Goal: Transaction & Acquisition: Subscribe to service/newsletter

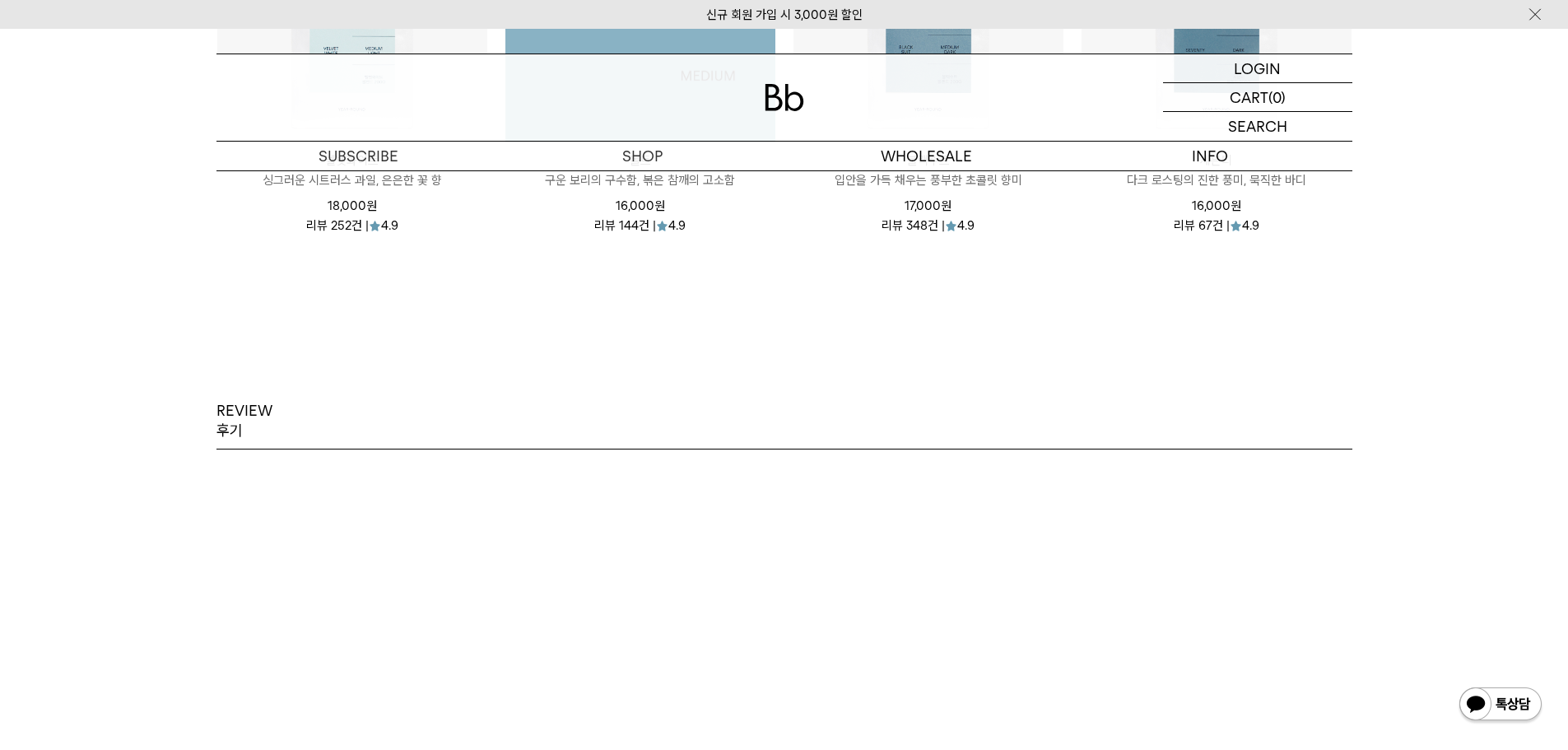
scroll to position [2058, 0]
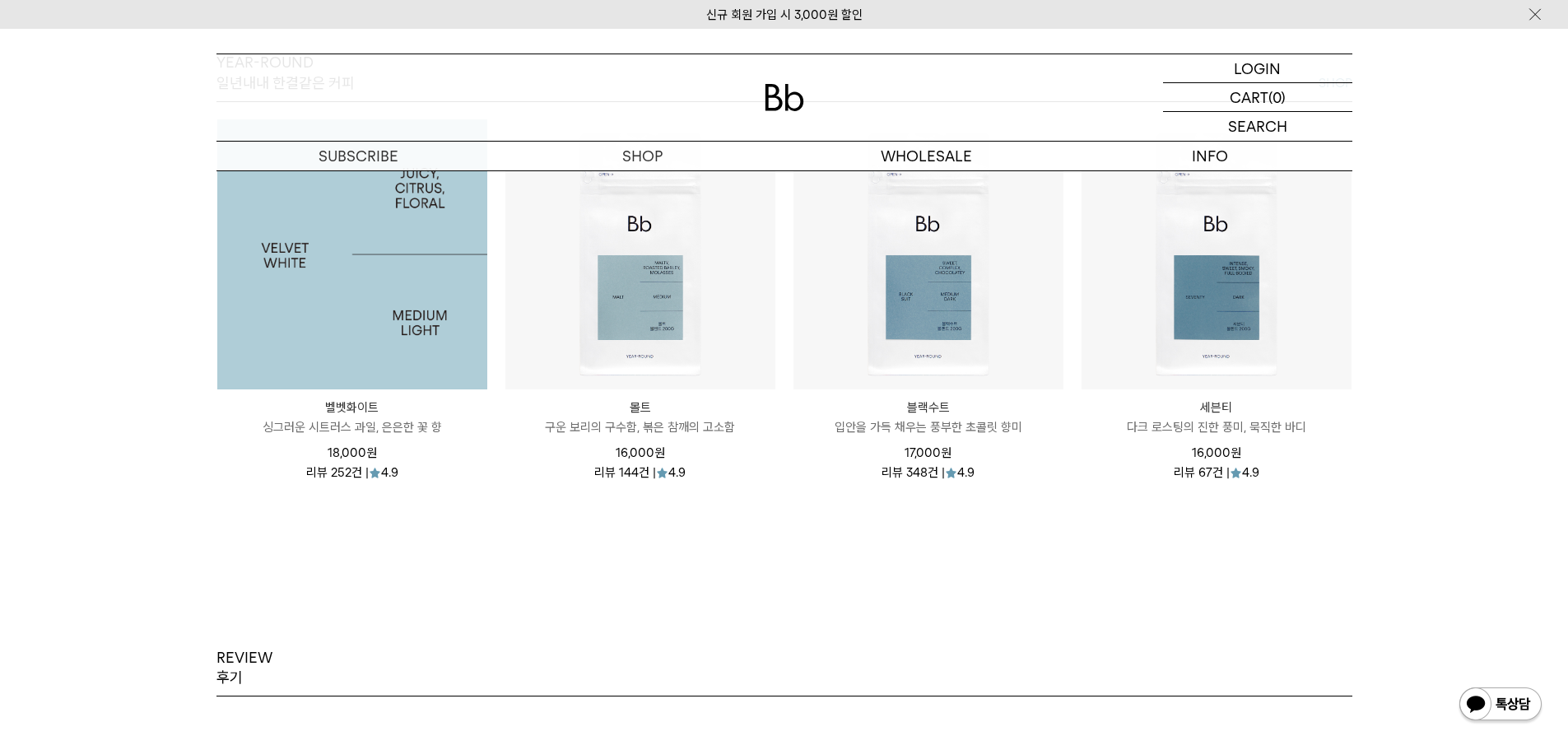
click at [329, 266] on img at bounding box center [351, 254] width 270 height 270
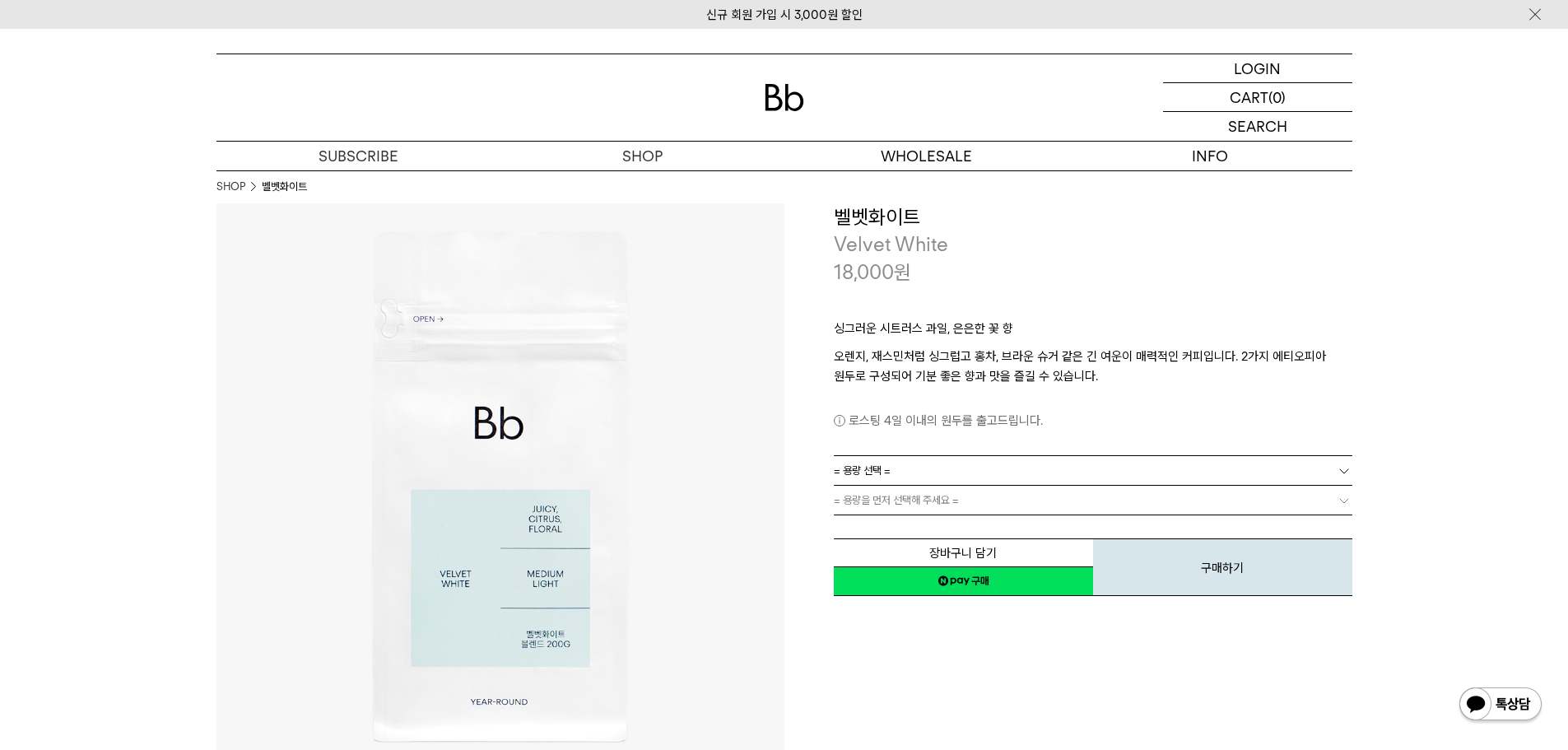
click at [1193, 476] on link "= 용량 선택 =" at bounding box center [1093, 469] width 518 height 28
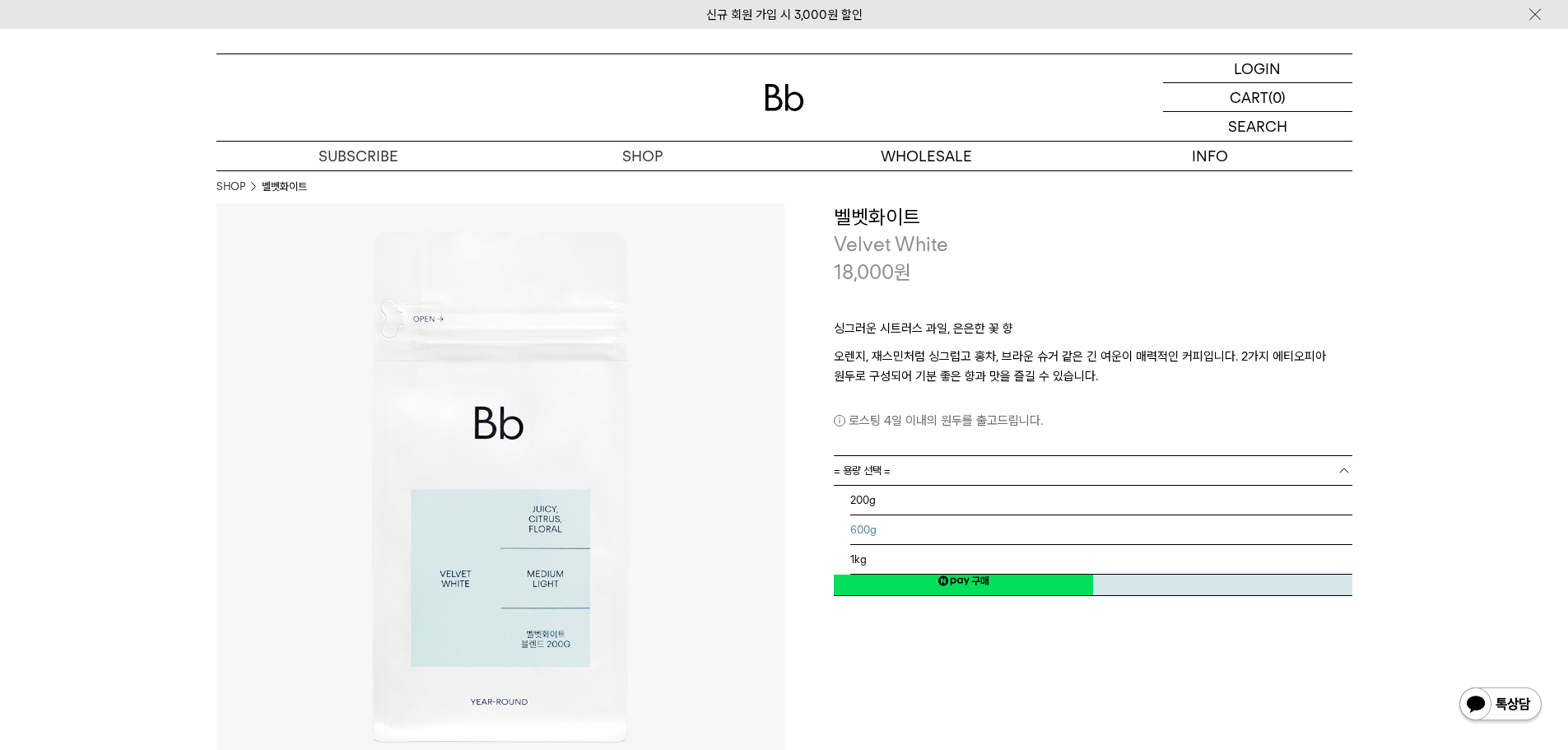
click at [1026, 528] on li "600g" at bounding box center [1101, 530] width 502 height 29
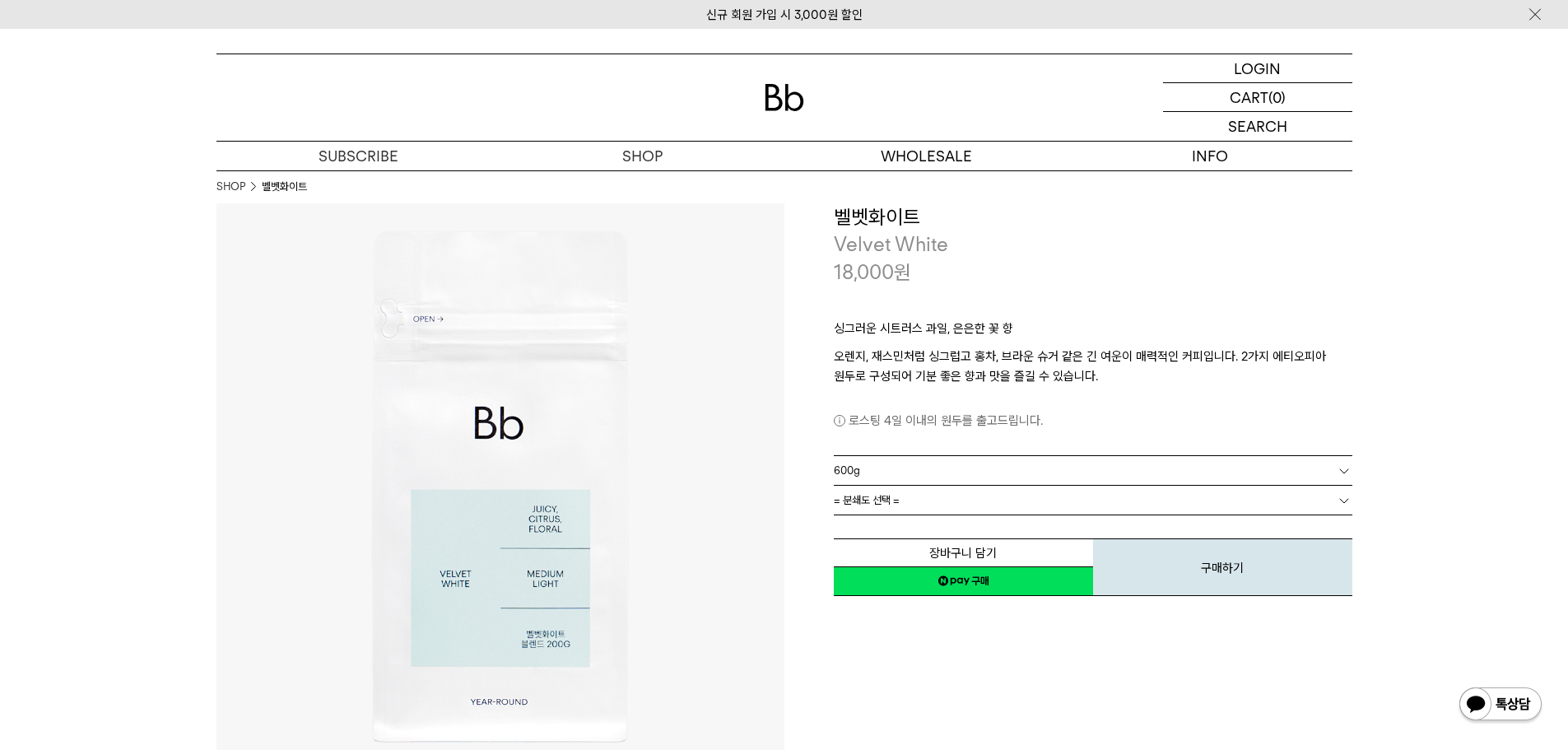
click at [1021, 502] on link "= 분쇄도 선택 =" at bounding box center [1093, 500] width 518 height 28
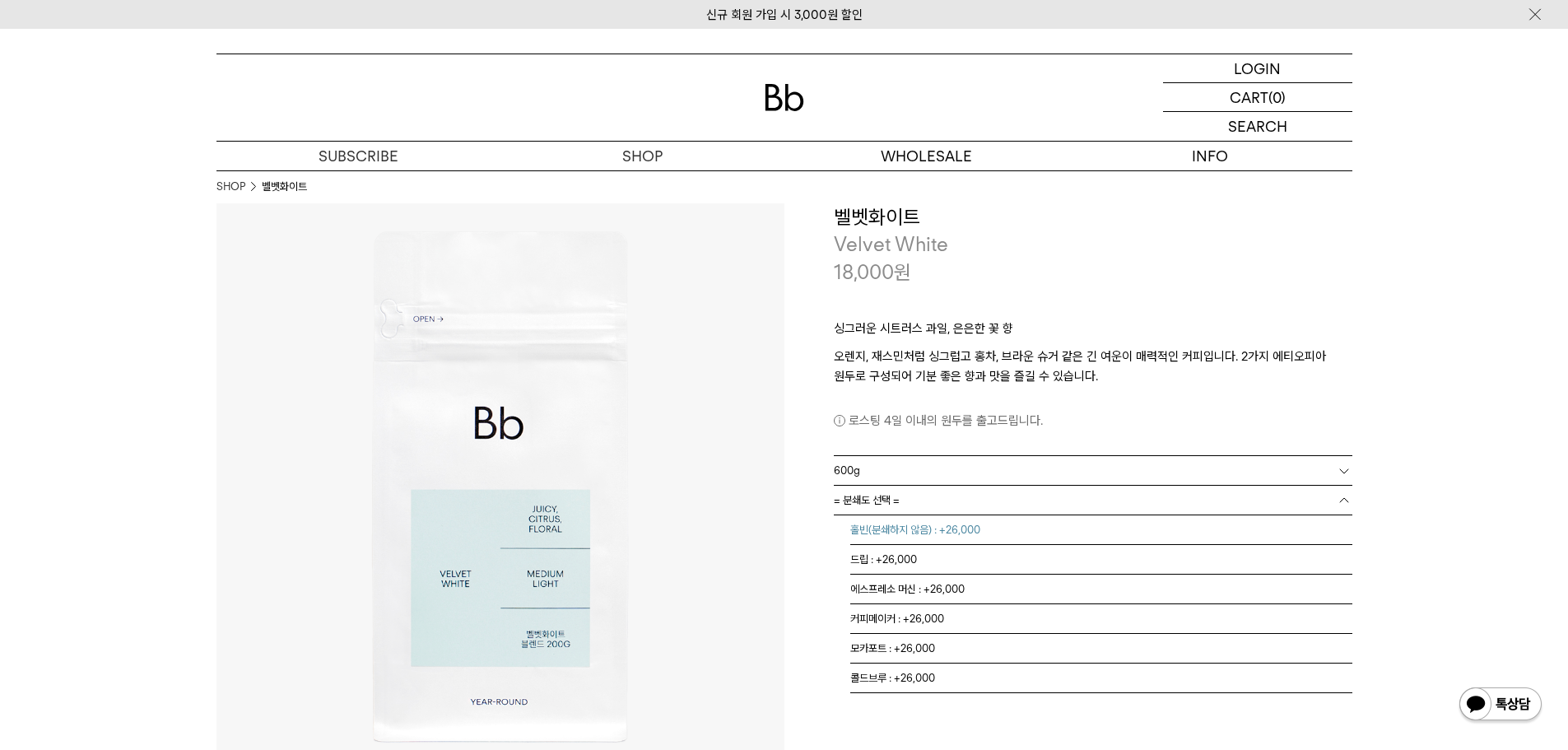
click at [965, 535] on li "홀빈(분쇄하지 않음) : +26,000" at bounding box center [1101, 530] width 502 height 29
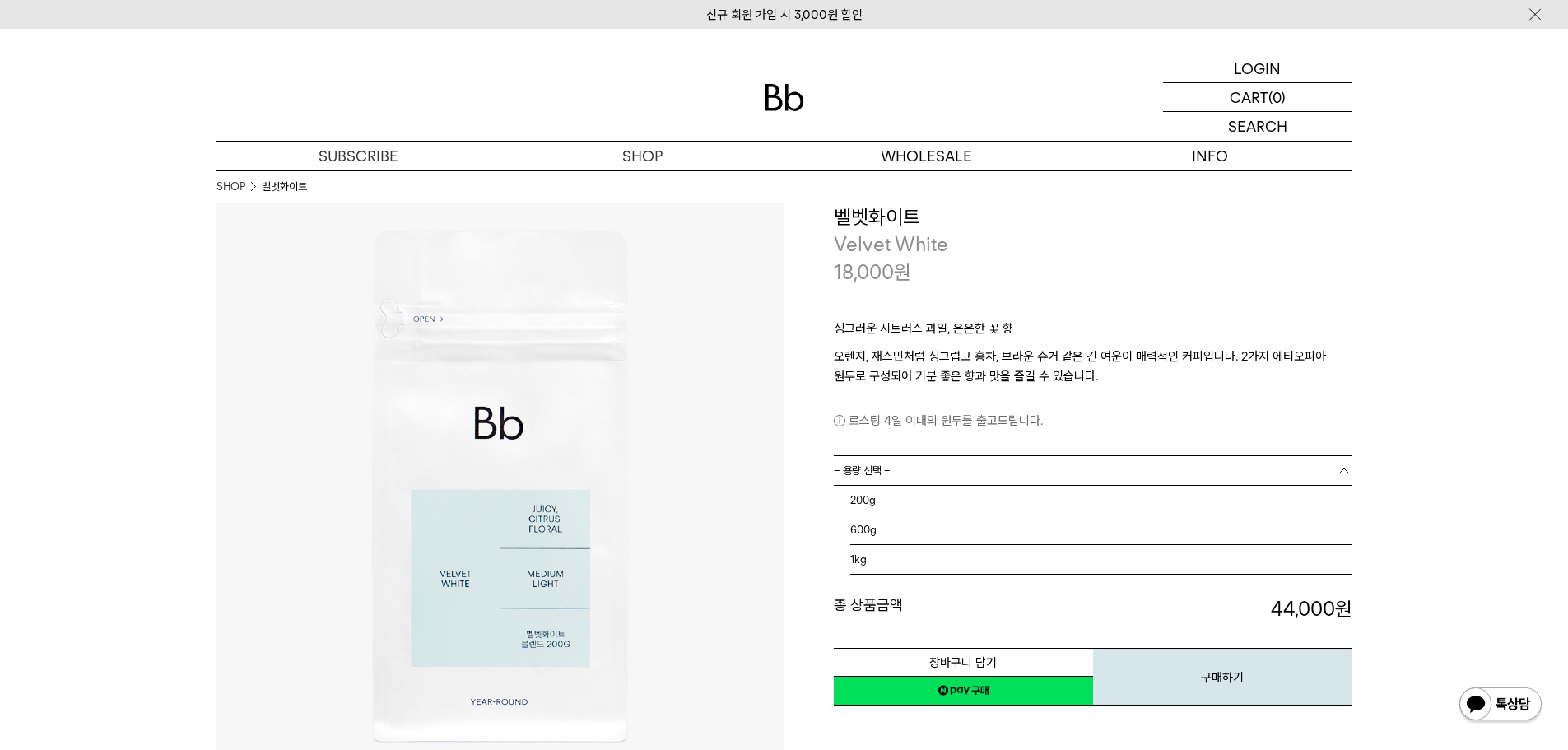
click at [980, 465] on link "= 용량 선택 =" at bounding box center [1093, 469] width 518 height 28
click at [924, 561] on li "1kg" at bounding box center [1101, 560] width 502 height 29
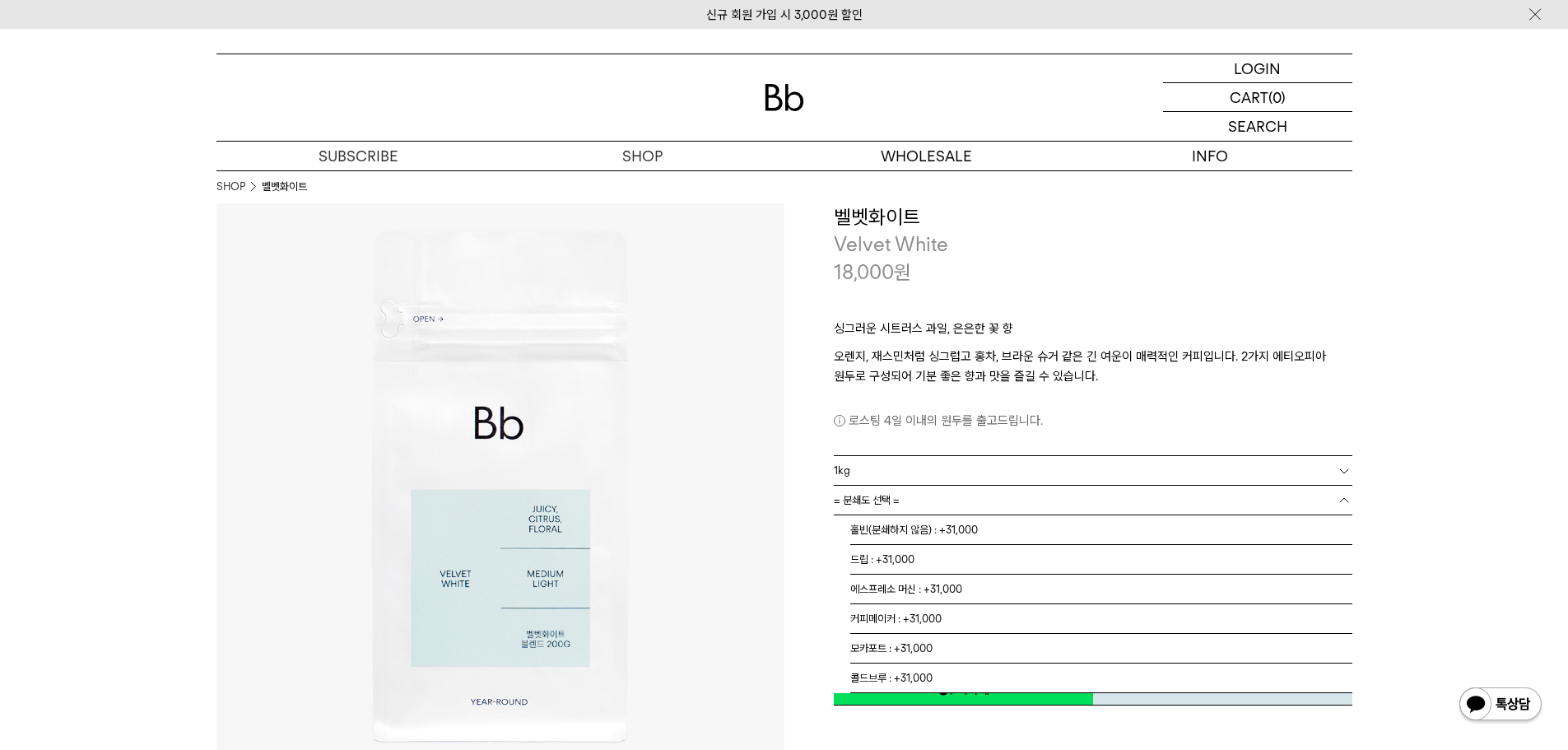
click at [981, 502] on link "= 분쇄도 선택 =" at bounding box center [1093, 500] width 518 height 28
click at [974, 526] on li "홀빈(분쇄하지 않음) : +31,000" at bounding box center [1101, 530] width 502 height 29
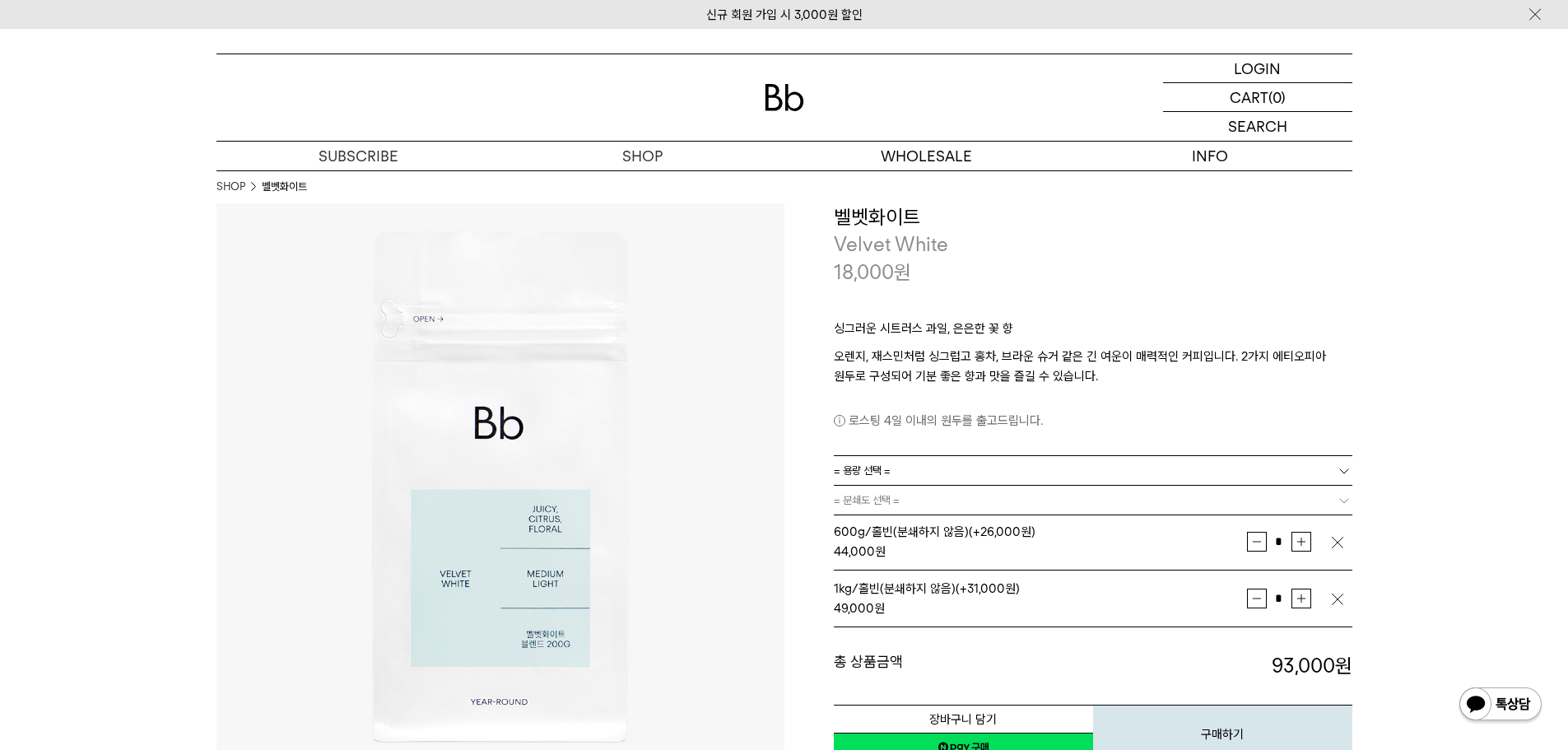
click at [1337, 538] on img "button" at bounding box center [1337, 542] width 17 height 17
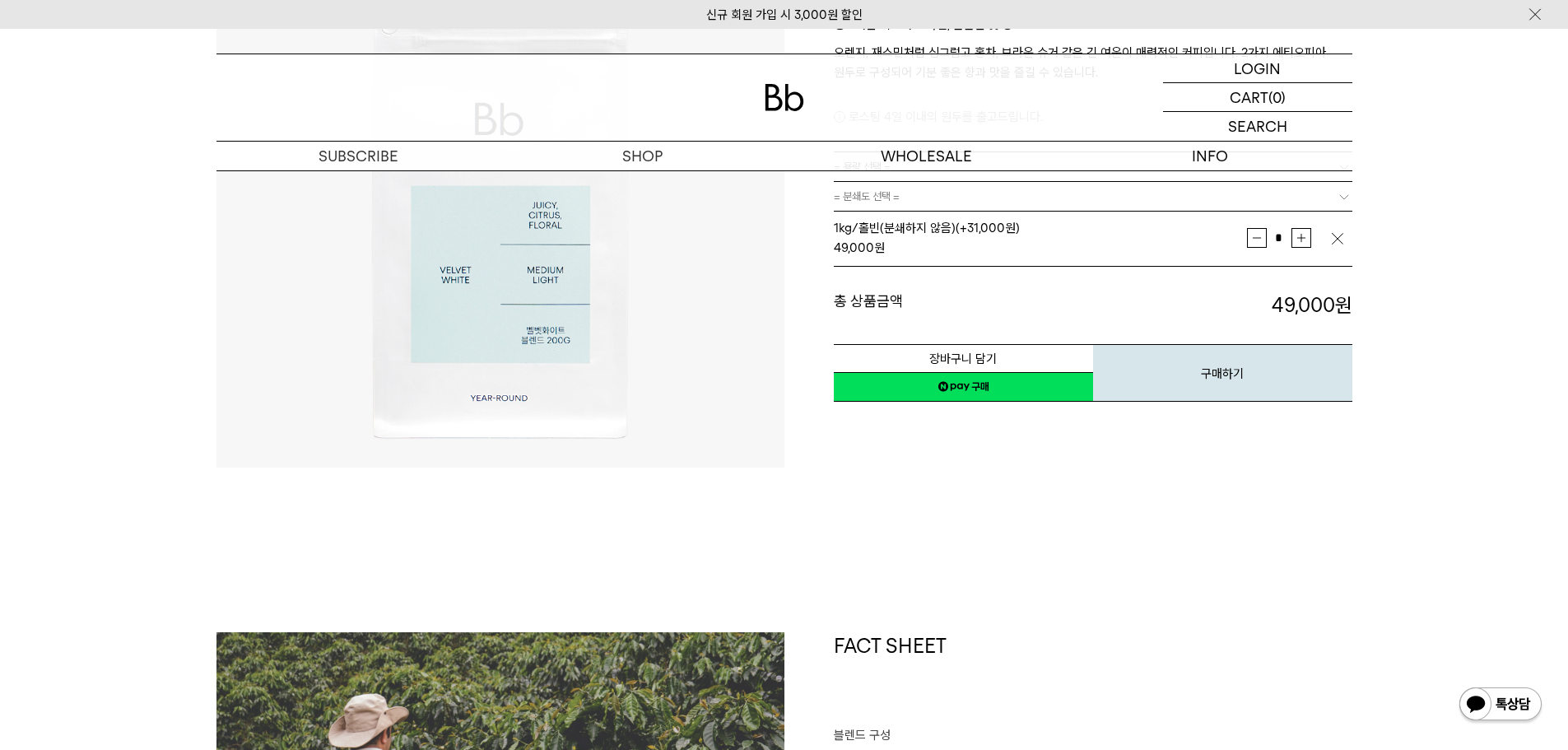
scroll to position [329, 0]
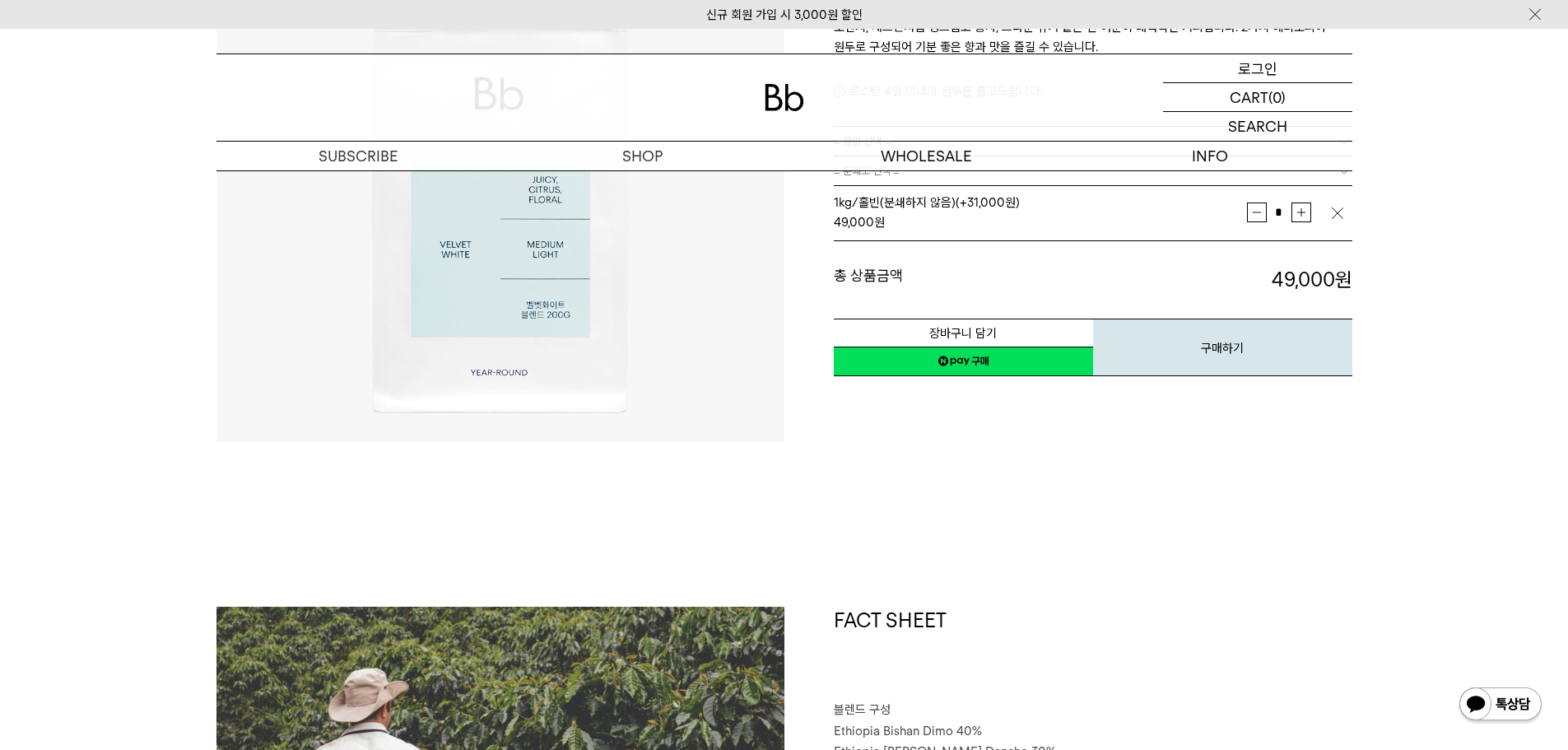
click at [1266, 70] on p "로그인" at bounding box center [1258, 68] width 39 height 28
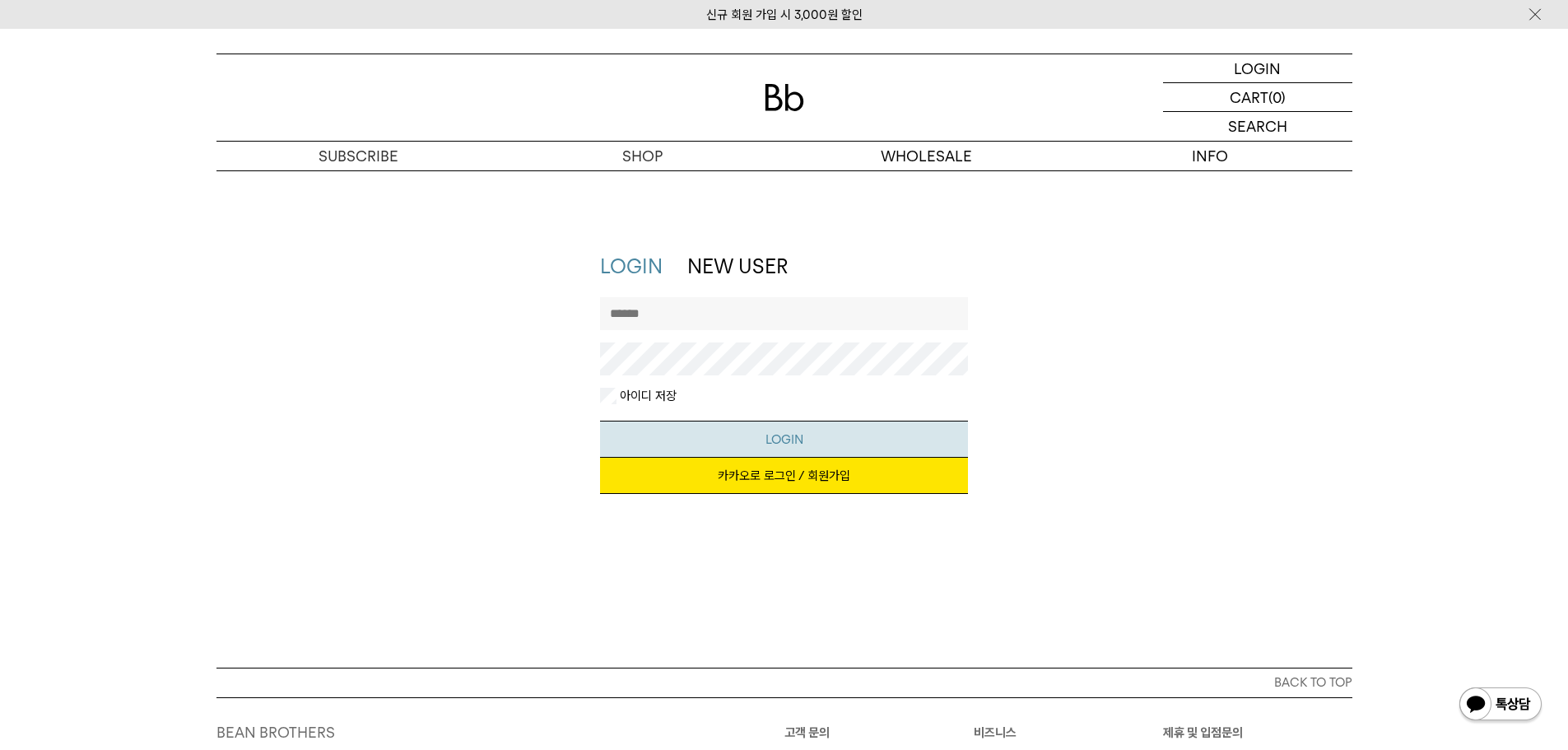
type input "**********"
click at [853, 438] on button "LOGIN" at bounding box center [784, 439] width 368 height 37
click at [787, 319] on input "**********" at bounding box center [784, 314] width 368 height 33
click at [749, 440] on button "LOGIN" at bounding box center [784, 439] width 368 height 37
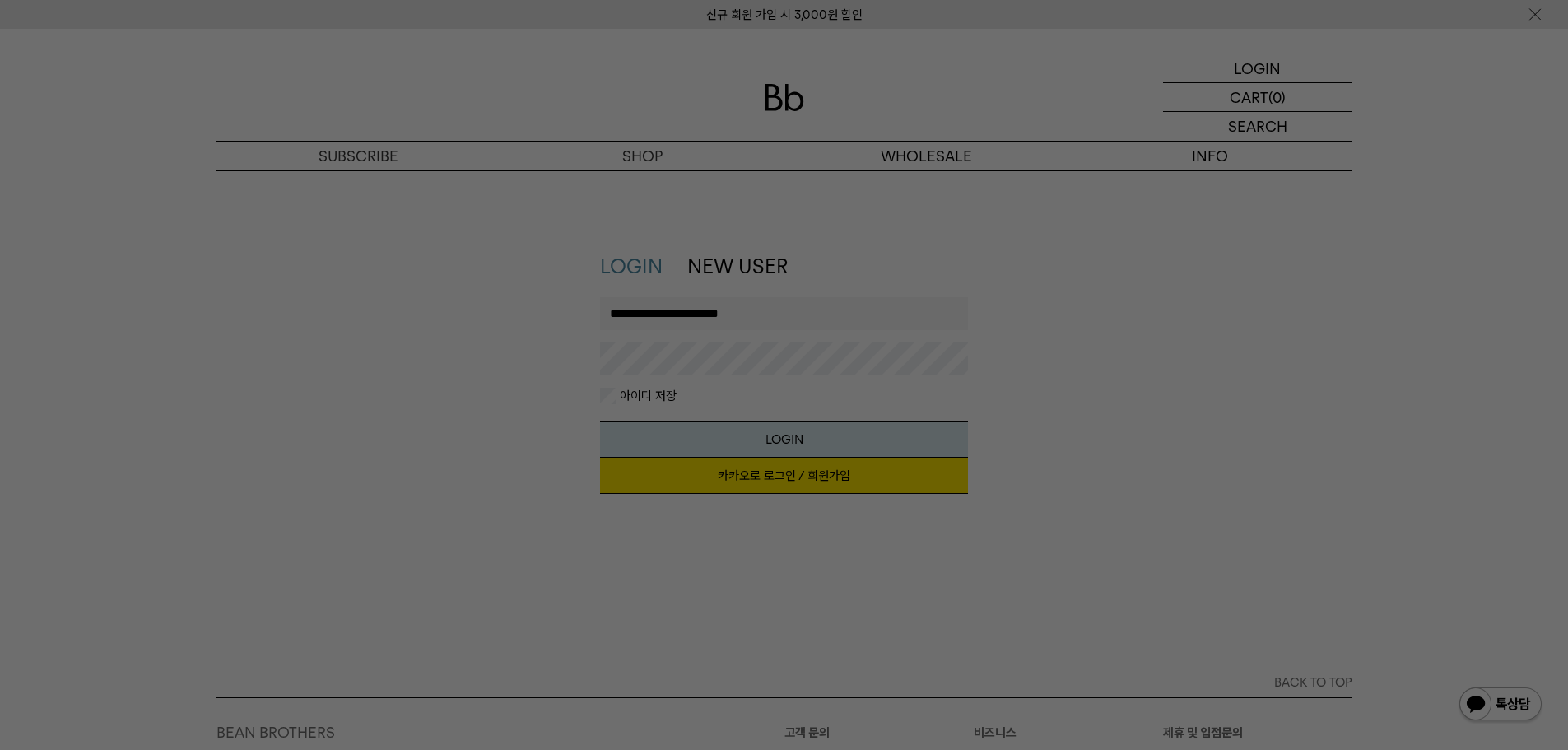
click at [833, 462] on div at bounding box center [784, 375] width 1568 height 750
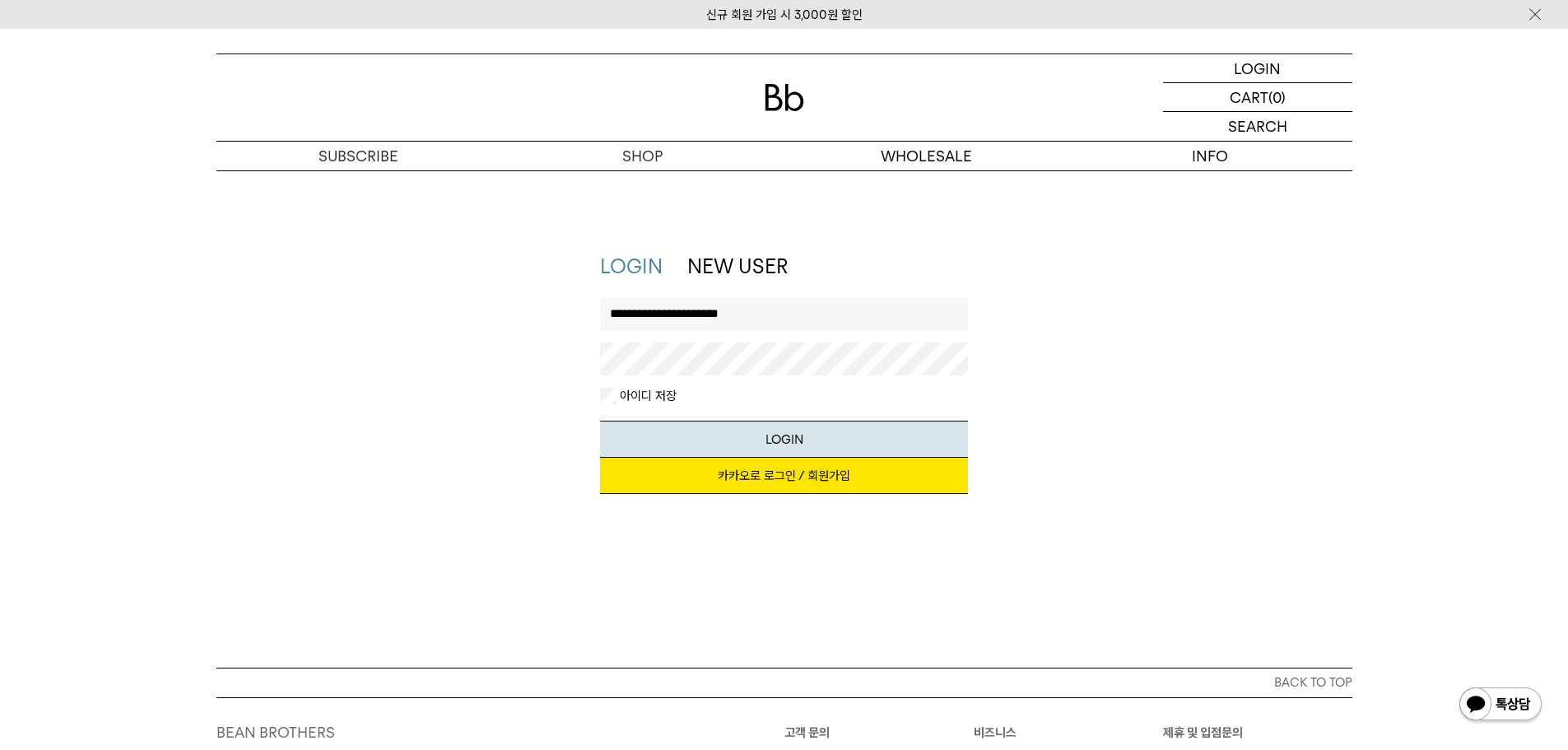
click at [823, 476] on link "카카오로 로그인 / 회원가입" at bounding box center [784, 475] width 368 height 36
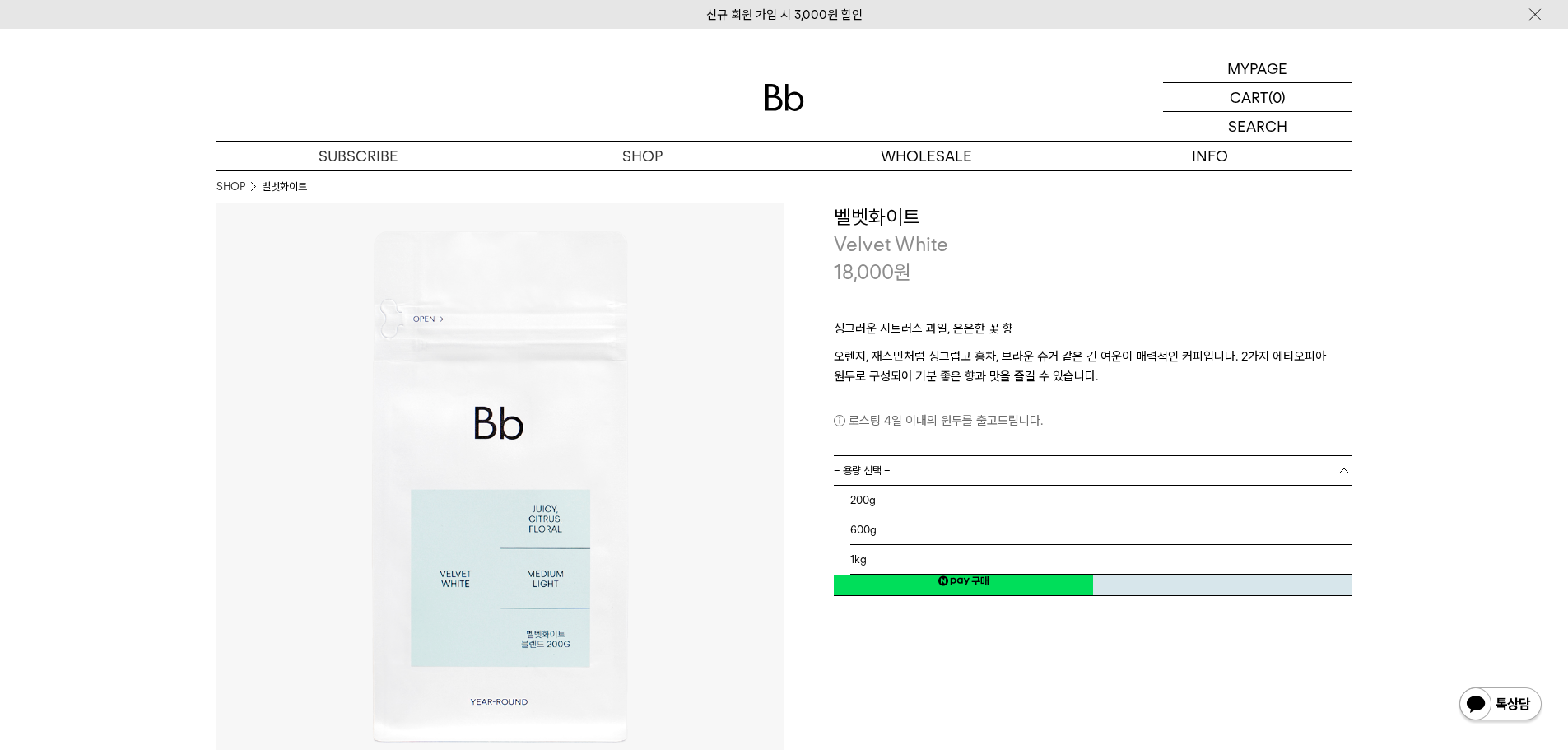
click at [1138, 475] on link "= 용량 선택 =" at bounding box center [1093, 469] width 518 height 28
click at [1000, 565] on li "1kg" at bounding box center [1101, 560] width 502 height 29
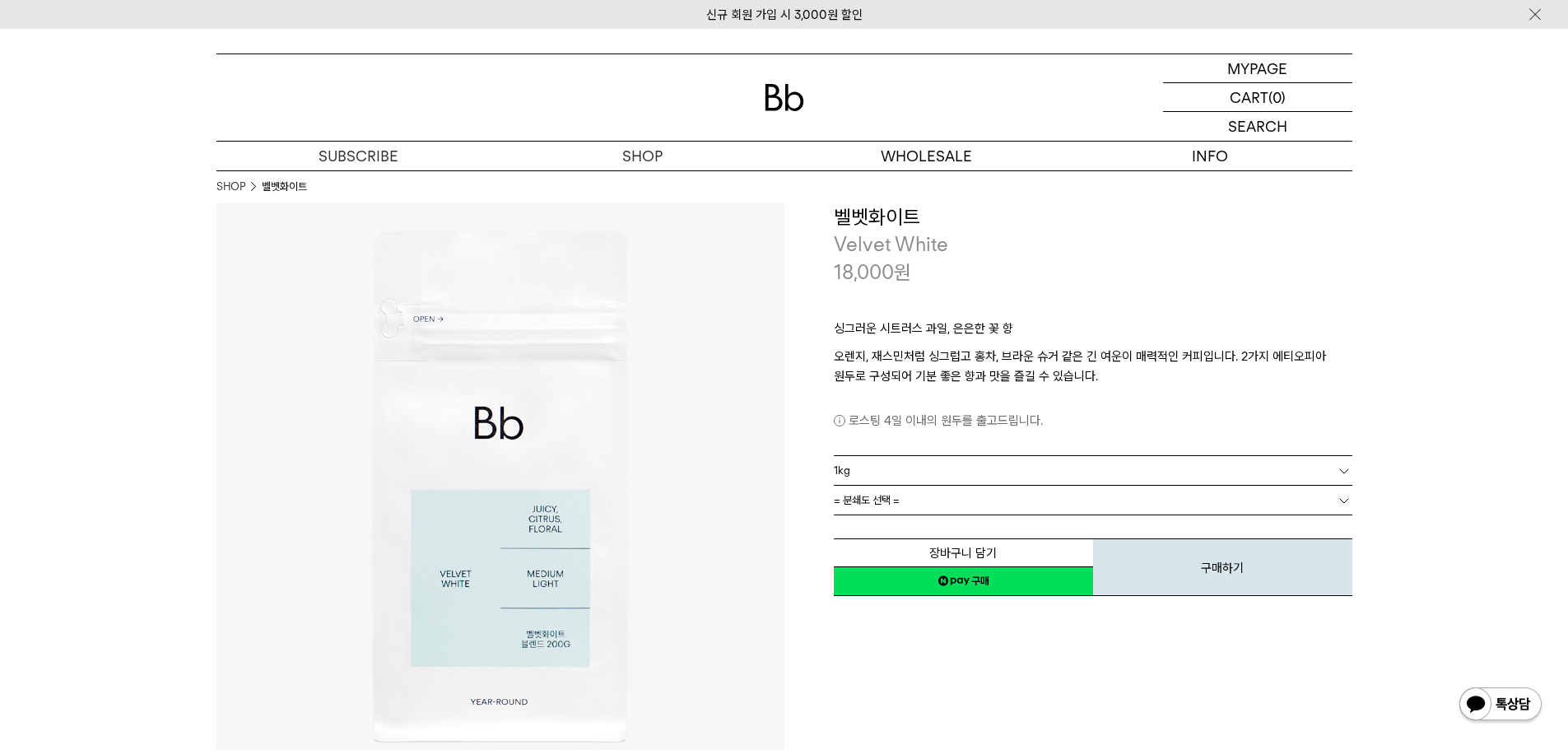
click at [1163, 503] on link "= 분쇄도 선택 =" at bounding box center [1093, 500] width 518 height 28
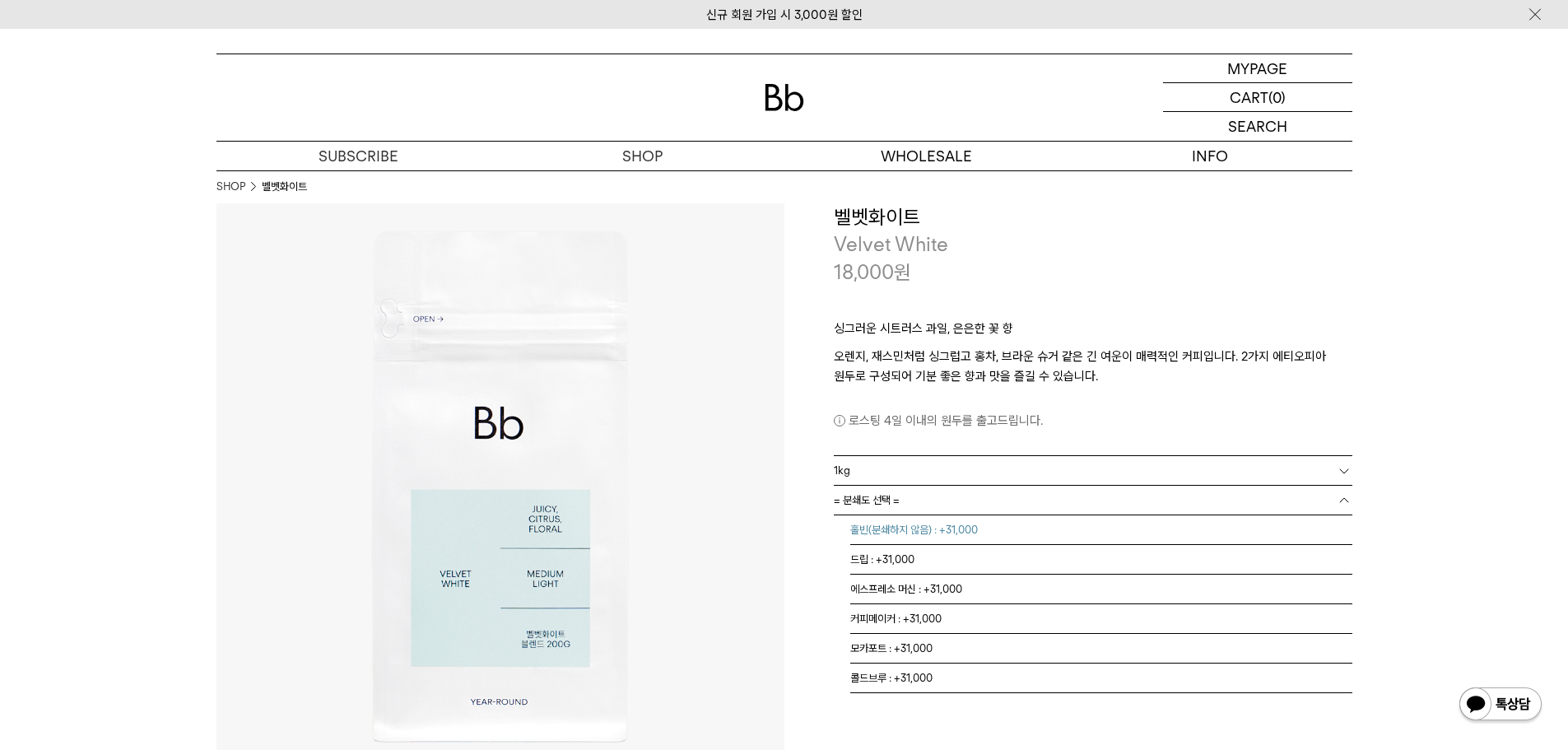
click at [1098, 532] on li "홀빈(분쇄하지 않음) : +31,000" at bounding box center [1101, 530] width 502 height 29
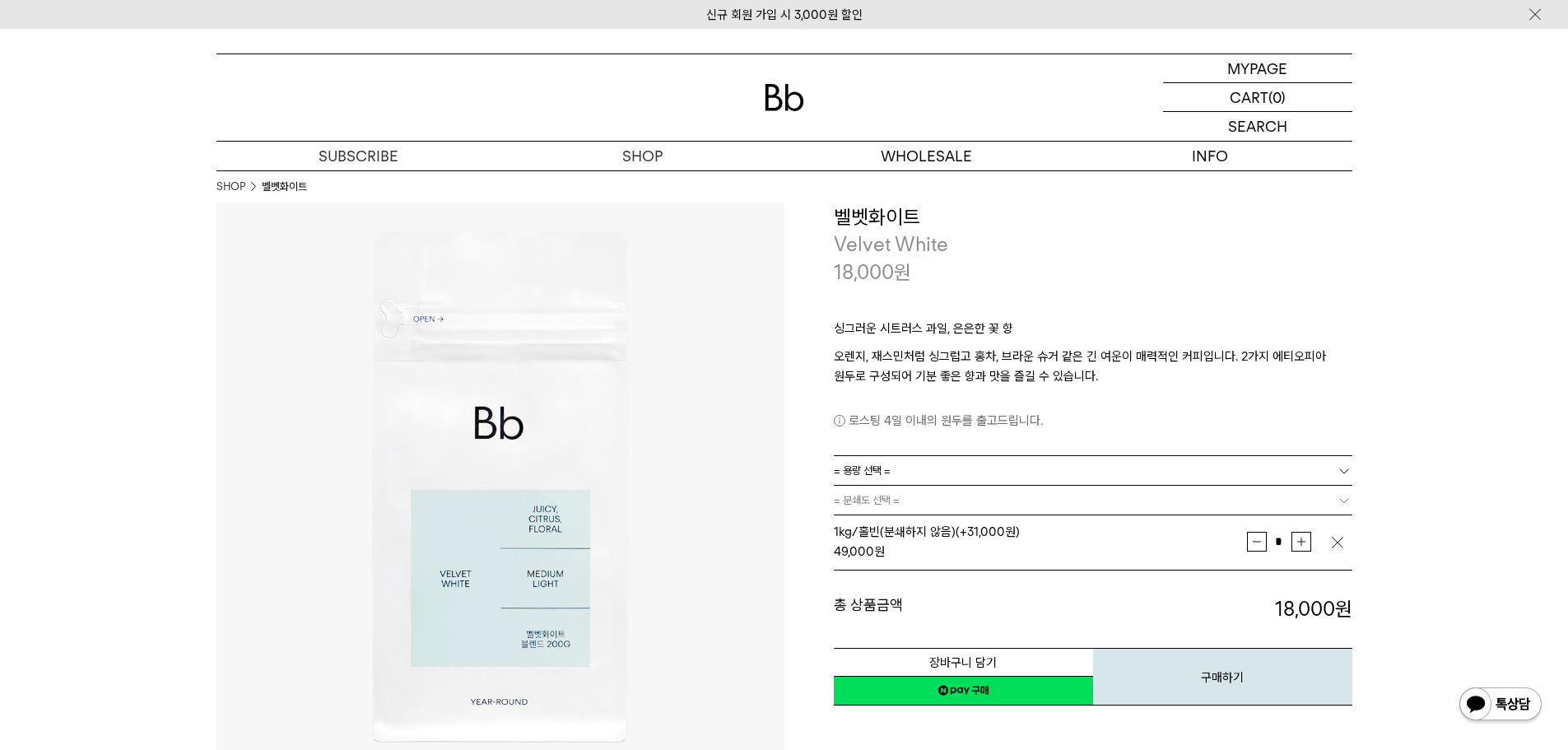
click at [1244, 512] on link "= 분쇄도 선택 =" at bounding box center [1093, 500] width 518 height 28
click at [1277, 500] on link "= 분쇄도 선택 =" at bounding box center [1093, 500] width 518 height 28
click at [1294, 460] on link "= 용량 선택 =" at bounding box center [1093, 469] width 518 height 28
click at [1129, 557] on li "1kg" at bounding box center [1101, 560] width 502 height 29
click at [1138, 495] on link "= 분쇄도 선택 =" at bounding box center [1093, 500] width 518 height 28
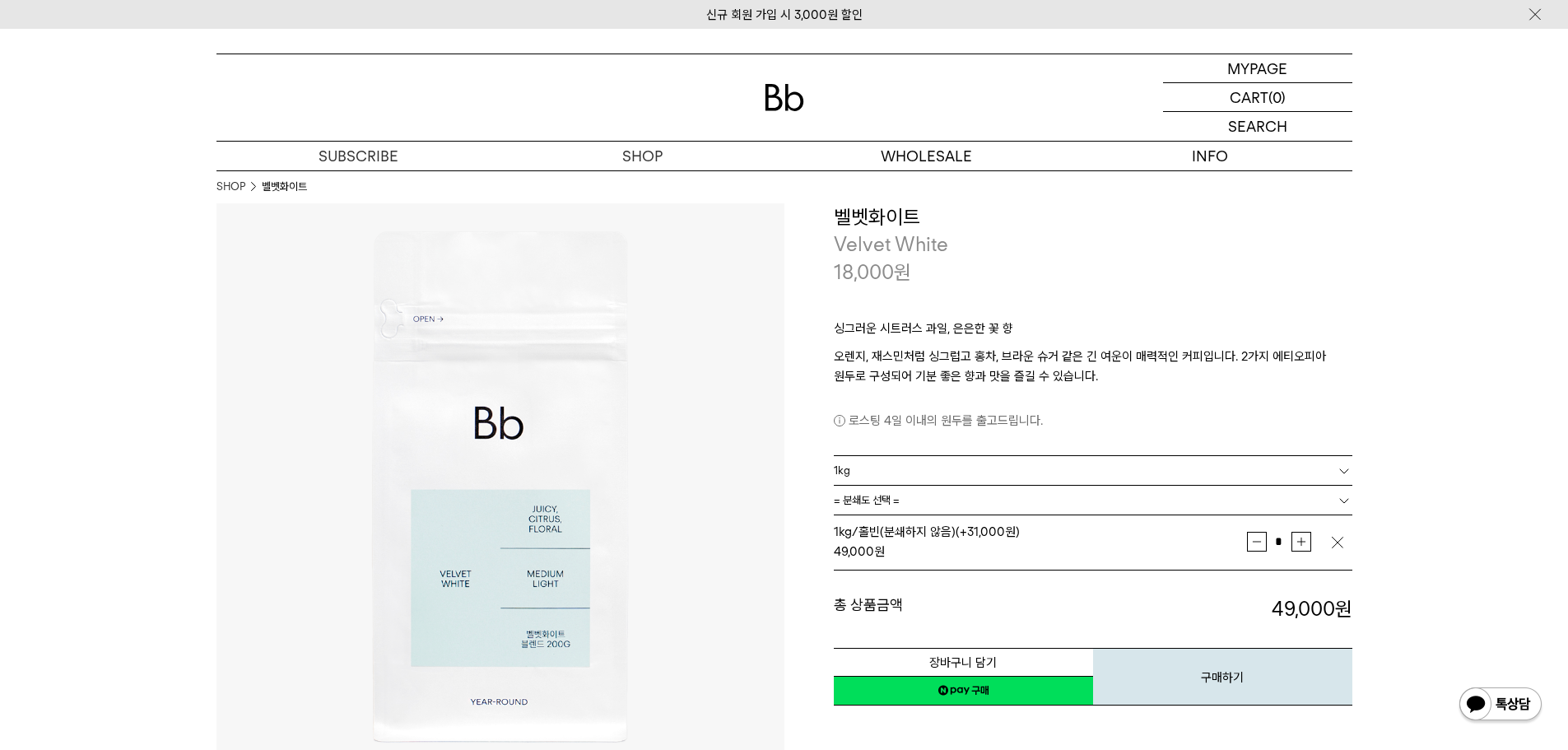
click at [1245, 670] on button "구매하기" at bounding box center [1222, 676] width 259 height 58
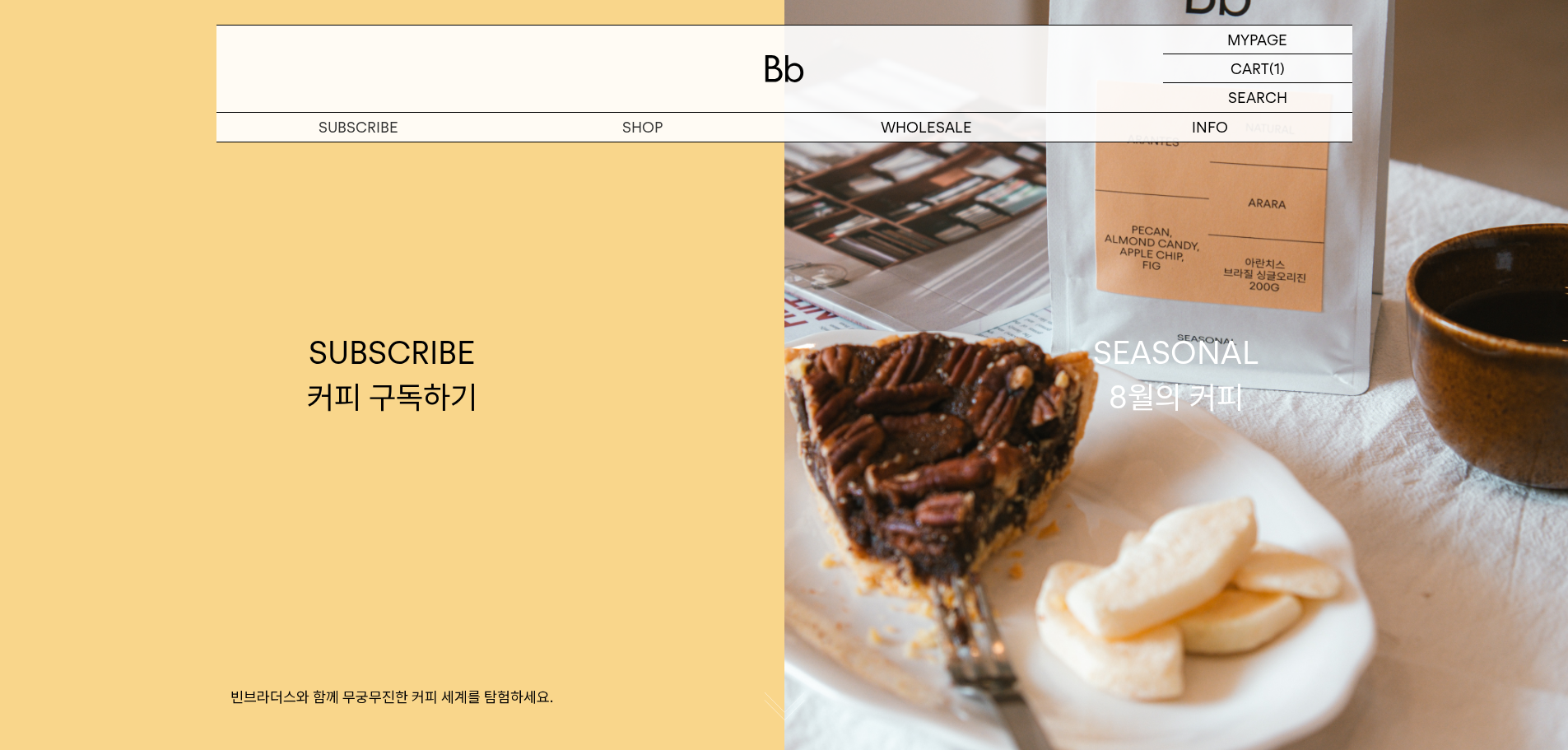
drag, startPoint x: 0, startPoint y: 0, endPoint x: 1058, endPoint y: 94, distance: 1062.2
click at [1058, 94] on div at bounding box center [784, 69] width 1136 height 86
click at [1241, 69] on div "MYPAGE 마이페이지 LOGOUT 로그아웃 CART 장바구니 (1) SEARCH 검색 검색폼 ** 추천상품 최근검색어" at bounding box center [1258, 69] width 189 height 86
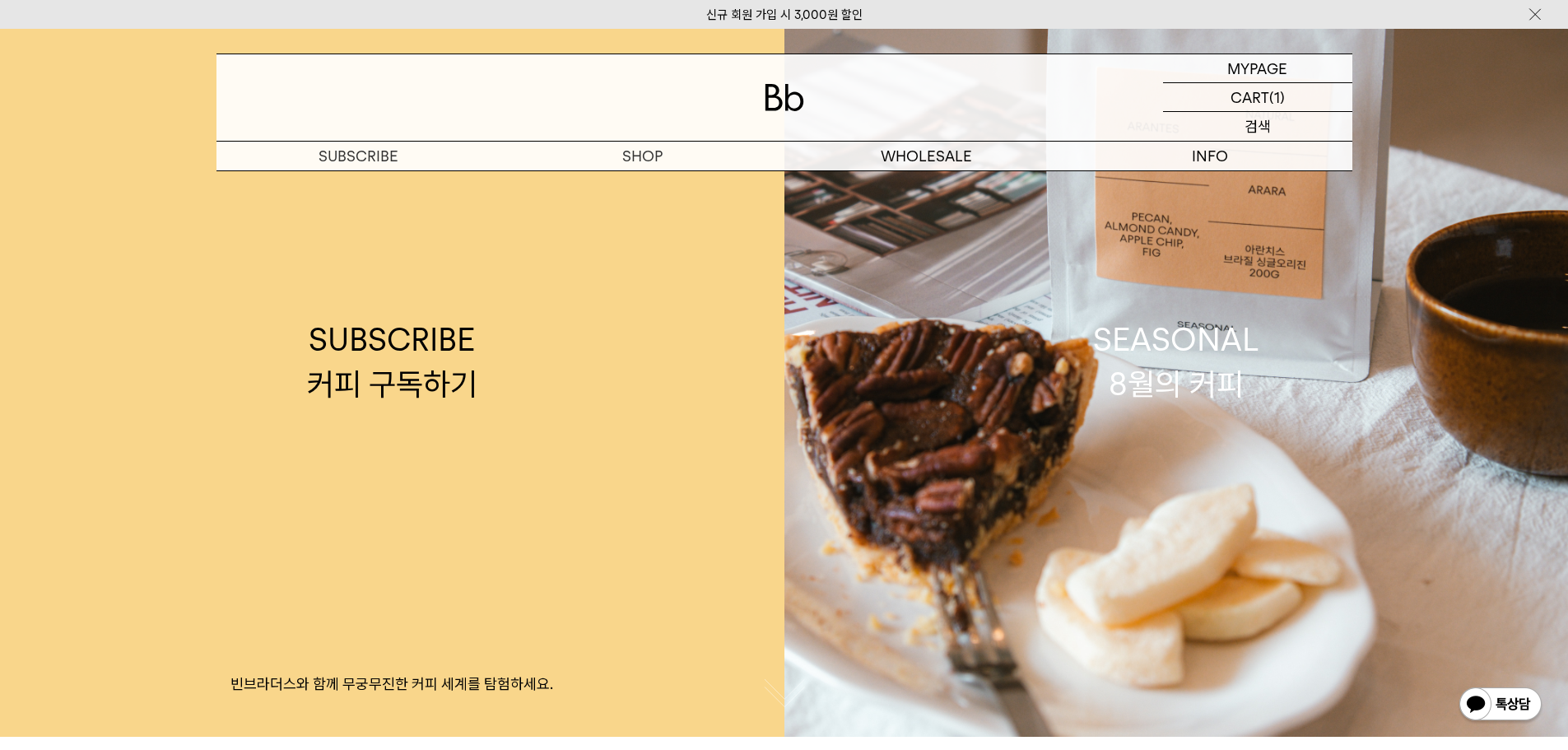
scroll to position [494, 0]
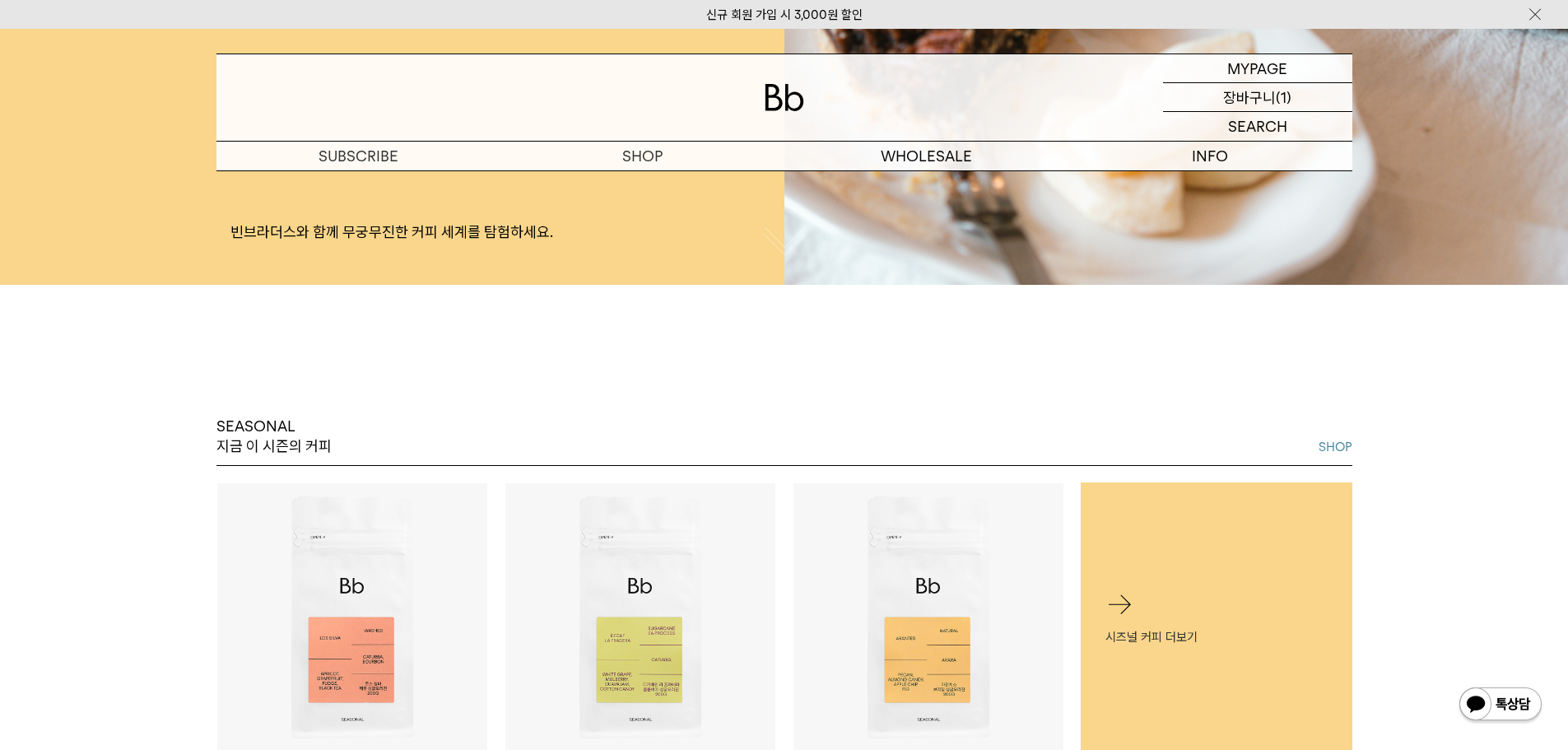
click at [1280, 91] on p "(1)" at bounding box center [1283, 97] width 16 height 28
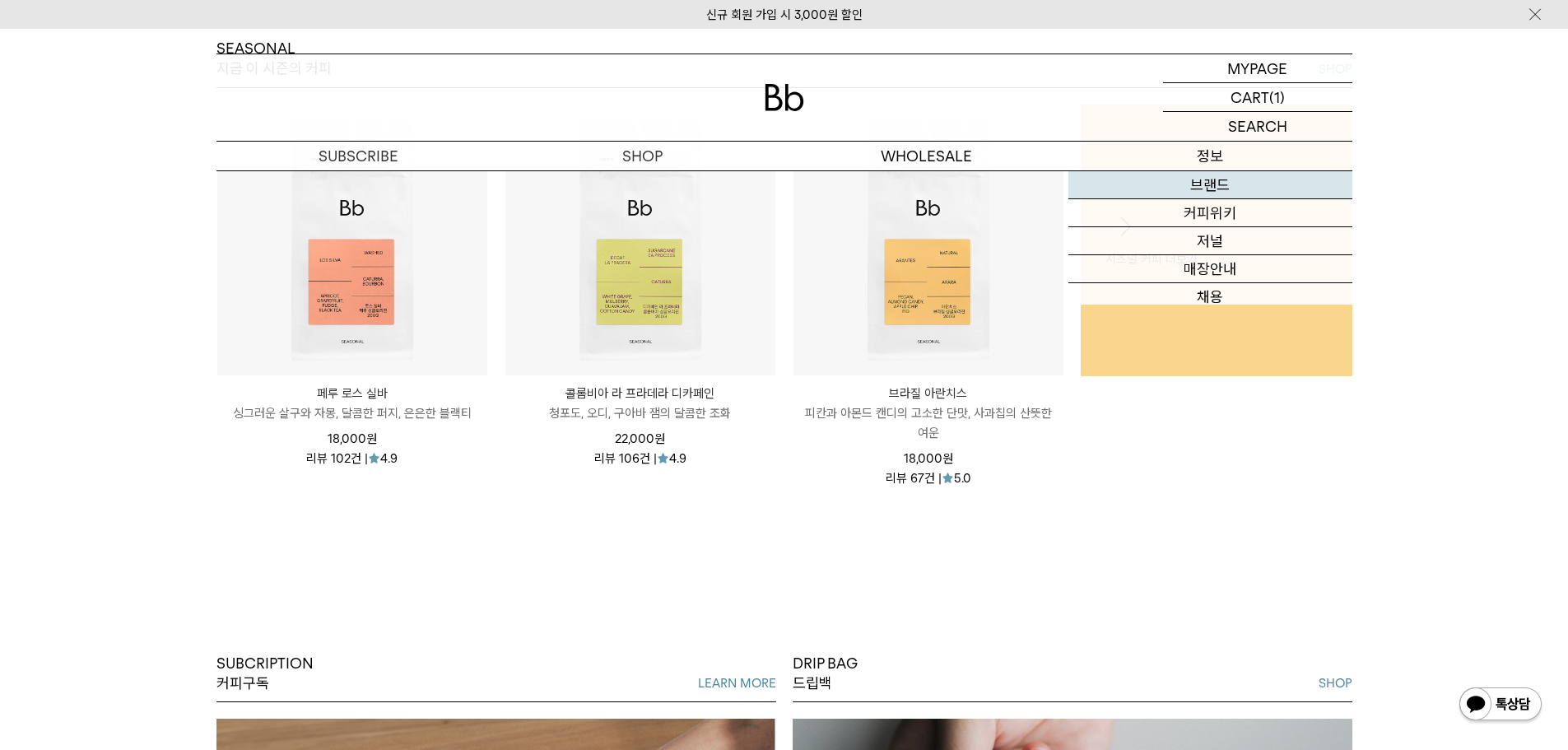
scroll to position [905, 0]
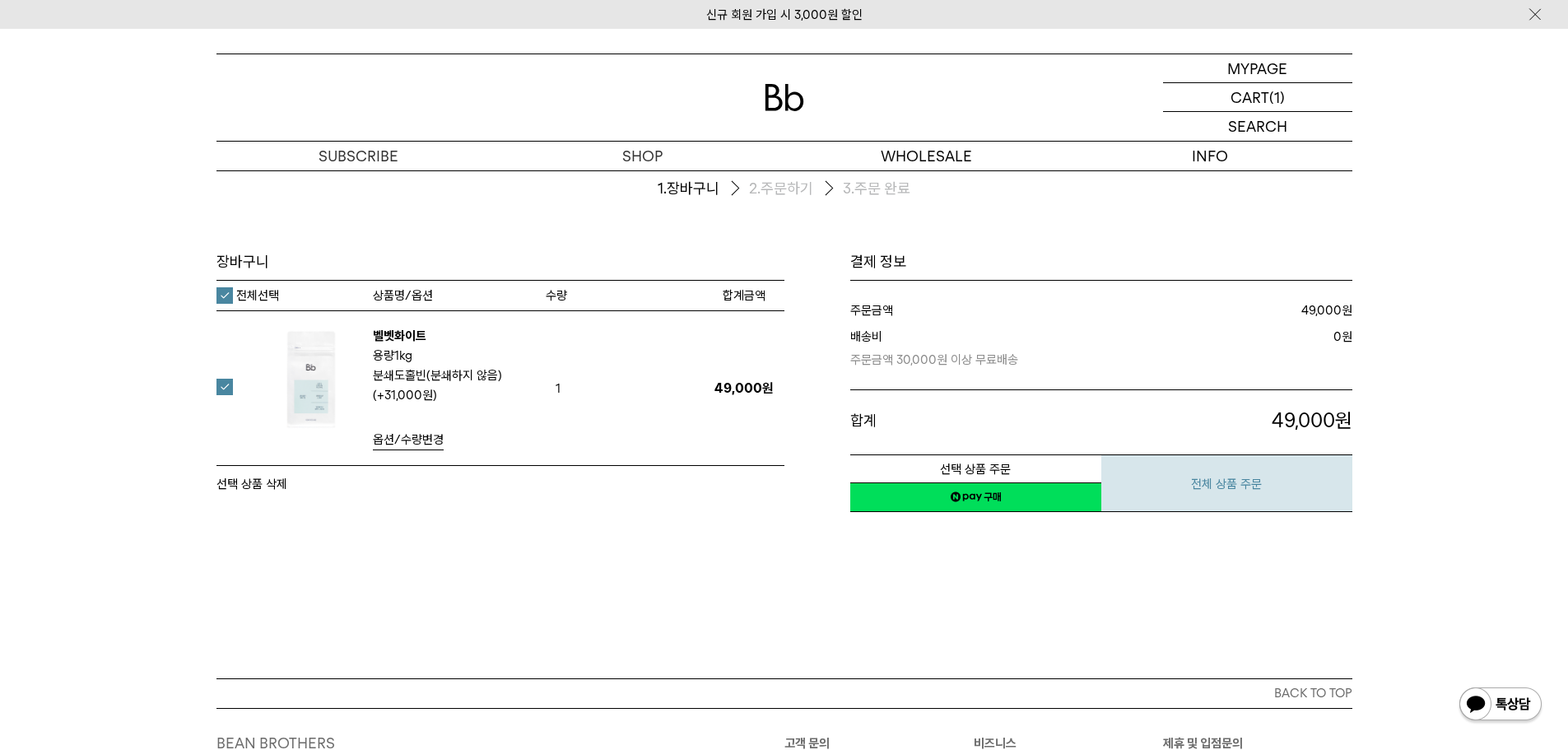
scroll to position [82, 0]
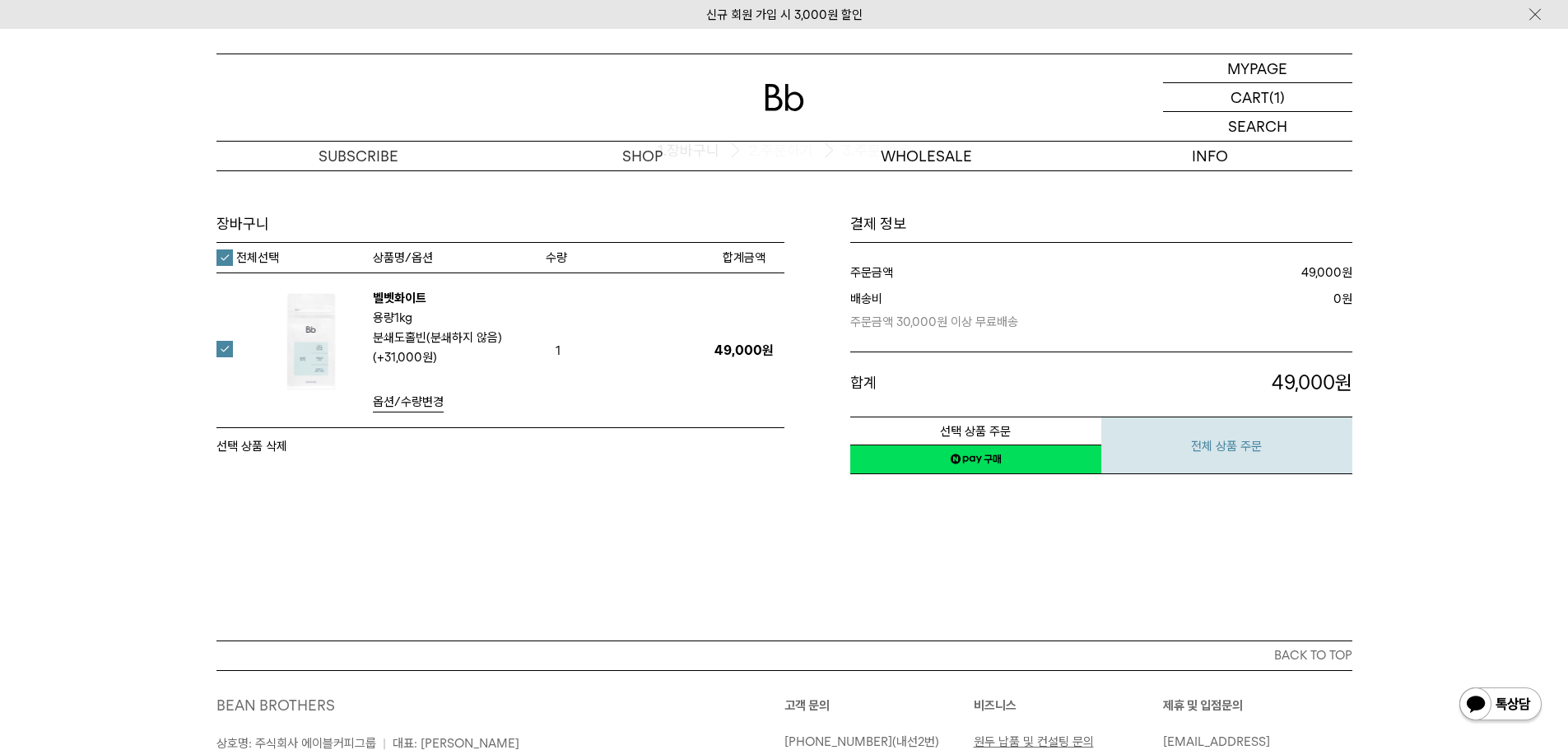
click at [1258, 430] on button "전체 상품 주문" at bounding box center [1227, 445] width 251 height 58
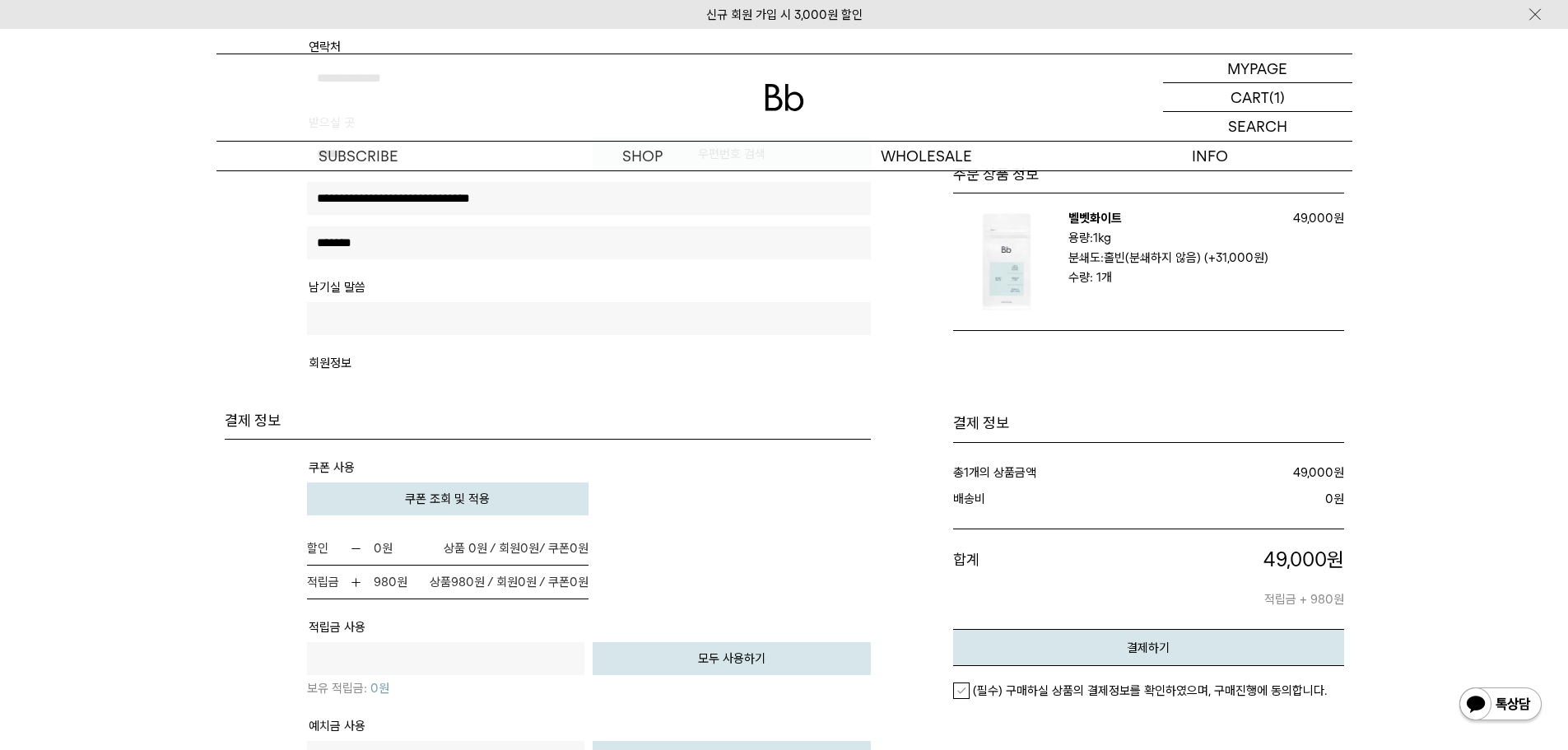
scroll to position [905, 0]
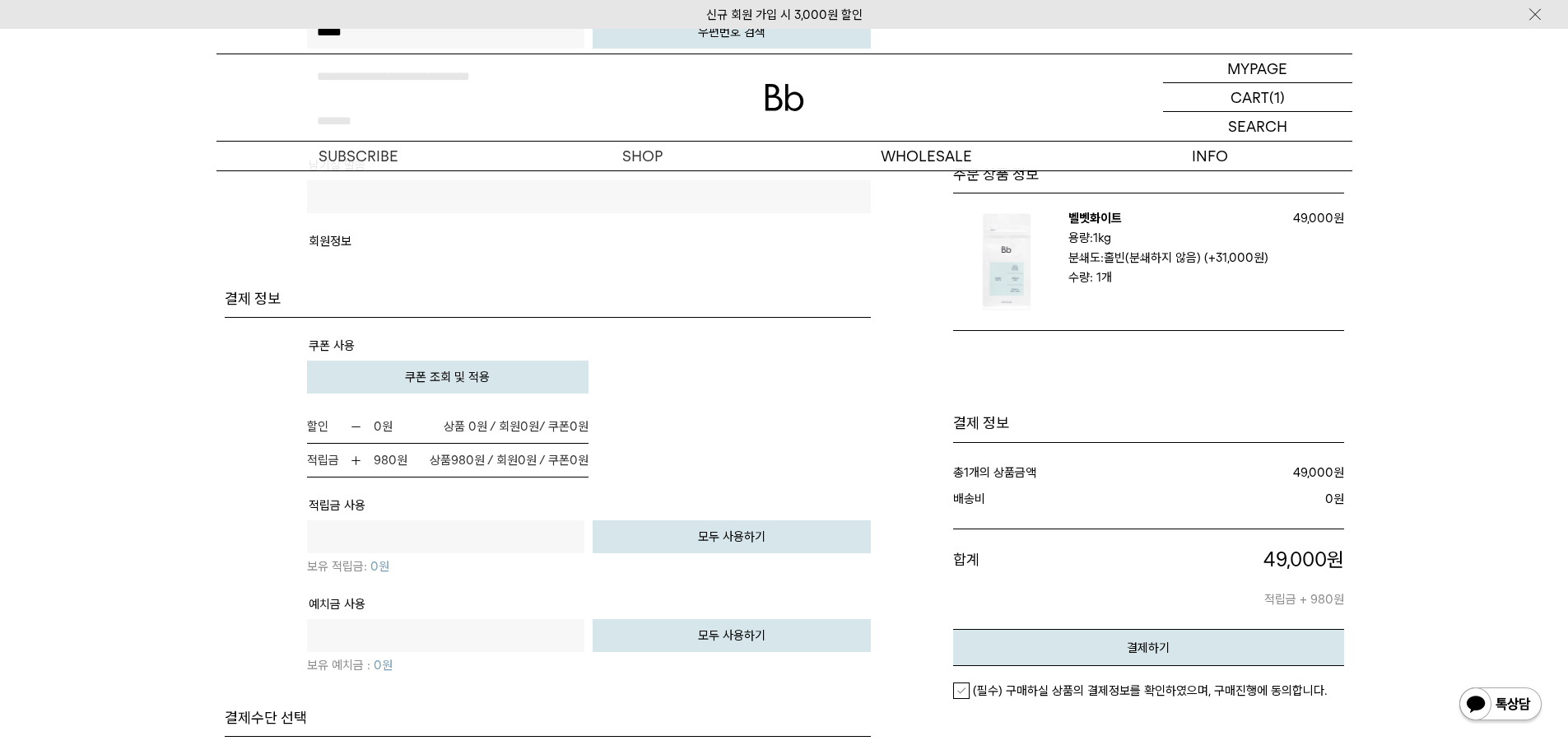
click at [406, 385] on button "쿠폰 조회 및 적용" at bounding box center [449, 377] width 283 height 33
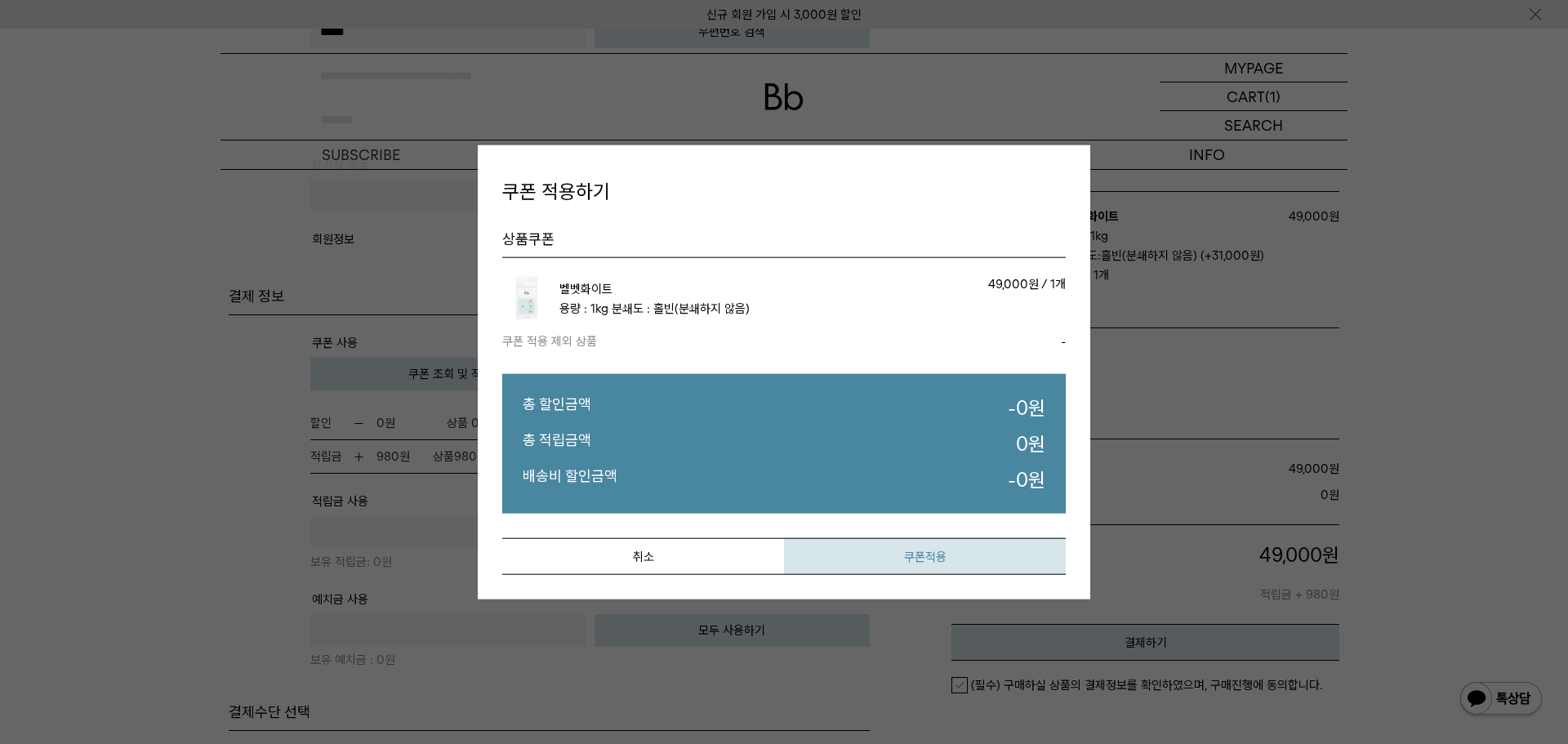
click at [923, 556] on button "쿠폰적용" at bounding box center [924, 556] width 281 height 37
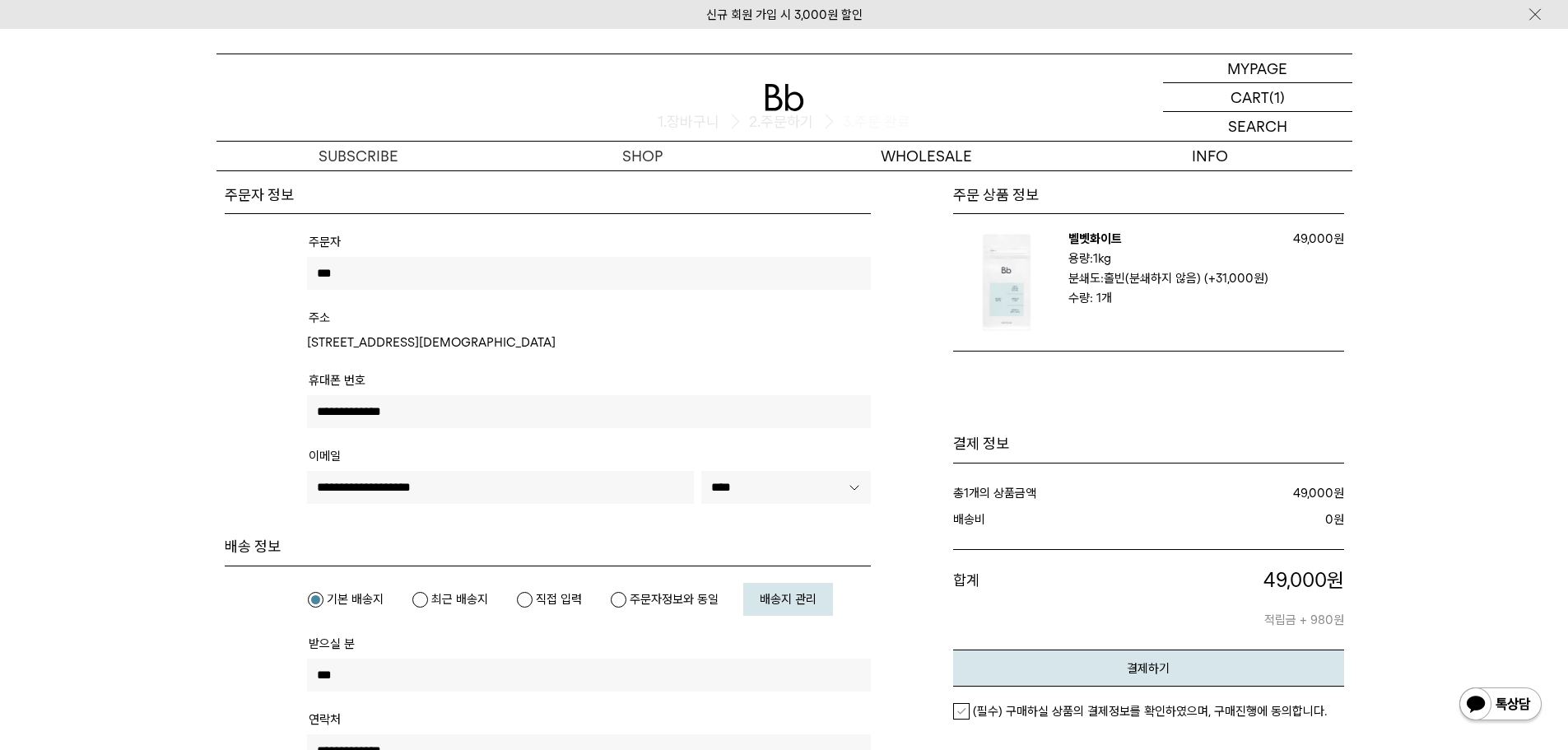
scroll to position [0, 0]
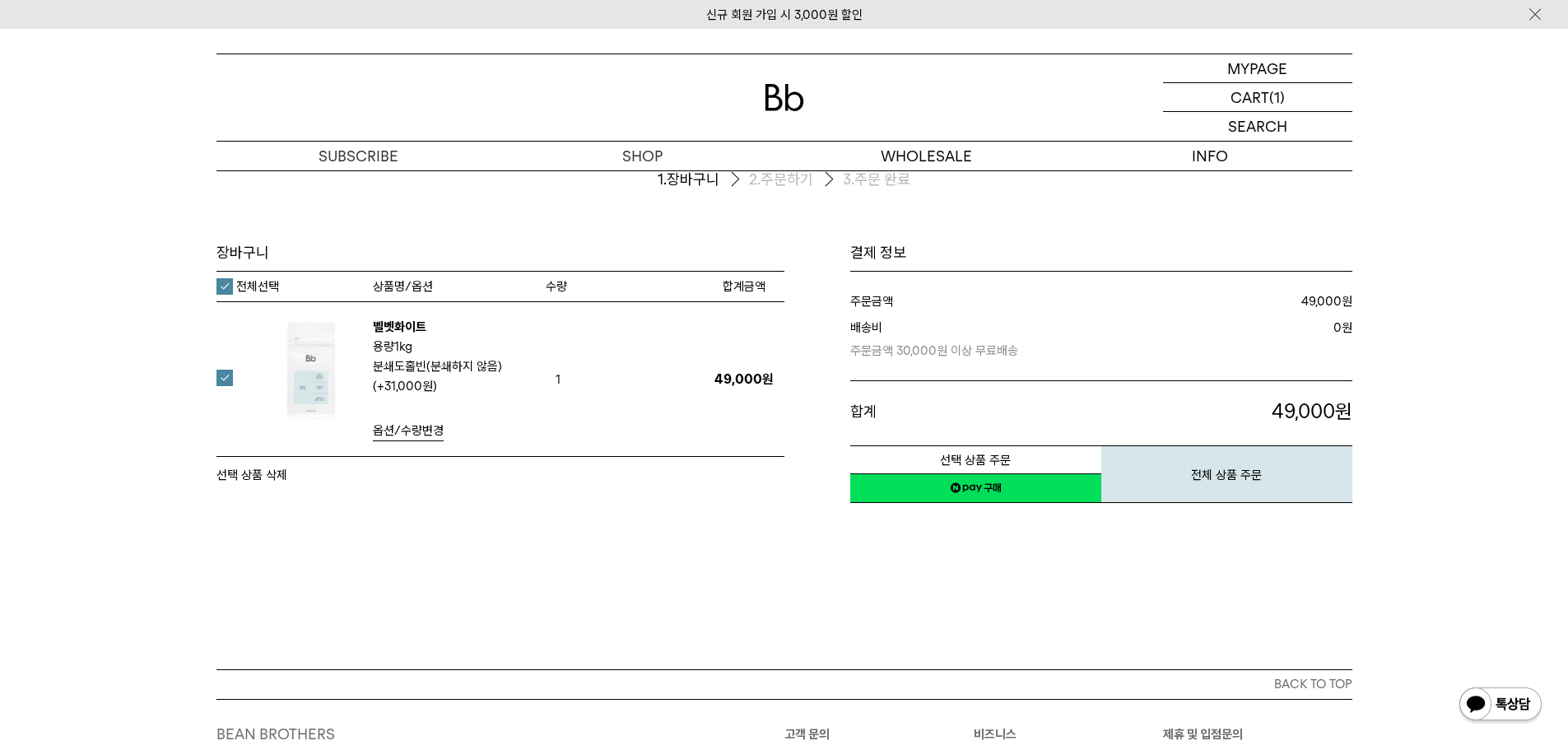
scroll to position [82, 0]
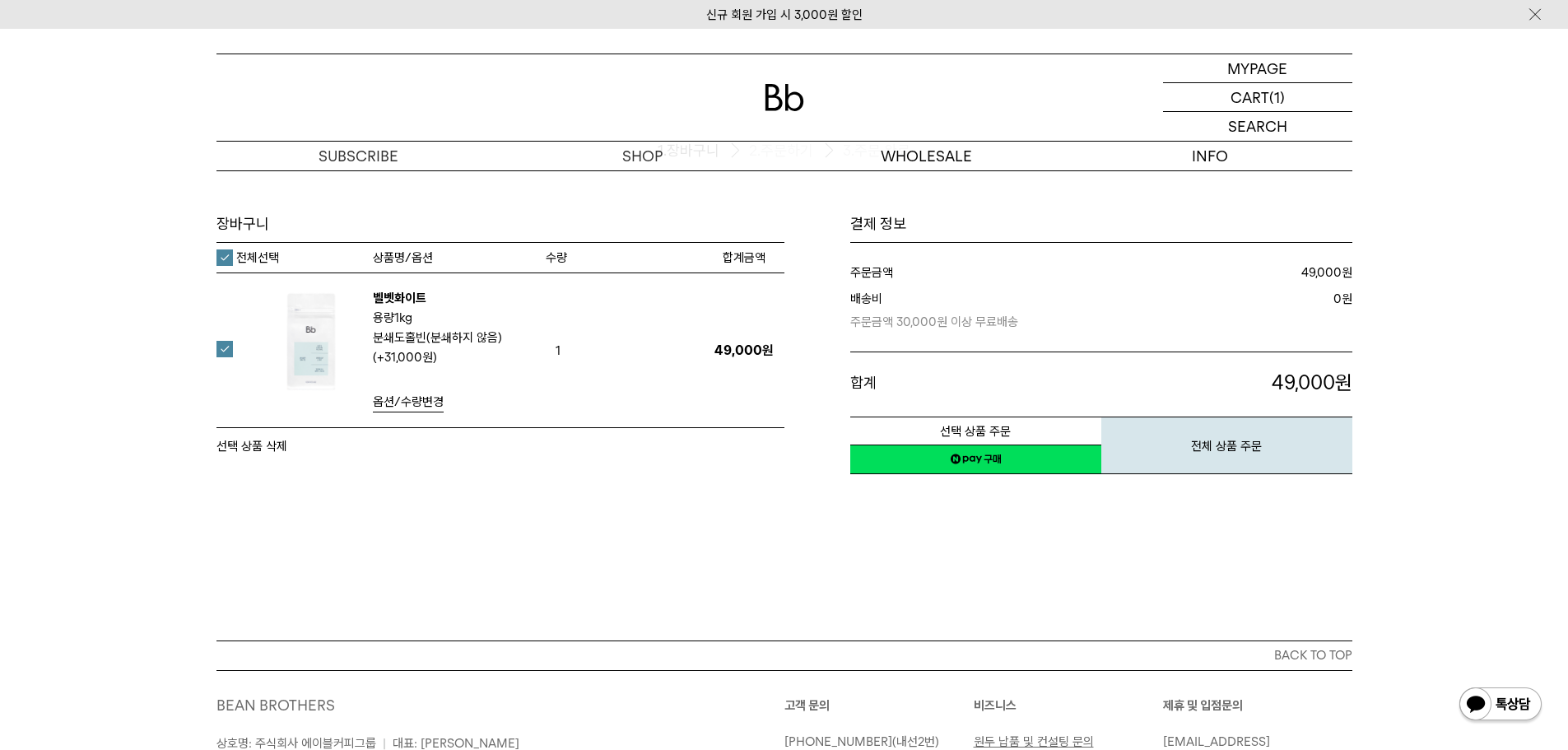
click at [1037, 497] on div "장바구니 1. 장바구니 2. 주문하기 3. 주문 완료 [GEOGRAPHIC_DATA]" at bounding box center [784, 364] width 1568 height 553
click at [1032, 463] on link "네이버페이 구매하기" at bounding box center [976, 459] width 251 height 29
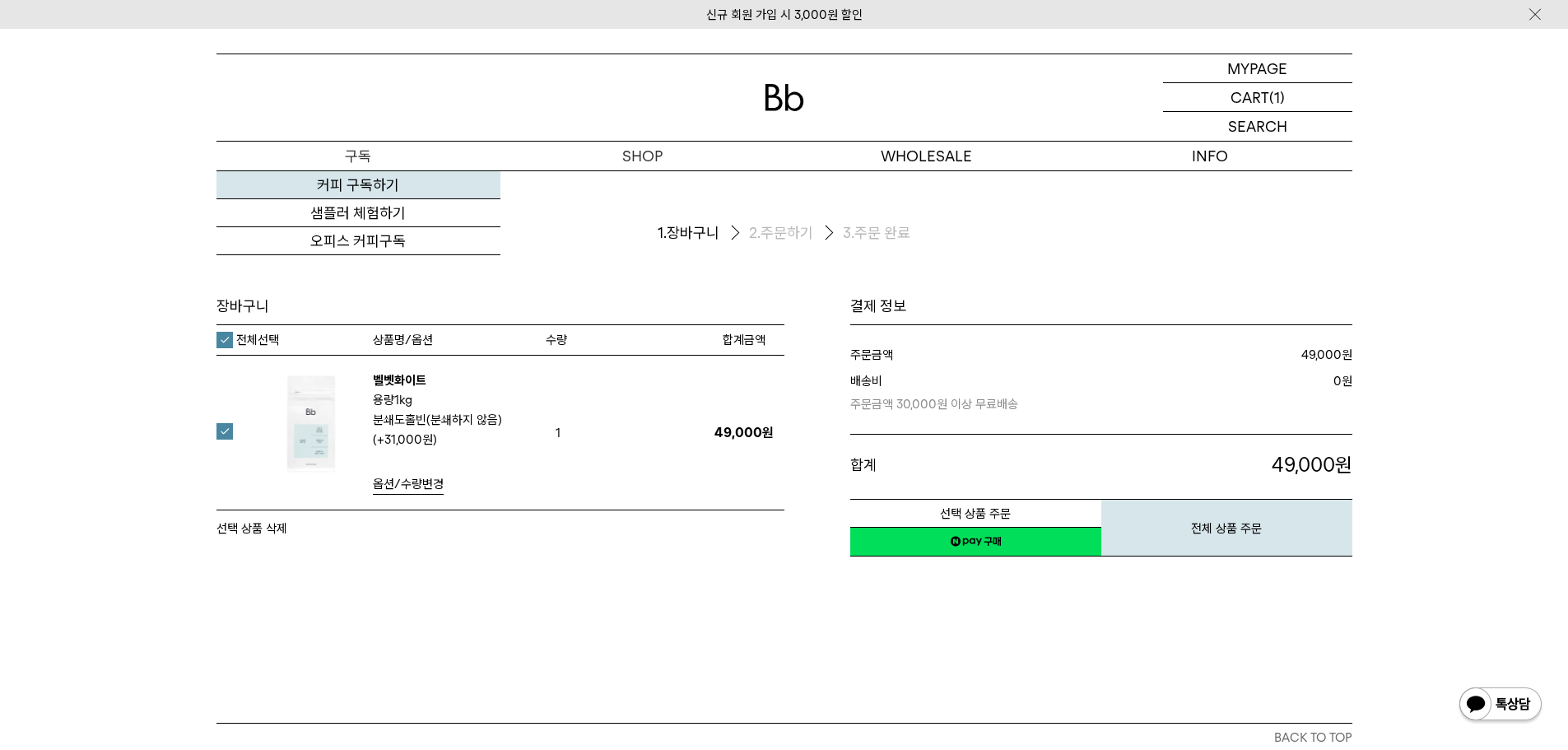
click at [360, 180] on link "커피 구독하기" at bounding box center [357, 185] width 284 height 28
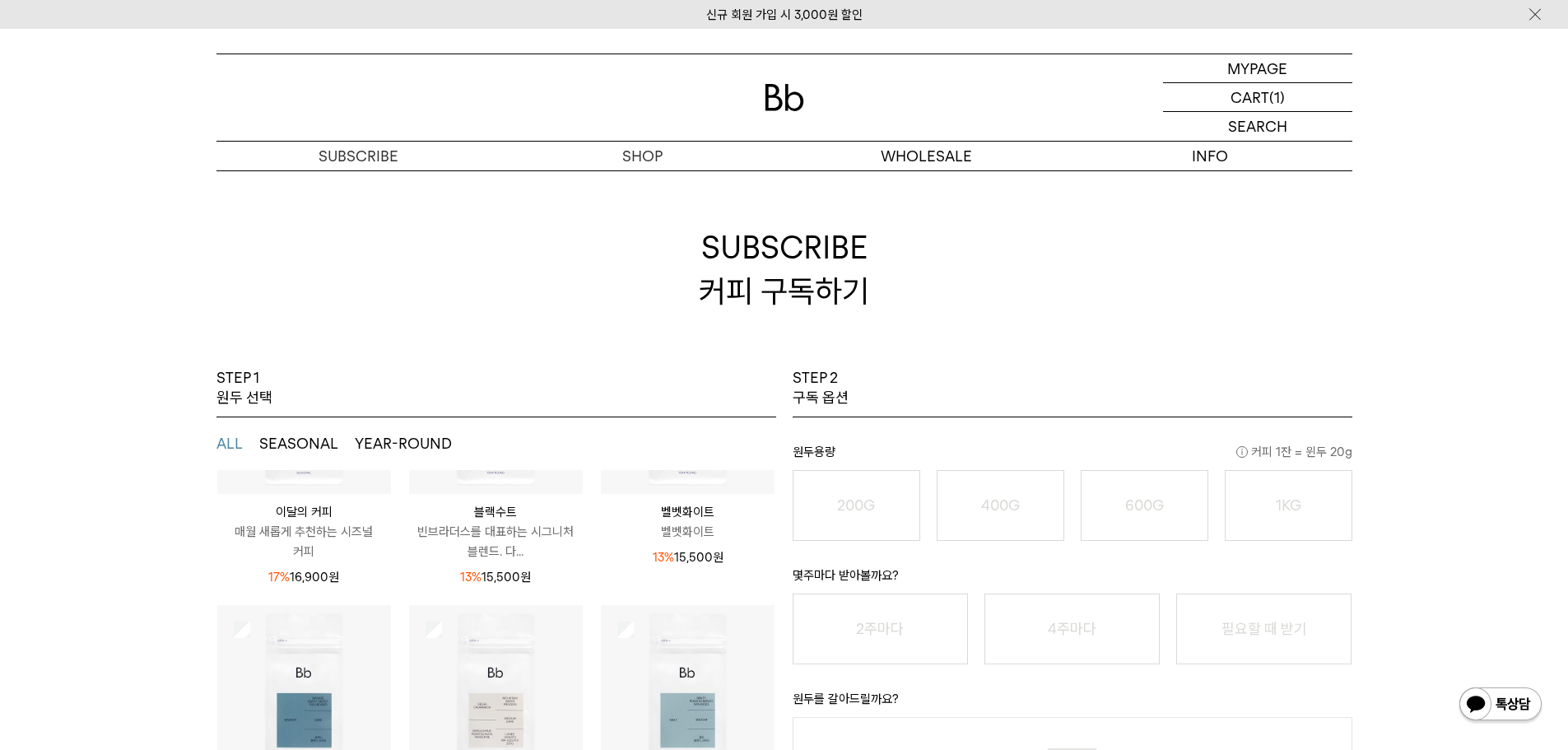
click at [328, 434] on button "SEASONAL" at bounding box center [298, 444] width 79 height 20
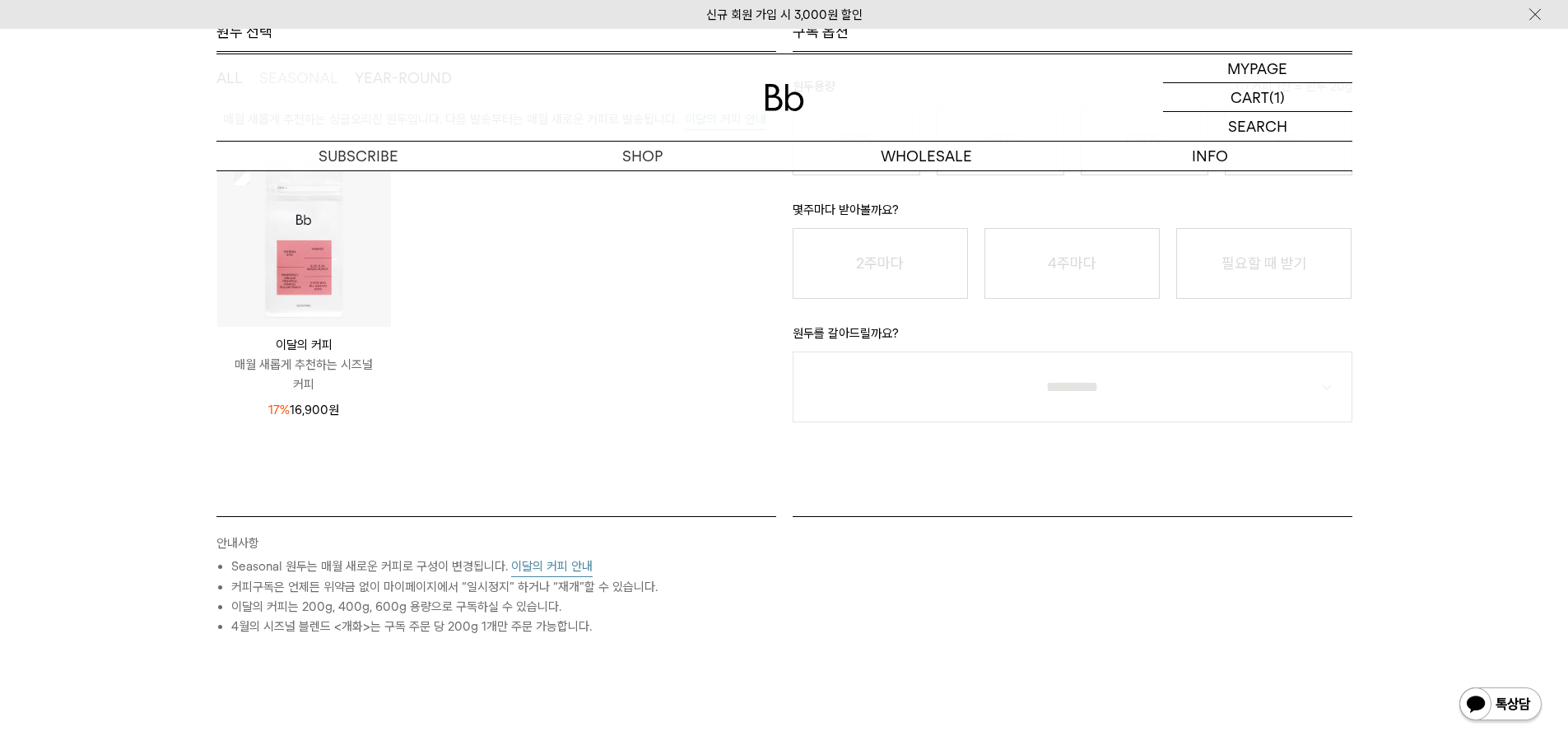
scroll to position [247, 0]
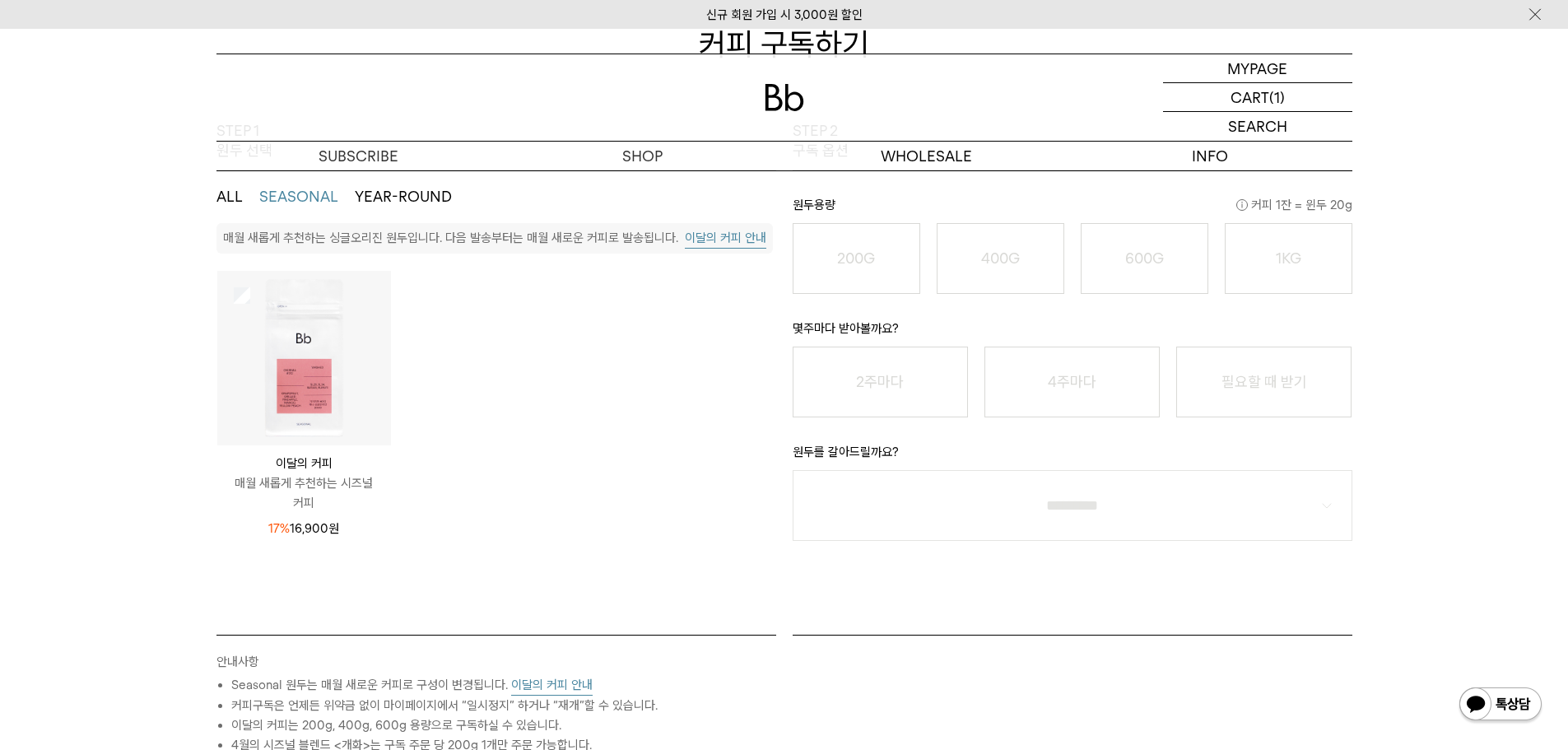
click at [319, 390] on img at bounding box center [303, 357] width 174 height 174
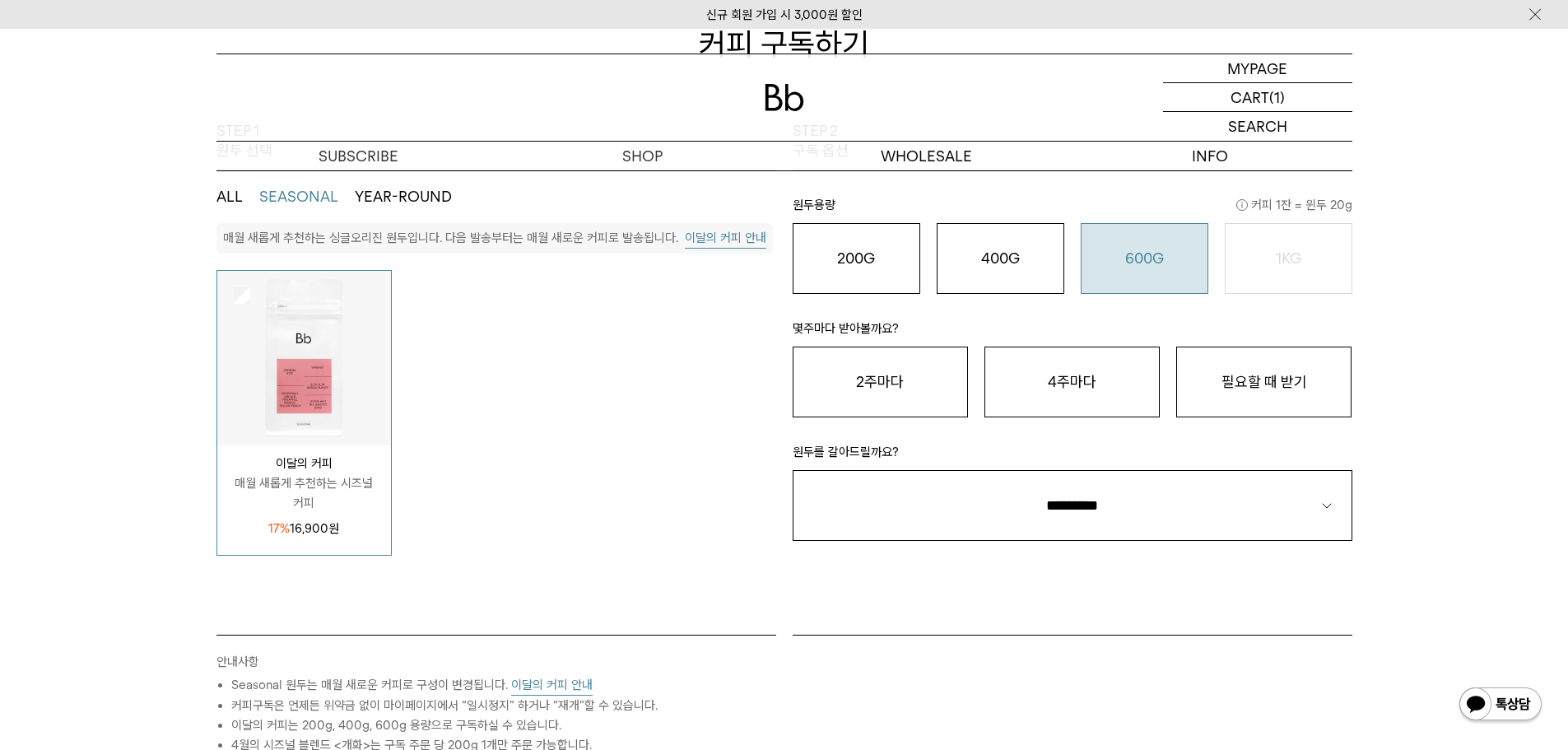
click at [1174, 252] on div "600G 43,000 원" at bounding box center [1145, 258] width 110 height 20
click at [1091, 395] on button "4주마다" at bounding box center [1072, 382] width 176 height 71
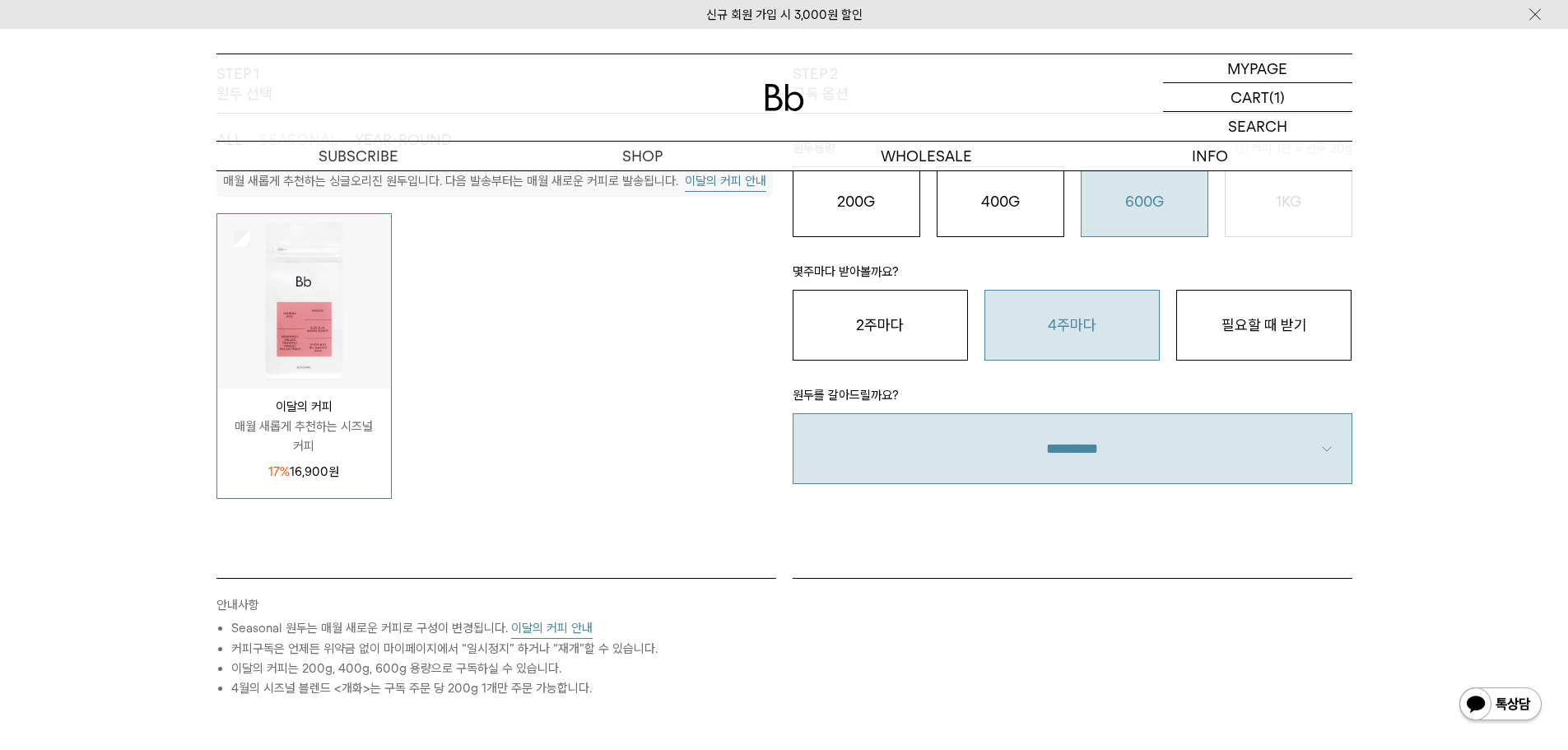
scroll to position [411, 0]
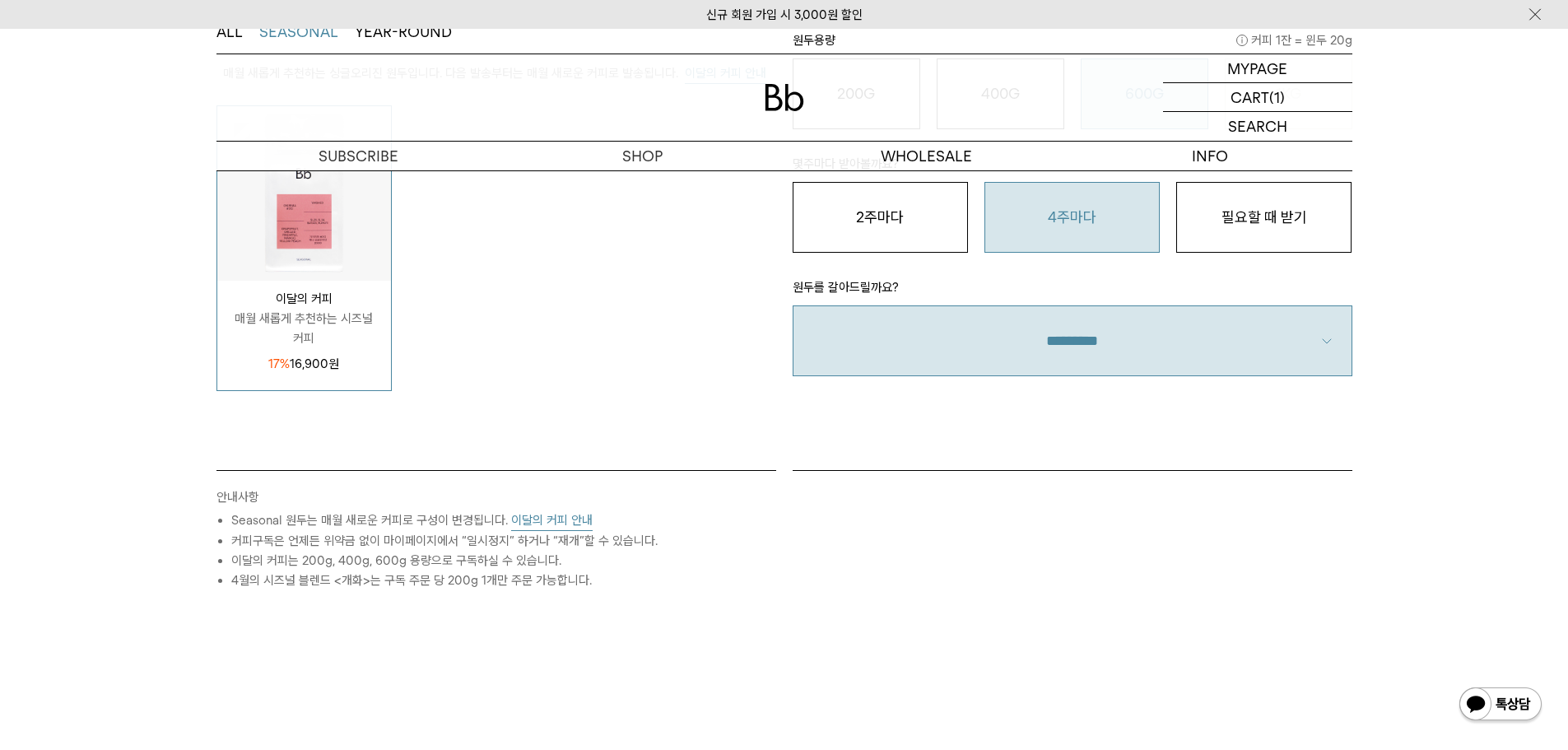
click at [1343, 351] on select "**********" at bounding box center [1072, 341] width 560 height 71
click at [792, 305] on select "**********" at bounding box center [1072, 341] width 560 height 71
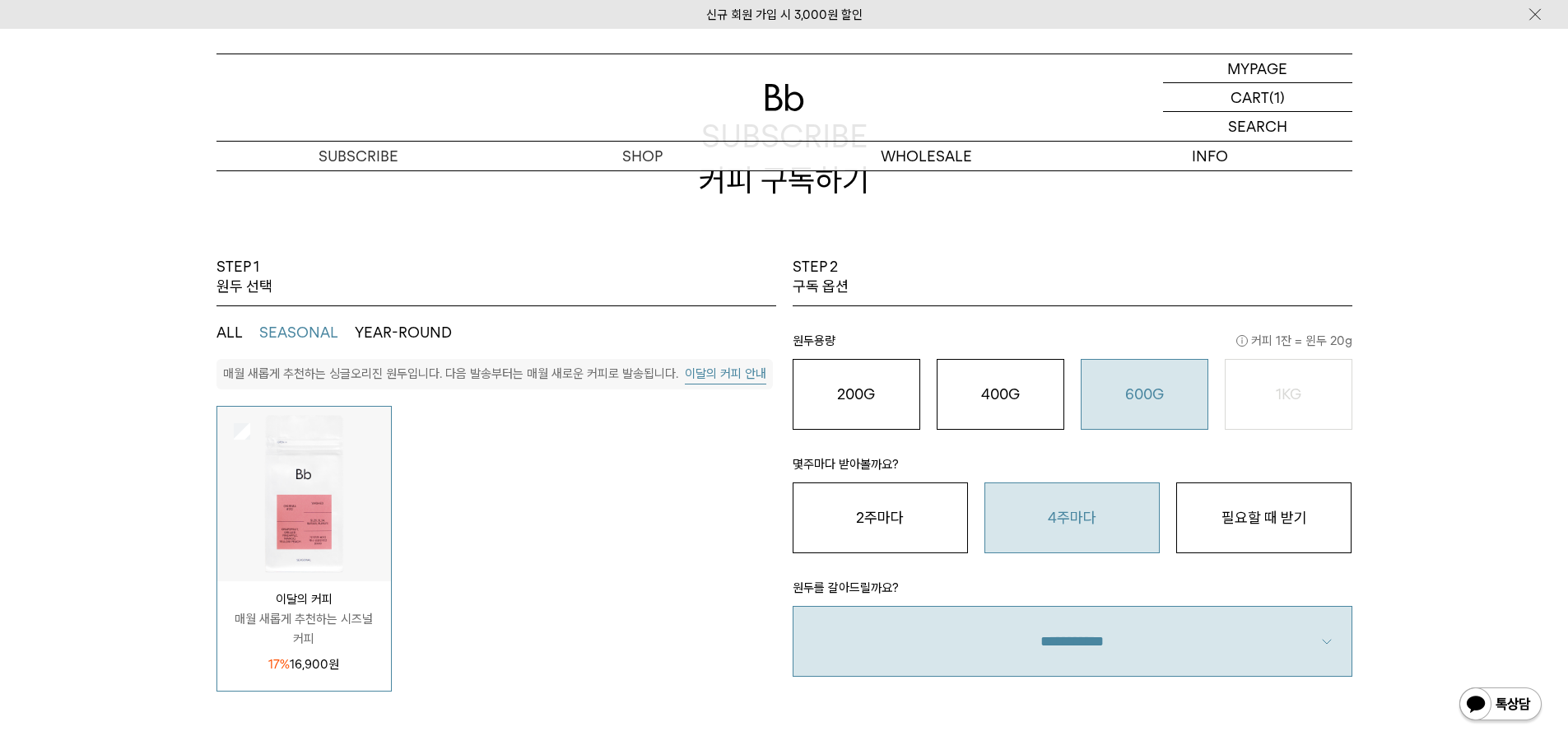
scroll to position [82, 0]
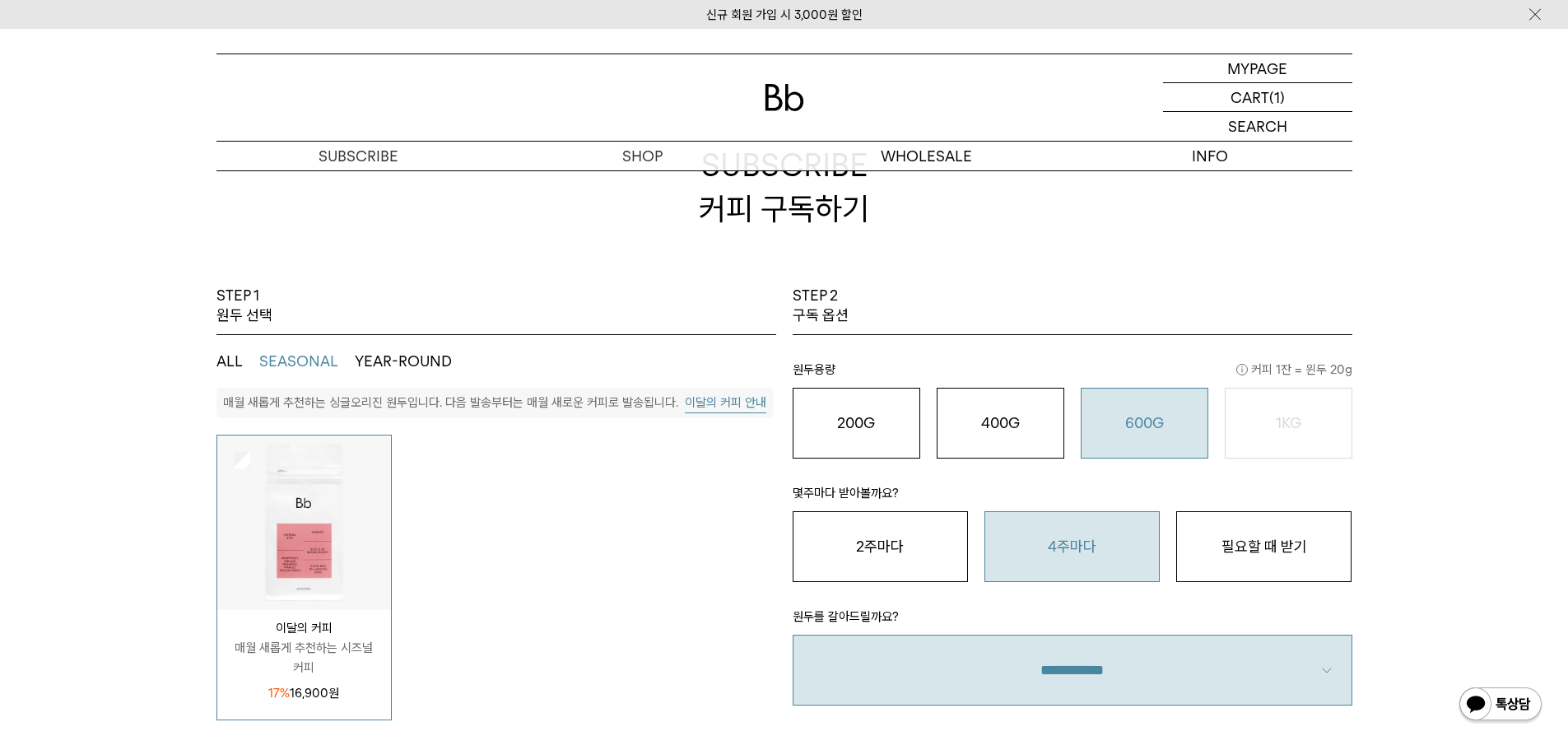
click at [395, 355] on button "YEAR-ROUND" at bounding box center [403, 361] width 97 height 20
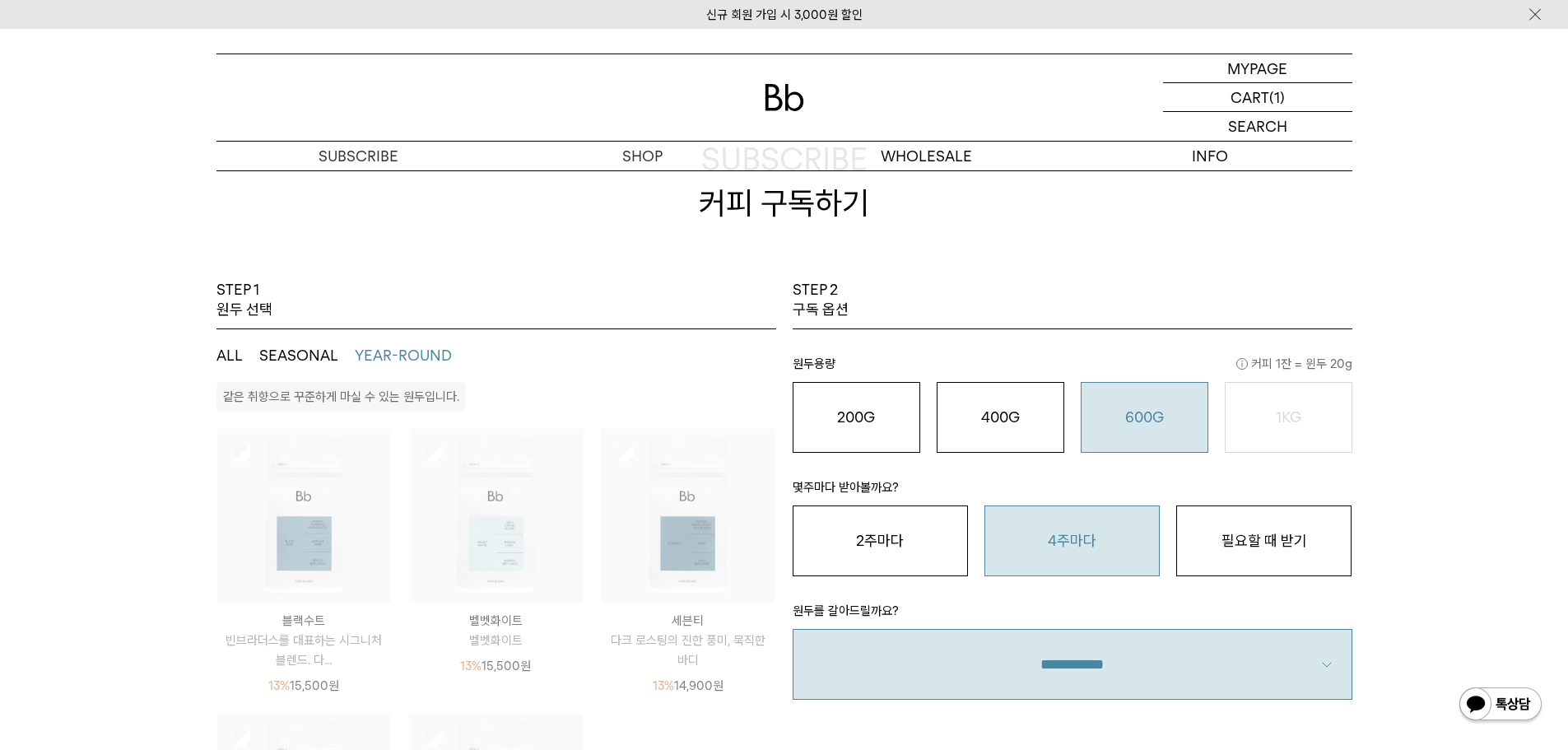
scroll to position [0, 0]
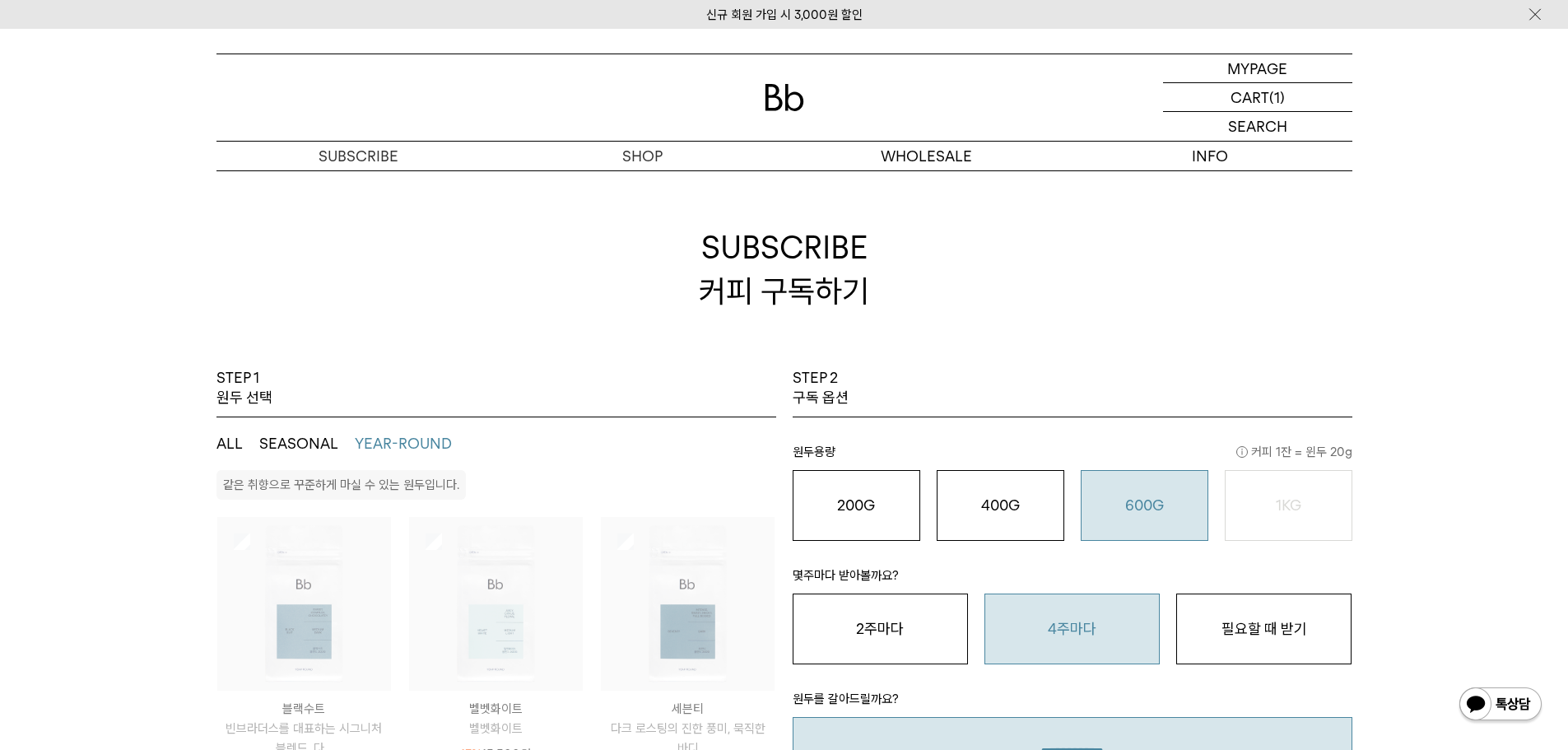
click at [217, 442] on button "ALL" at bounding box center [229, 444] width 27 height 20
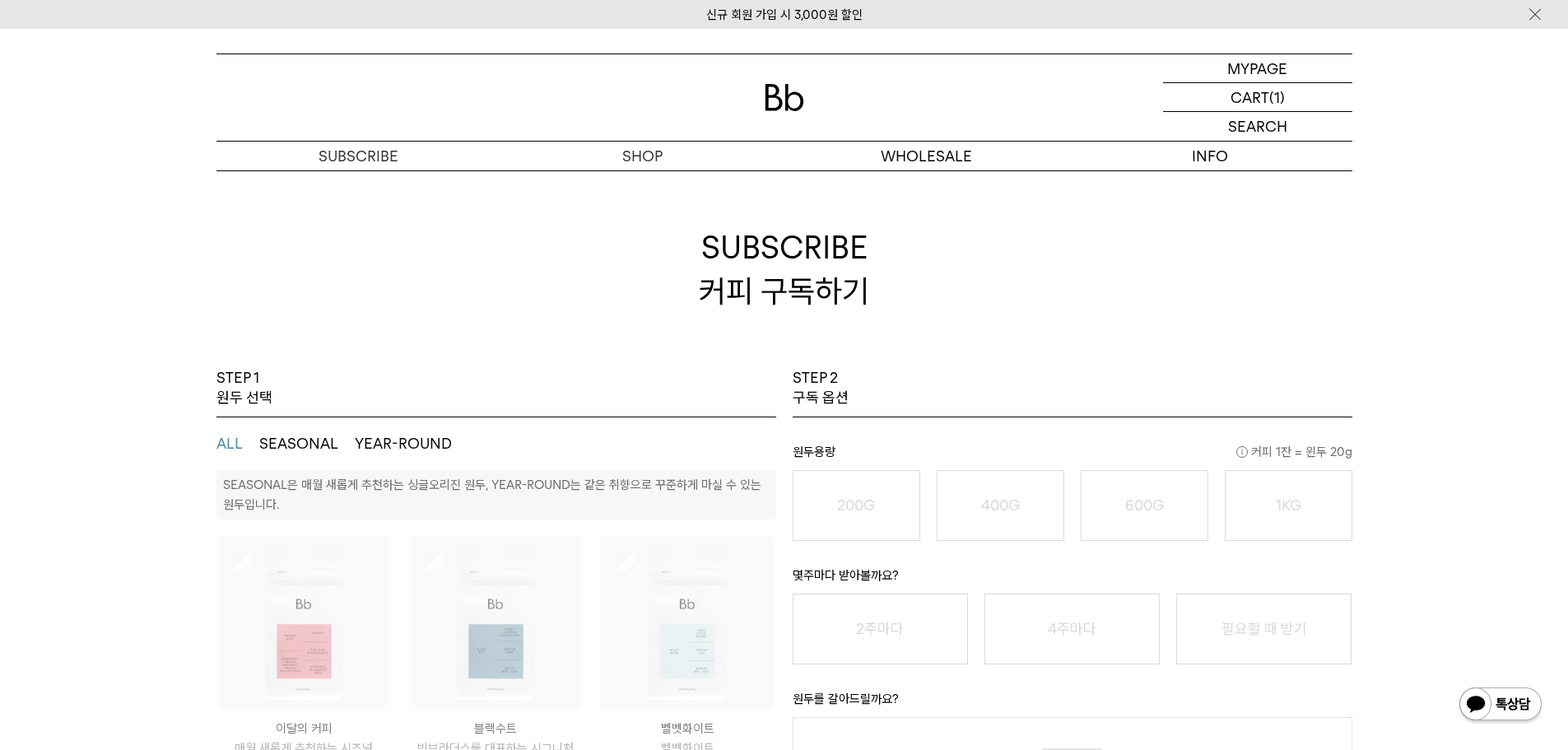
click at [430, 445] on button "YEAR-ROUND" at bounding box center [403, 444] width 97 height 20
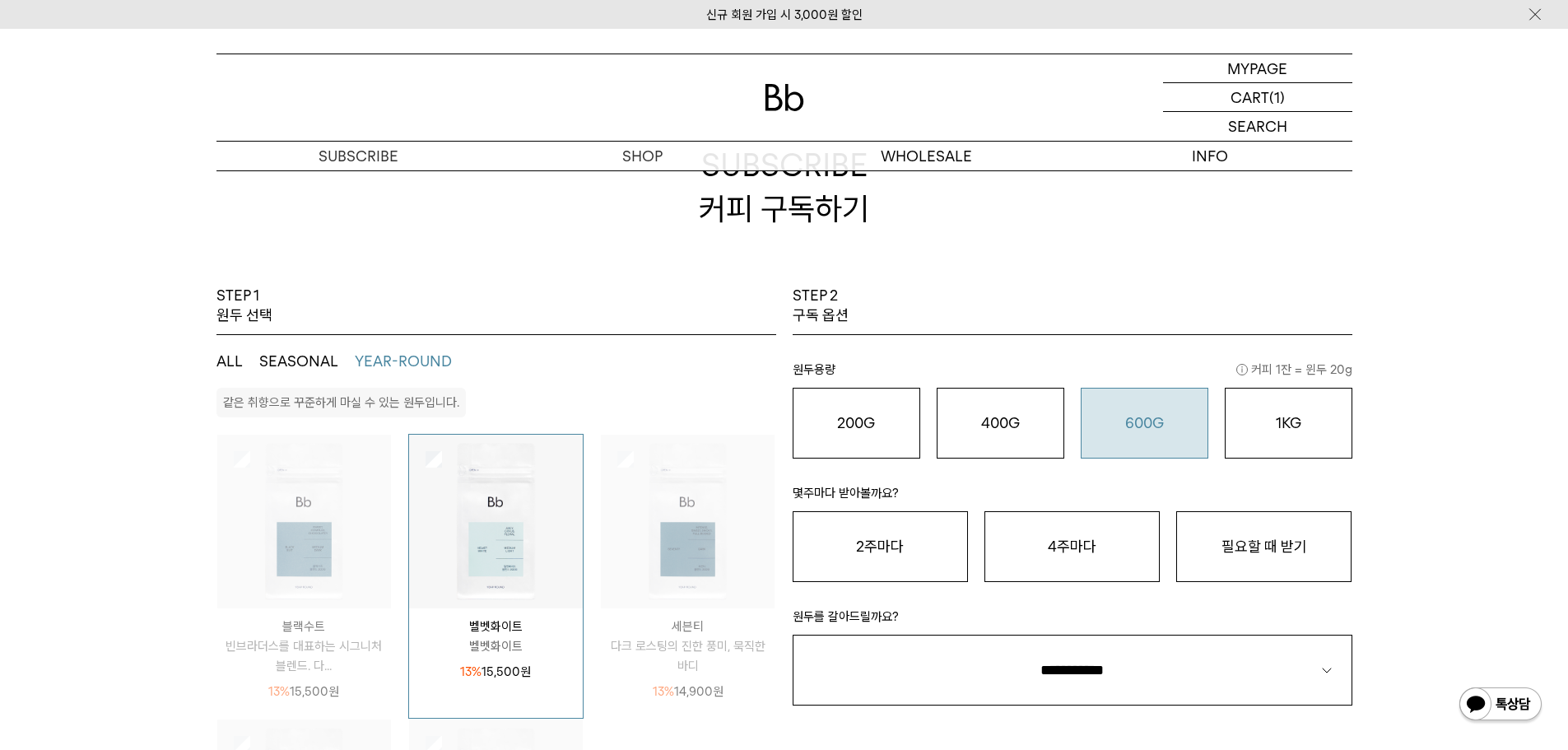
click at [1095, 440] on button "600G 43,000 원" at bounding box center [1145, 423] width 128 height 71
click at [1059, 548] on button "4주마다" at bounding box center [1072, 547] width 176 height 71
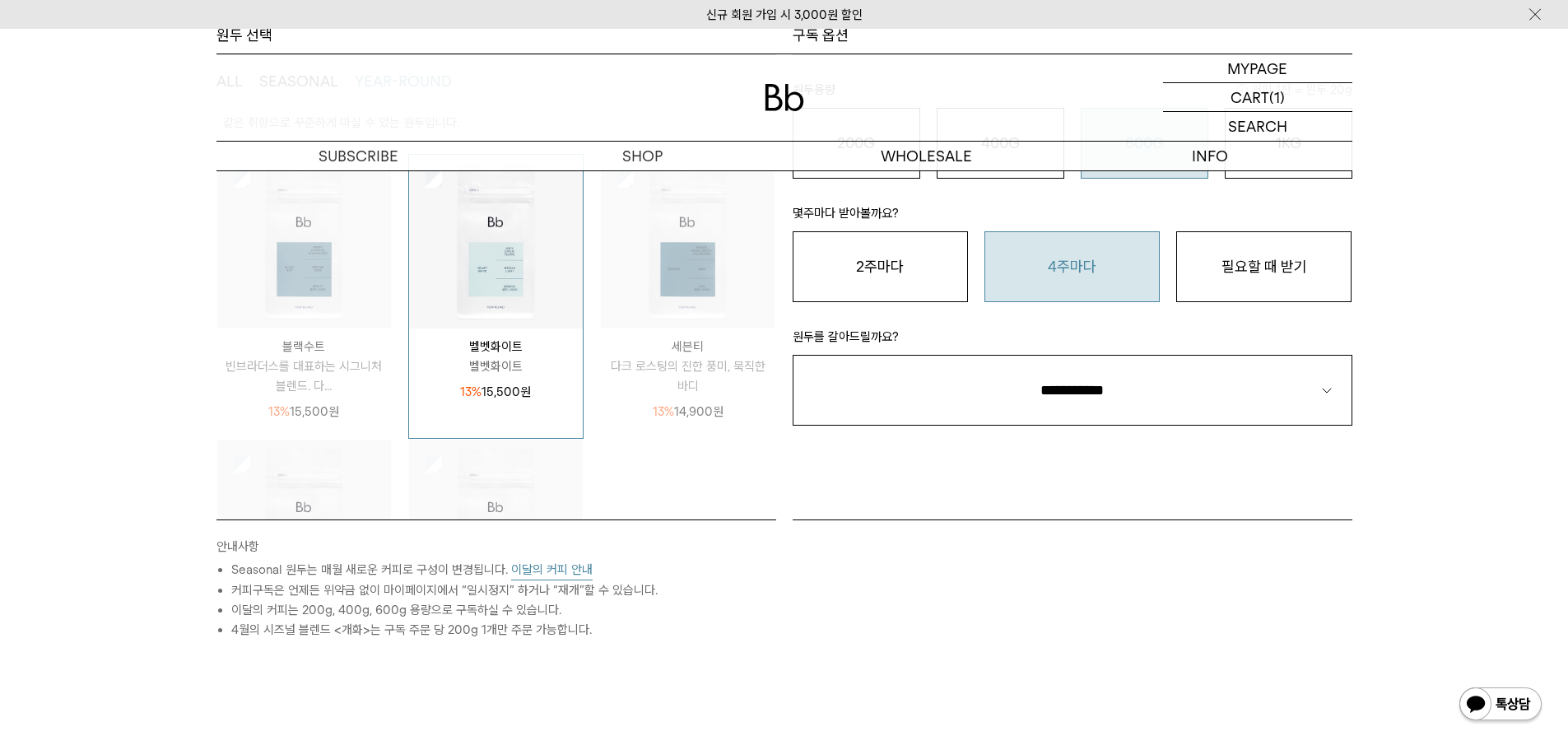
scroll to position [411, 0]
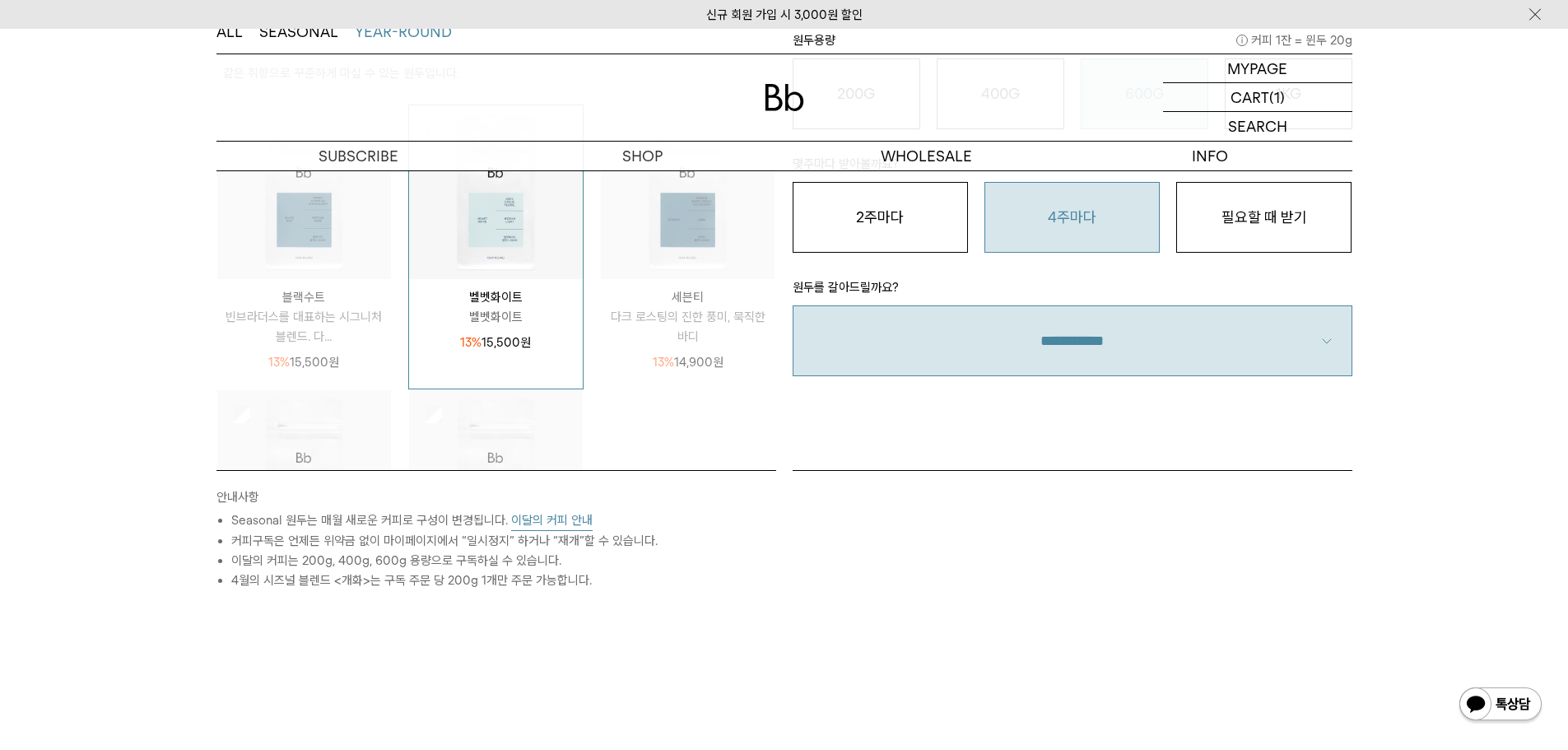
click at [1249, 336] on select "**********" at bounding box center [1072, 341] width 560 height 71
click at [792, 305] on select "**********" at bounding box center [1072, 341] width 560 height 71
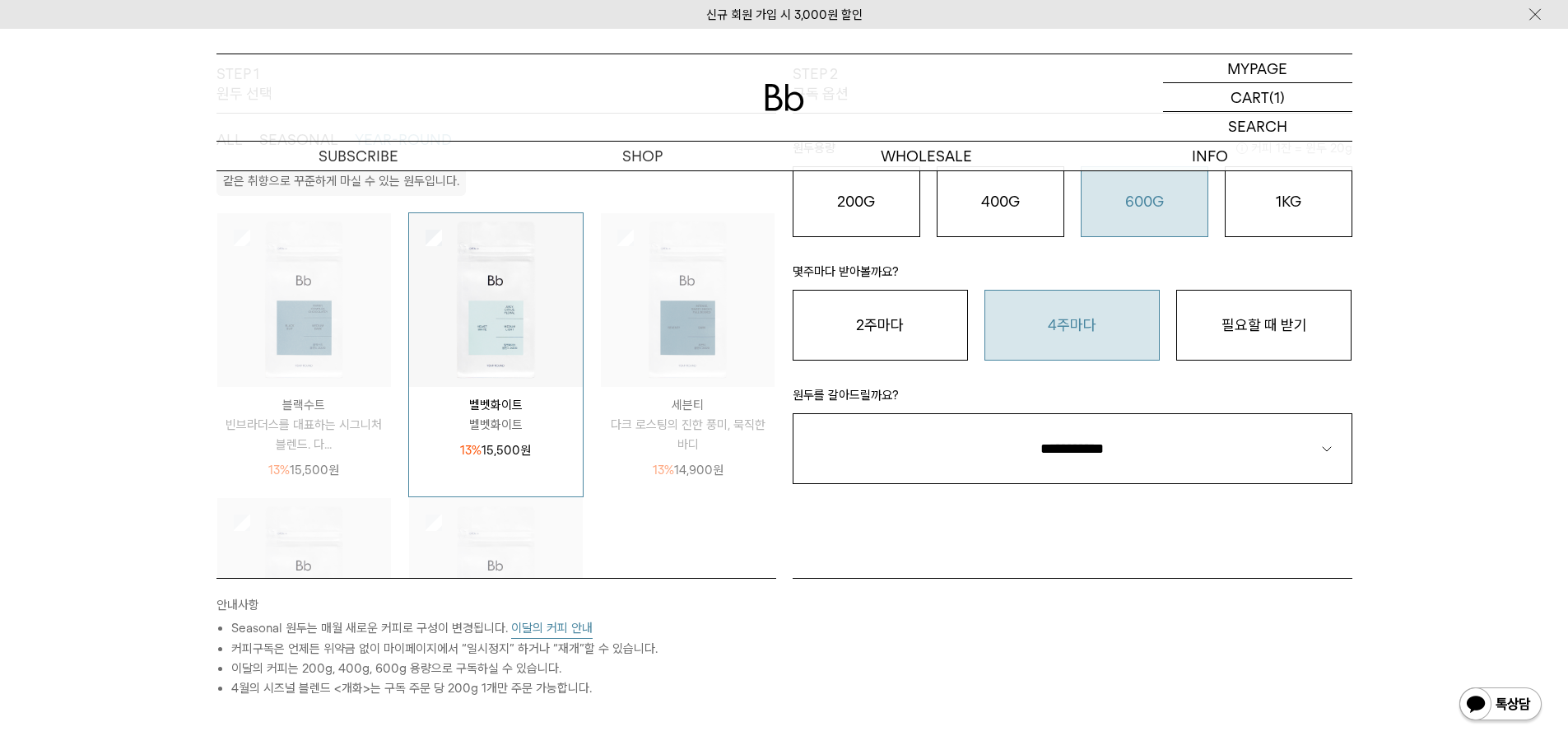
scroll to position [237, 0]
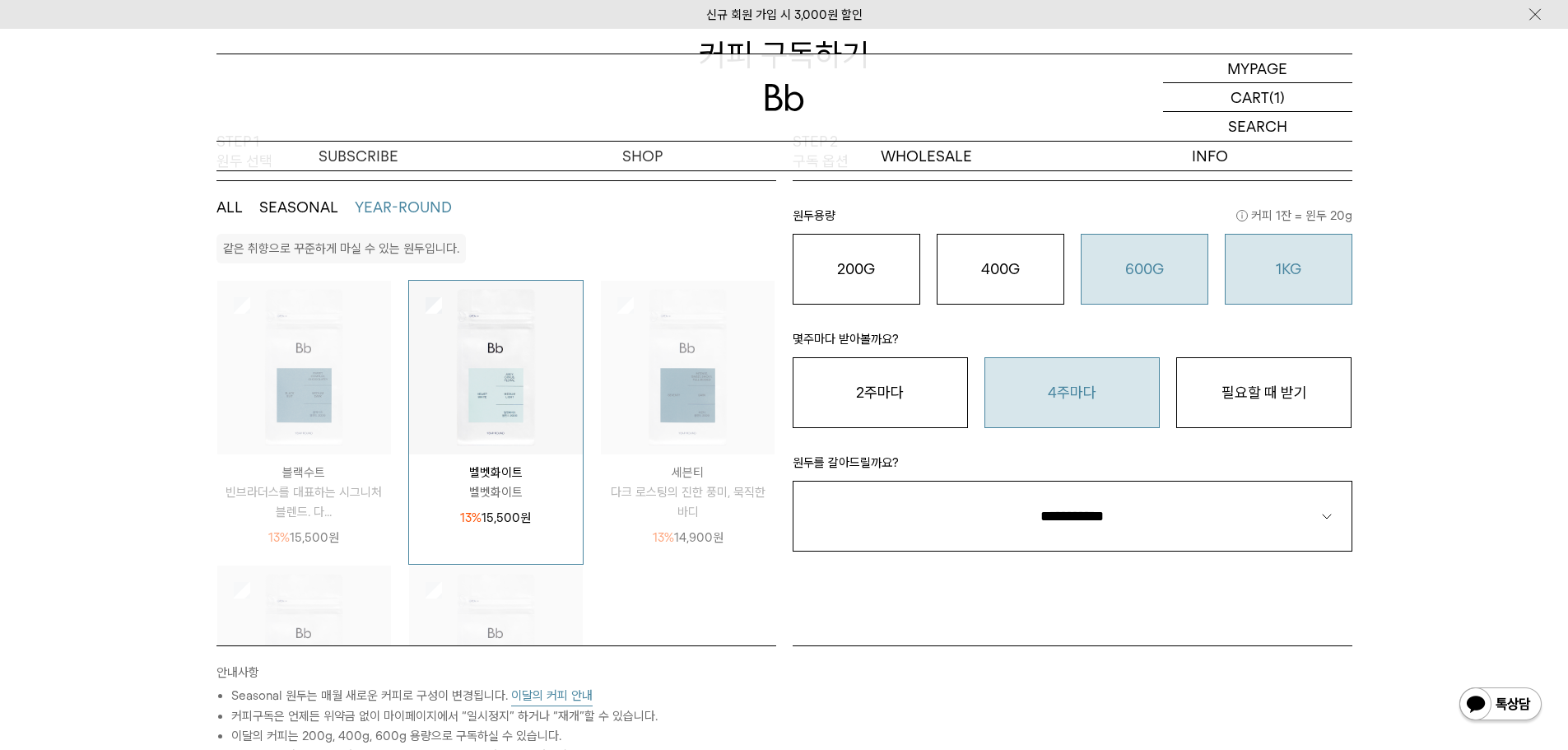
click at [1257, 292] on button "1KG 49,900 원" at bounding box center [1289, 269] width 128 height 71
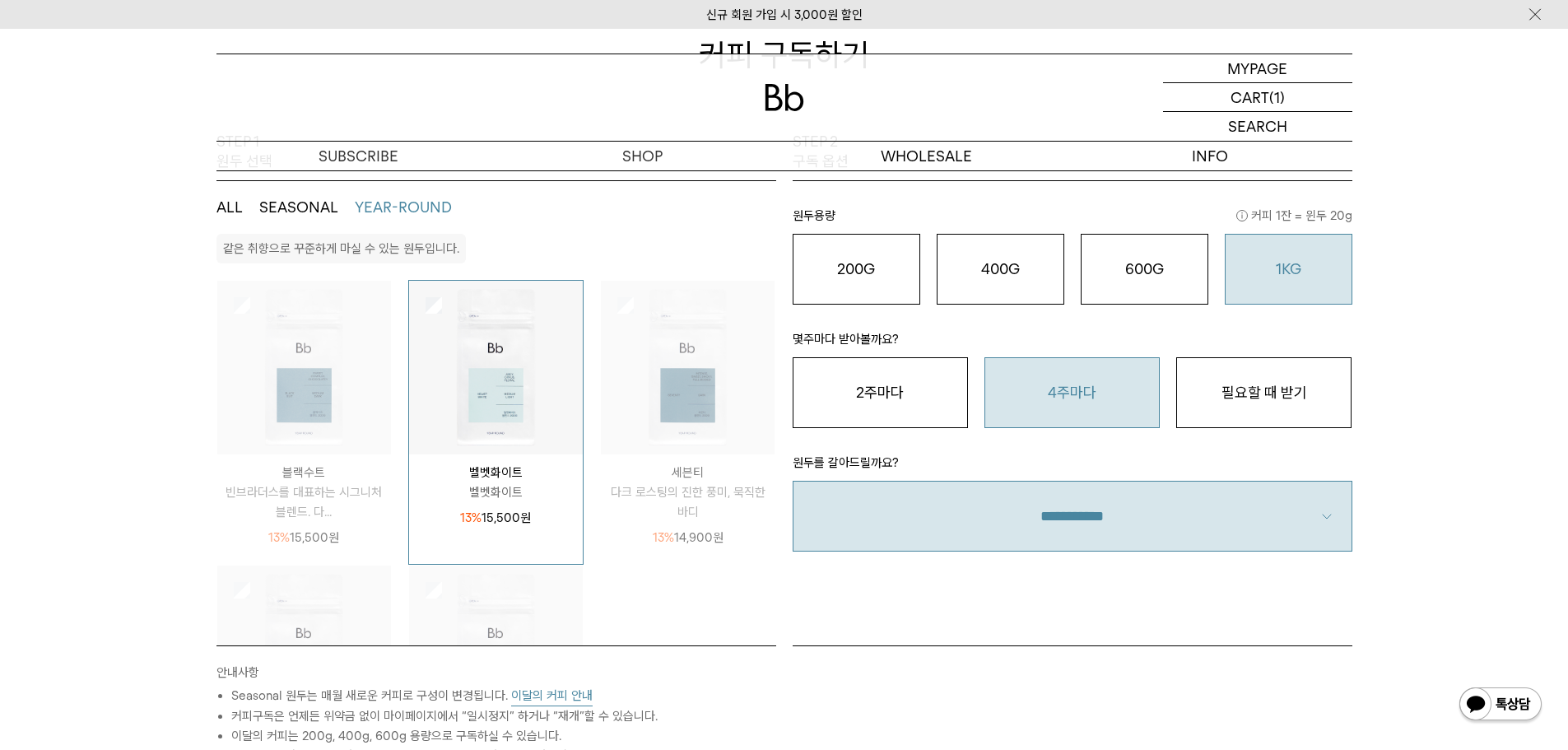
click at [1122, 521] on select "**********" at bounding box center [1072, 516] width 560 height 71
click at [792, 481] on select "**********" at bounding box center [1072, 516] width 560 height 71
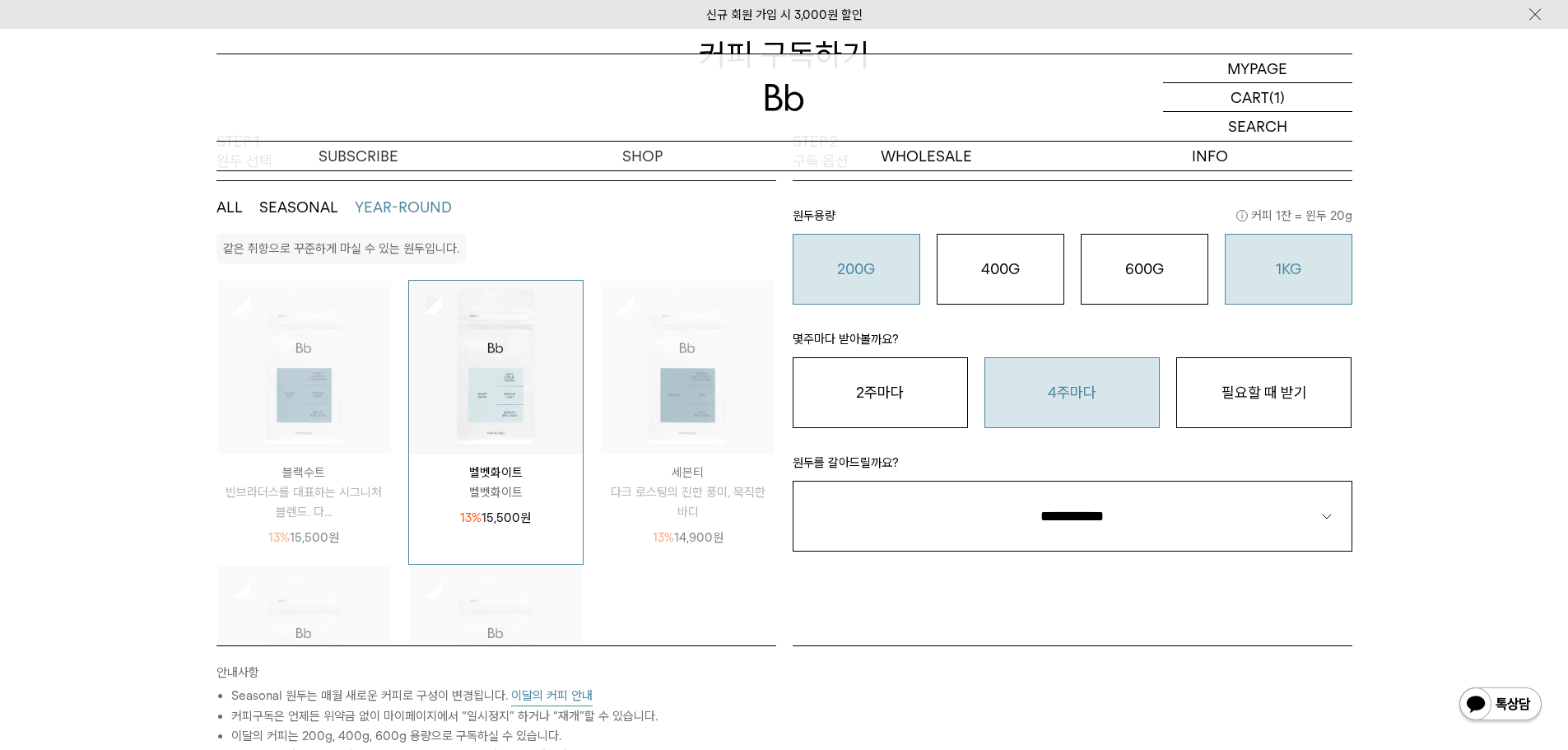
click at [819, 267] on div "200G 16,900 원" at bounding box center [857, 269] width 110 height 20
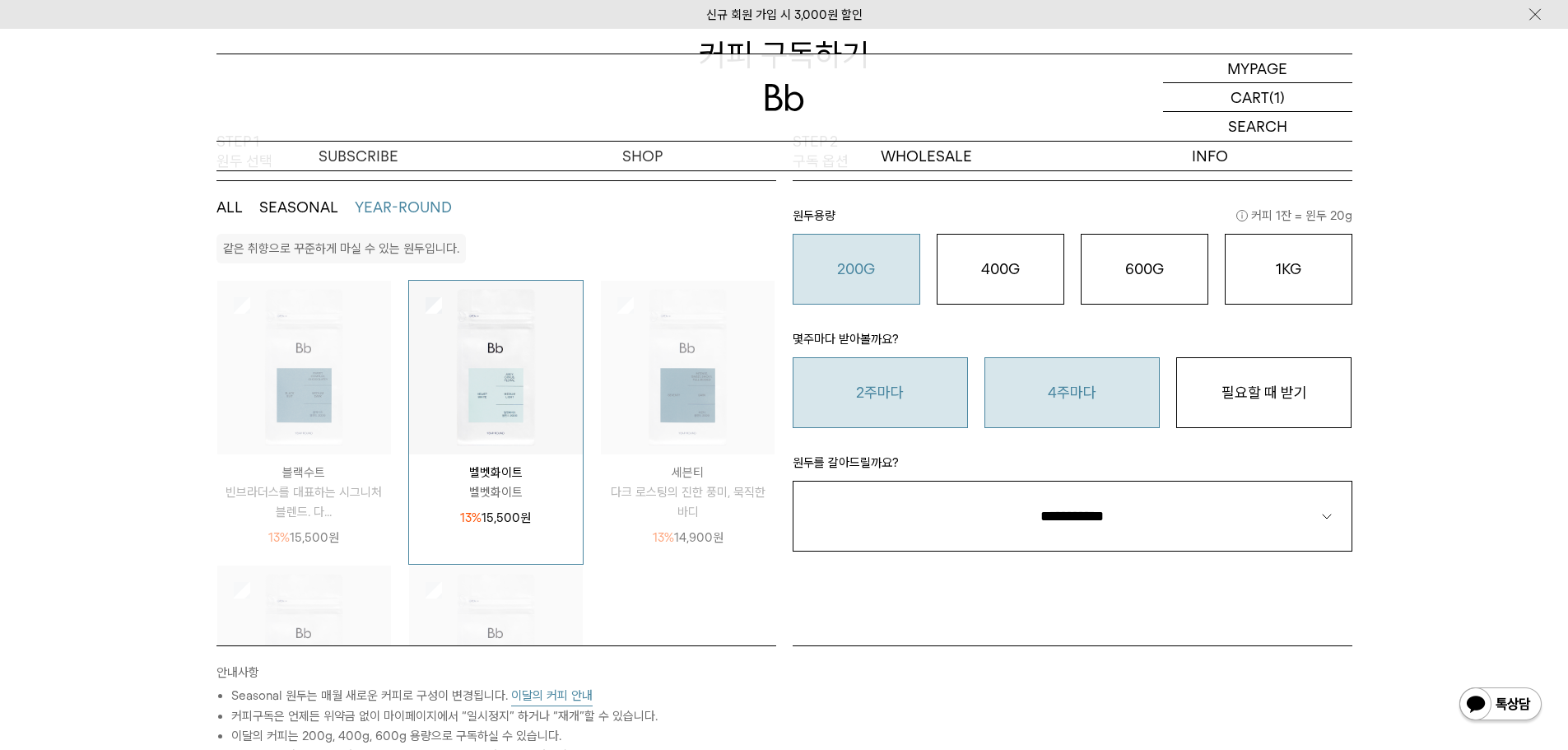
click at [871, 400] on button "2주마다" at bounding box center [880, 393] width 176 height 71
click at [1116, 402] on button "4주마다" at bounding box center [1072, 393] width 176 height 71
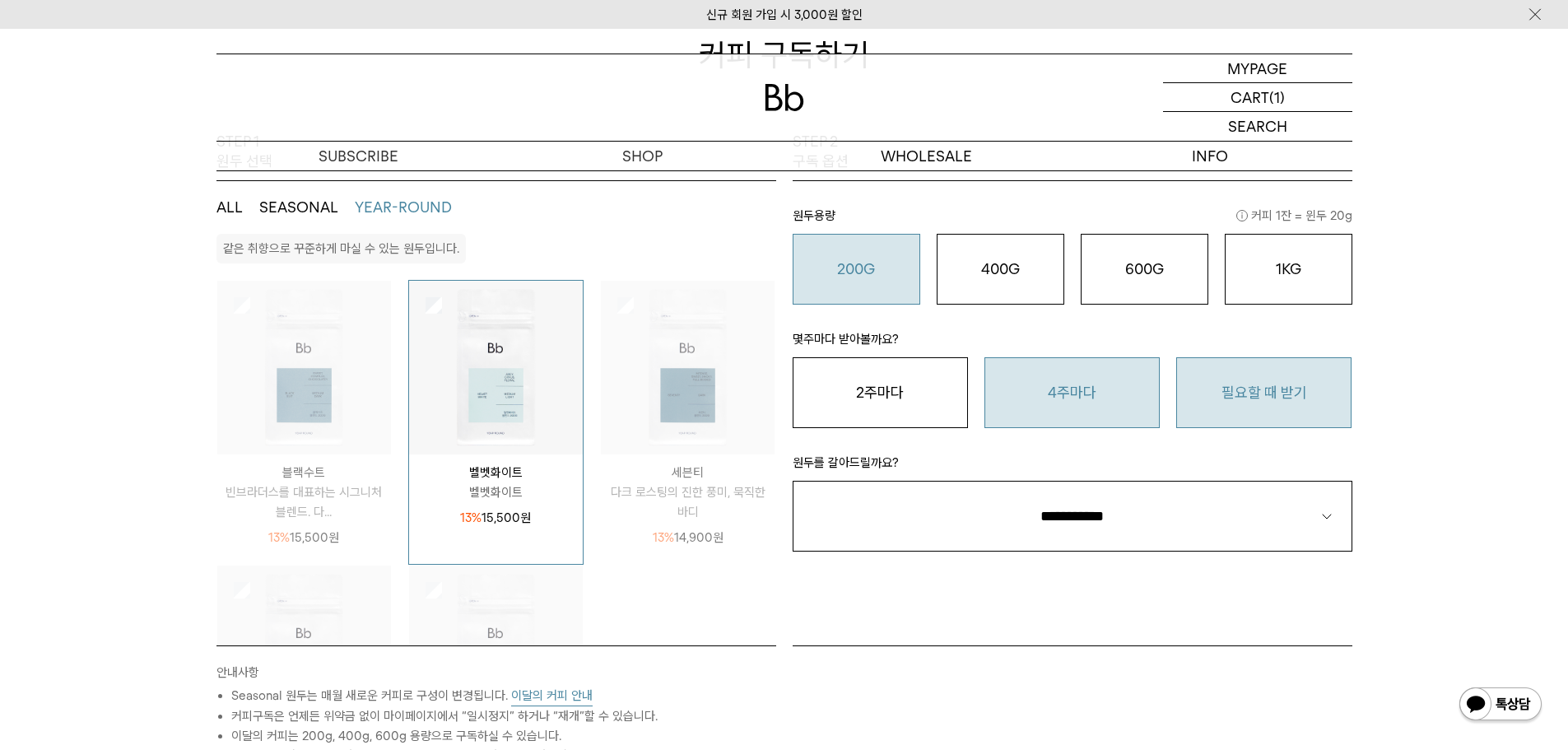
click at [1240, 395] on button "필요할 때 받기" at bounding box center [1264, 393] width 176 height 71
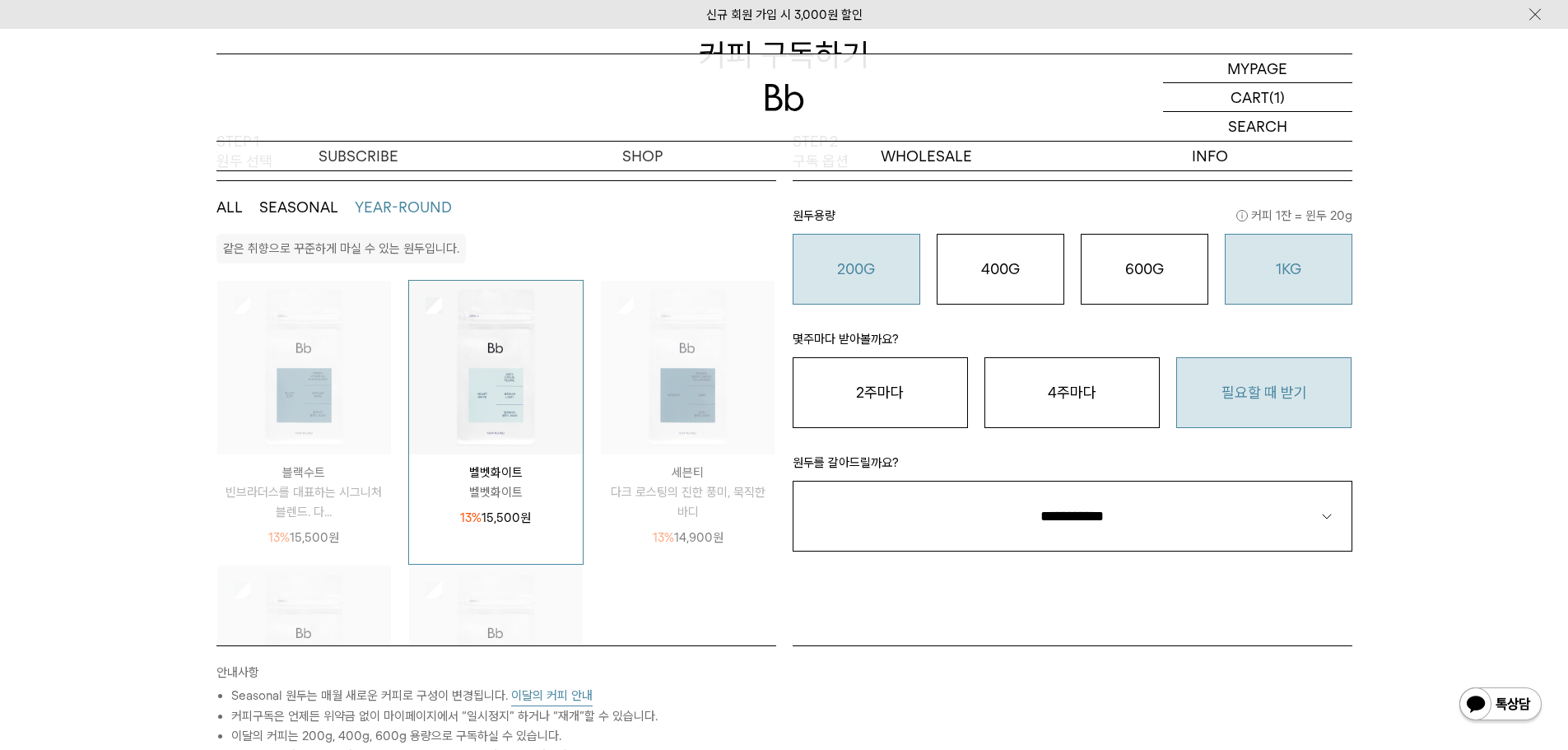
click at [1271, 278] on div "1KG 49,900 원" at bounding box center [1289, 269] width 110 height 20
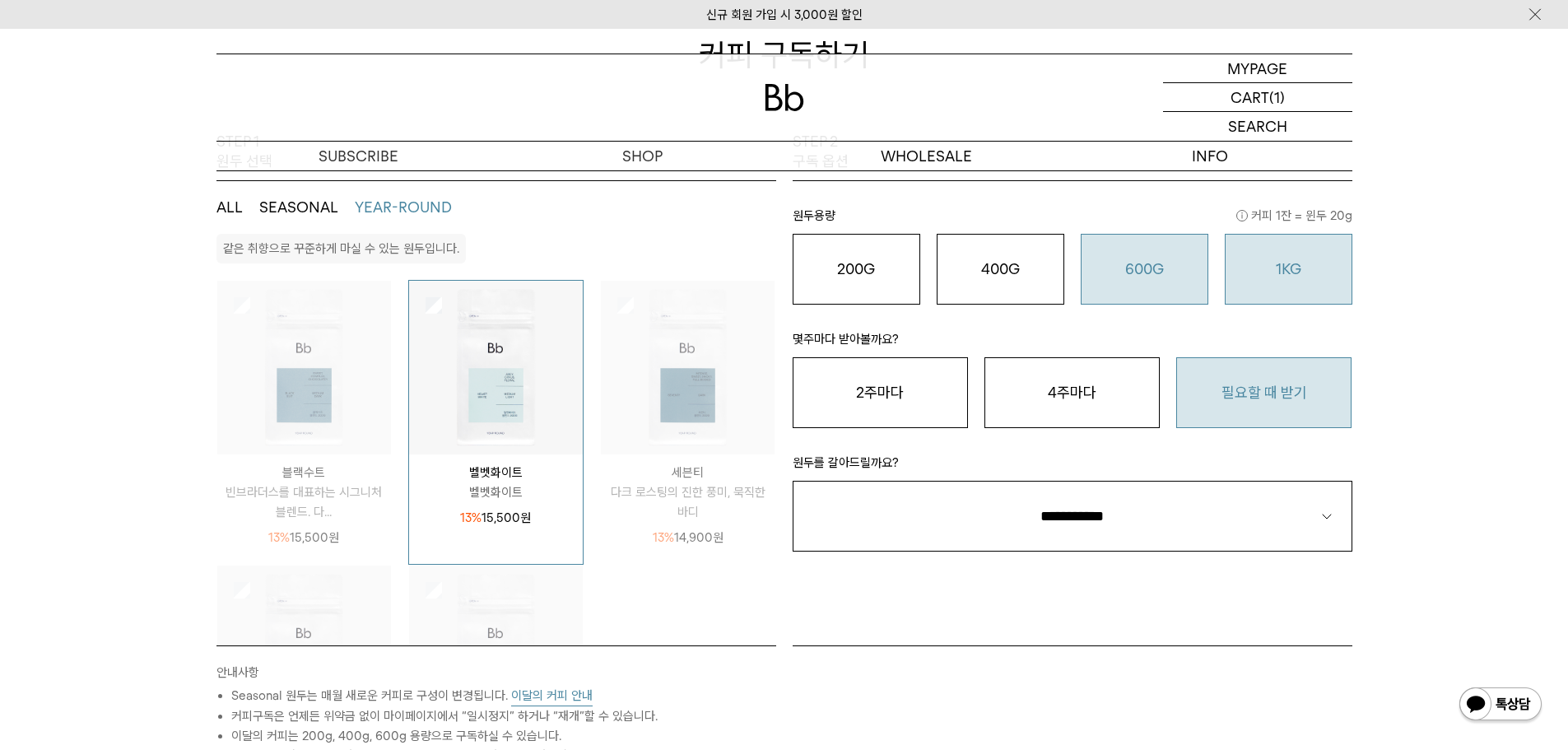
click at [1126, 265] on o "600G" at bounding box center [1144, 269] width 38 height 18
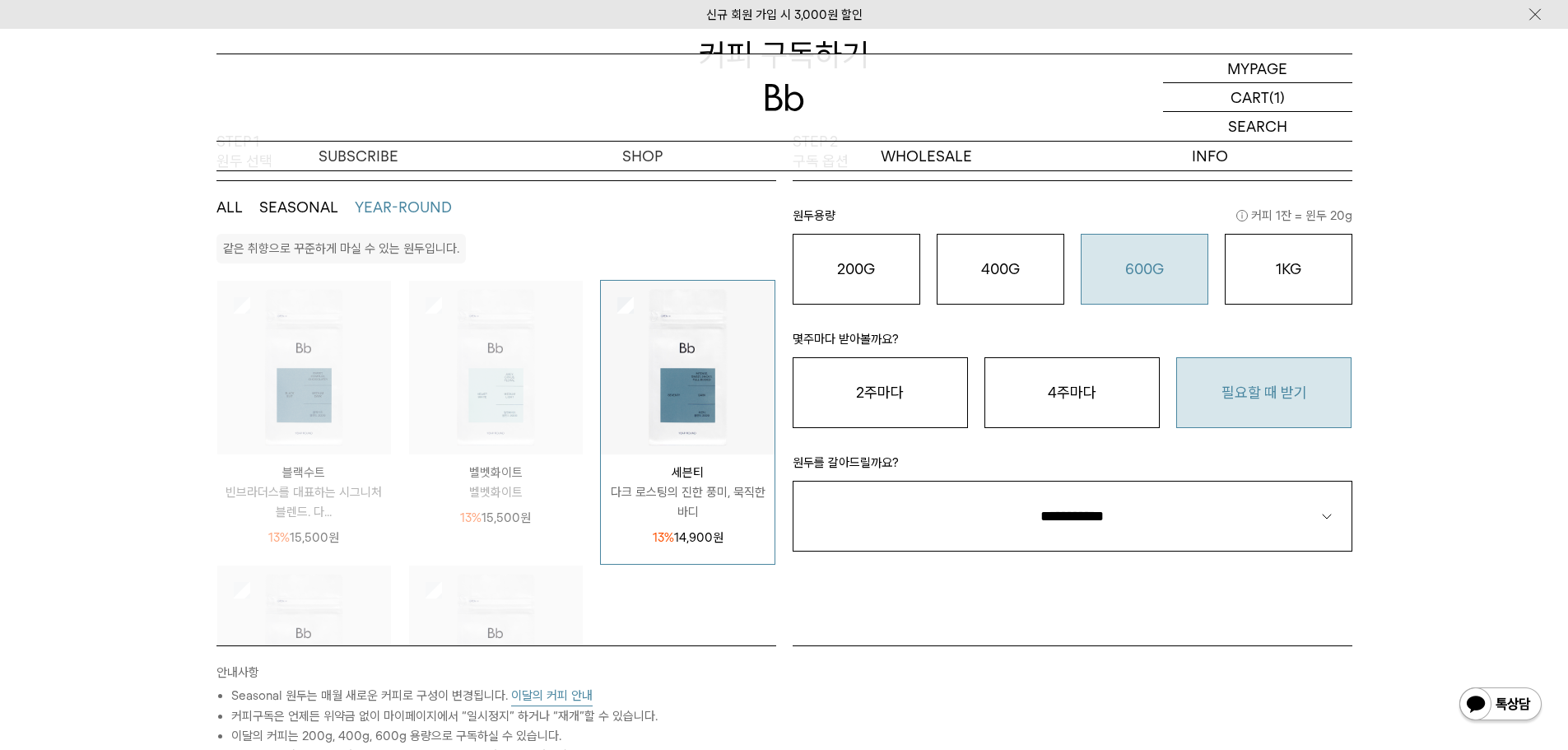
click at [414, 303] on img at bounding box center [496, 367] width 174 height 174
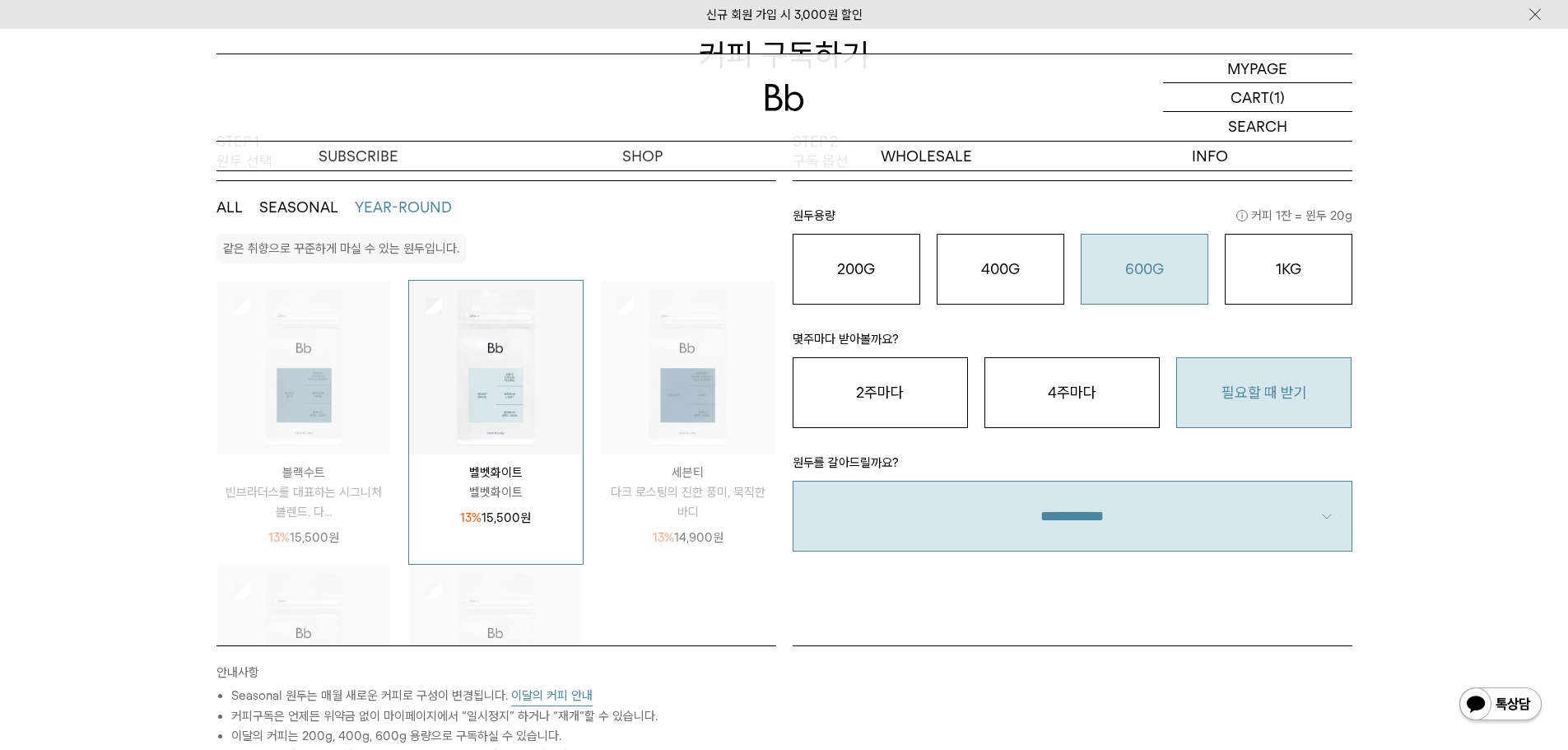
click at [1121, 535] on select "**********" at bounding box center [1072, 516] width 560 height 71
click at [792, 481] on select "**********" at bounding box center [1072, 516] width 560 height 71
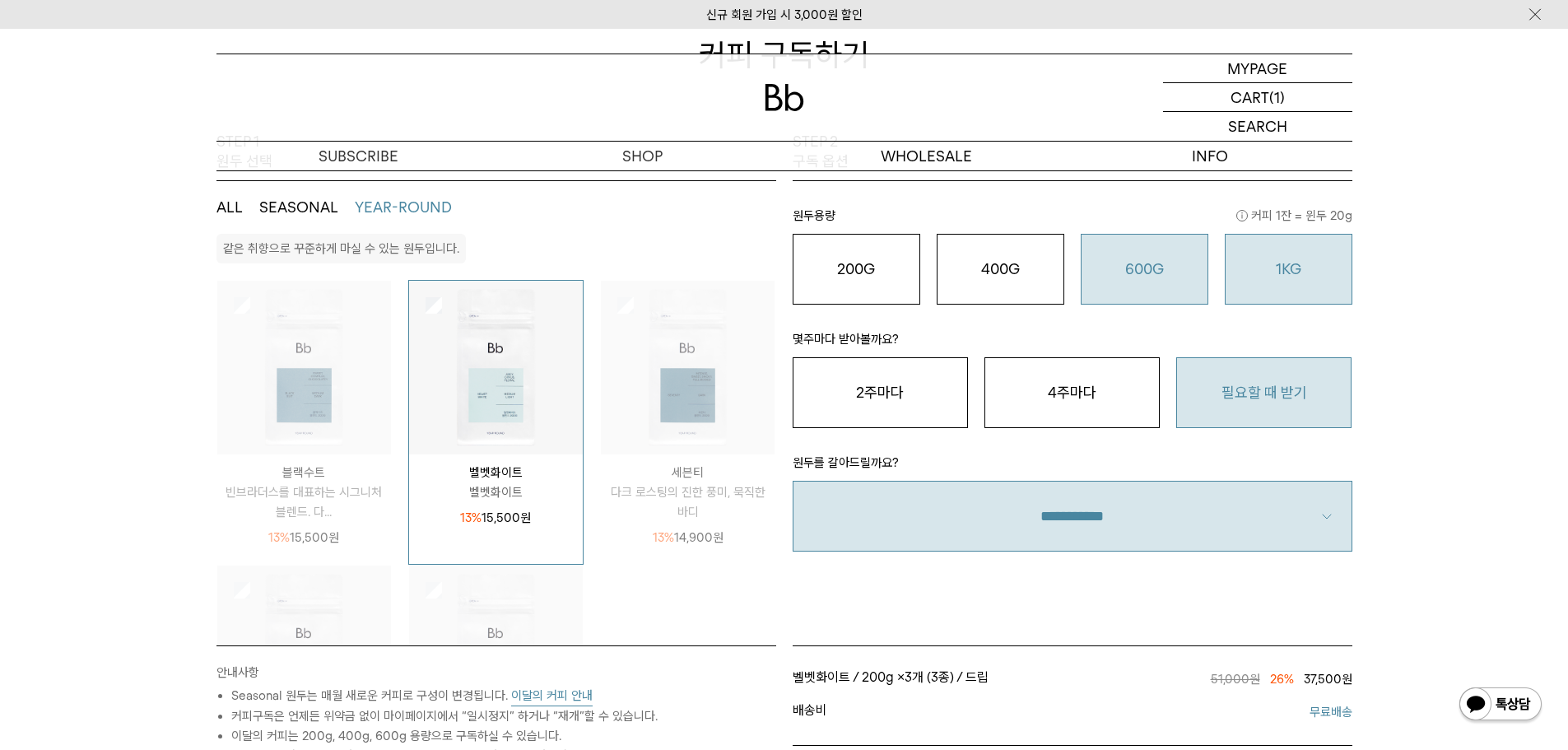
click at [1325, 271] on div "1KG 49,900 원" at bounding box center [1289, 269] width 110 height 20
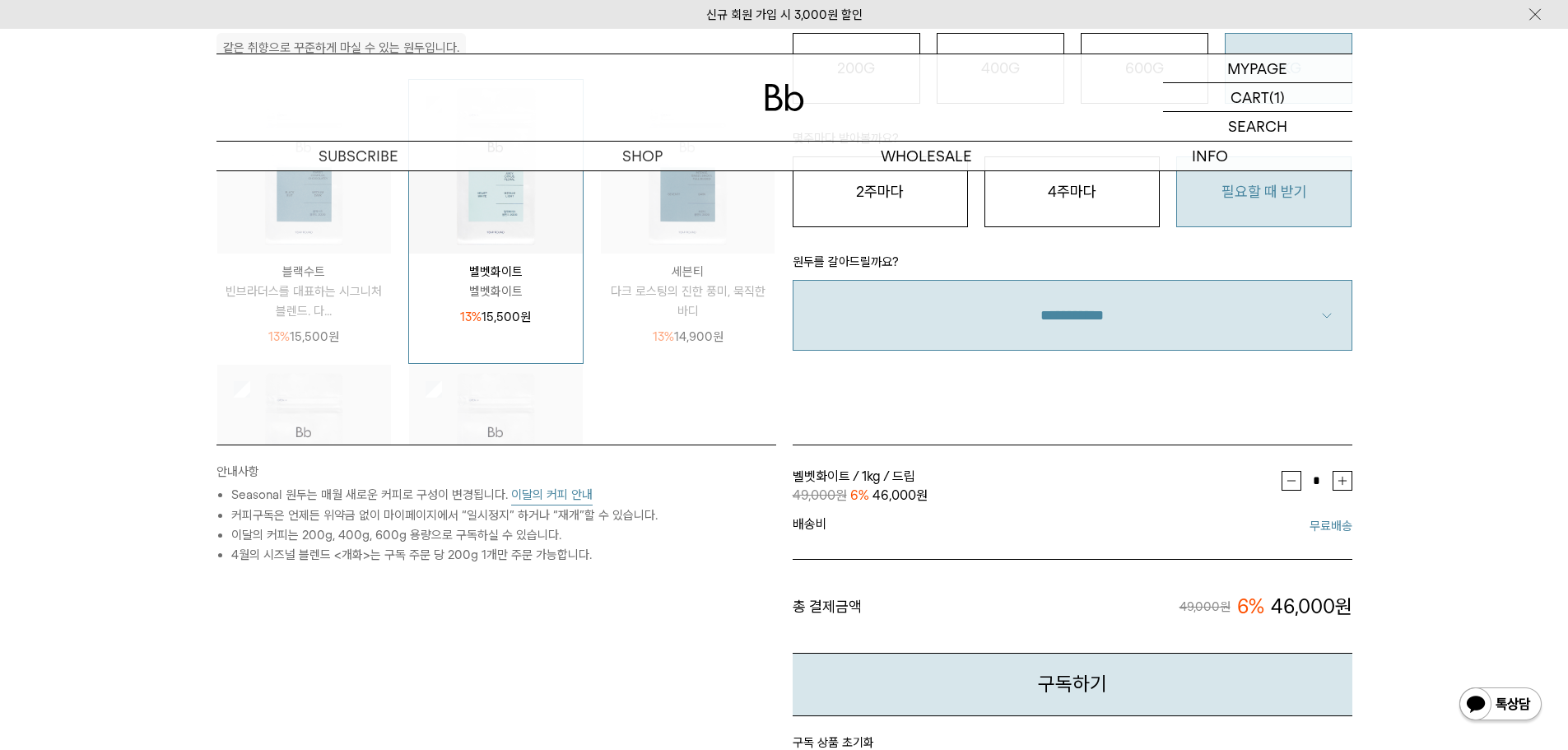
scroll to position [483, 0]
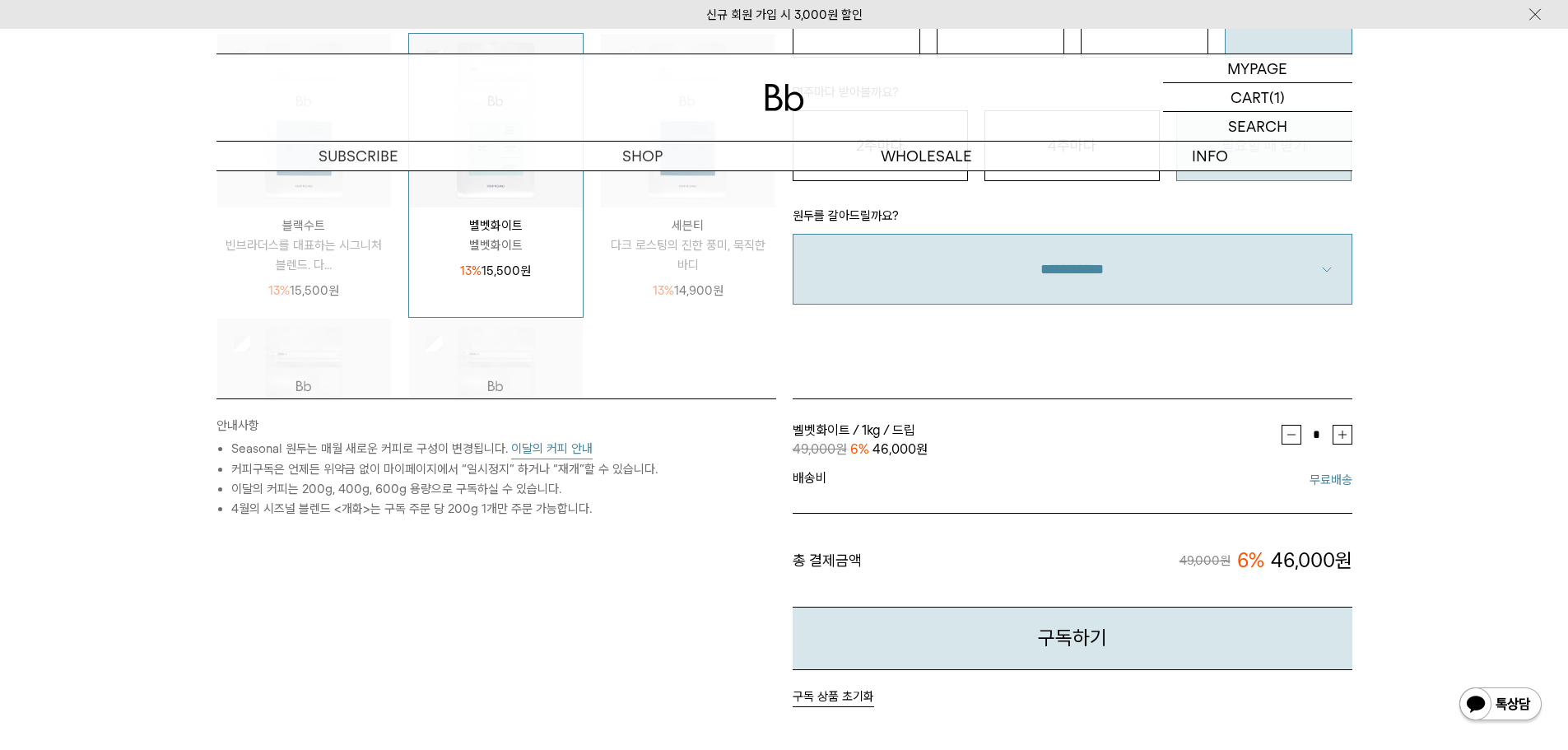
click at [1190, 277] on select "**********" at bounding box center [1072, 269] width 560 height 71
select select "**"
click at [792, 234] on select "**********" at bounding box center [1072, 269] width 560 height 71
click at [1141, 341] on div "STEP 2 구독 옵션 원두용량 커피 1잔 = 윈두 20g 200G 16,900 원 400G 31,000 원 600G 43,000 원 1KG …" at bounding box center [1072, 141] width 576 height 513
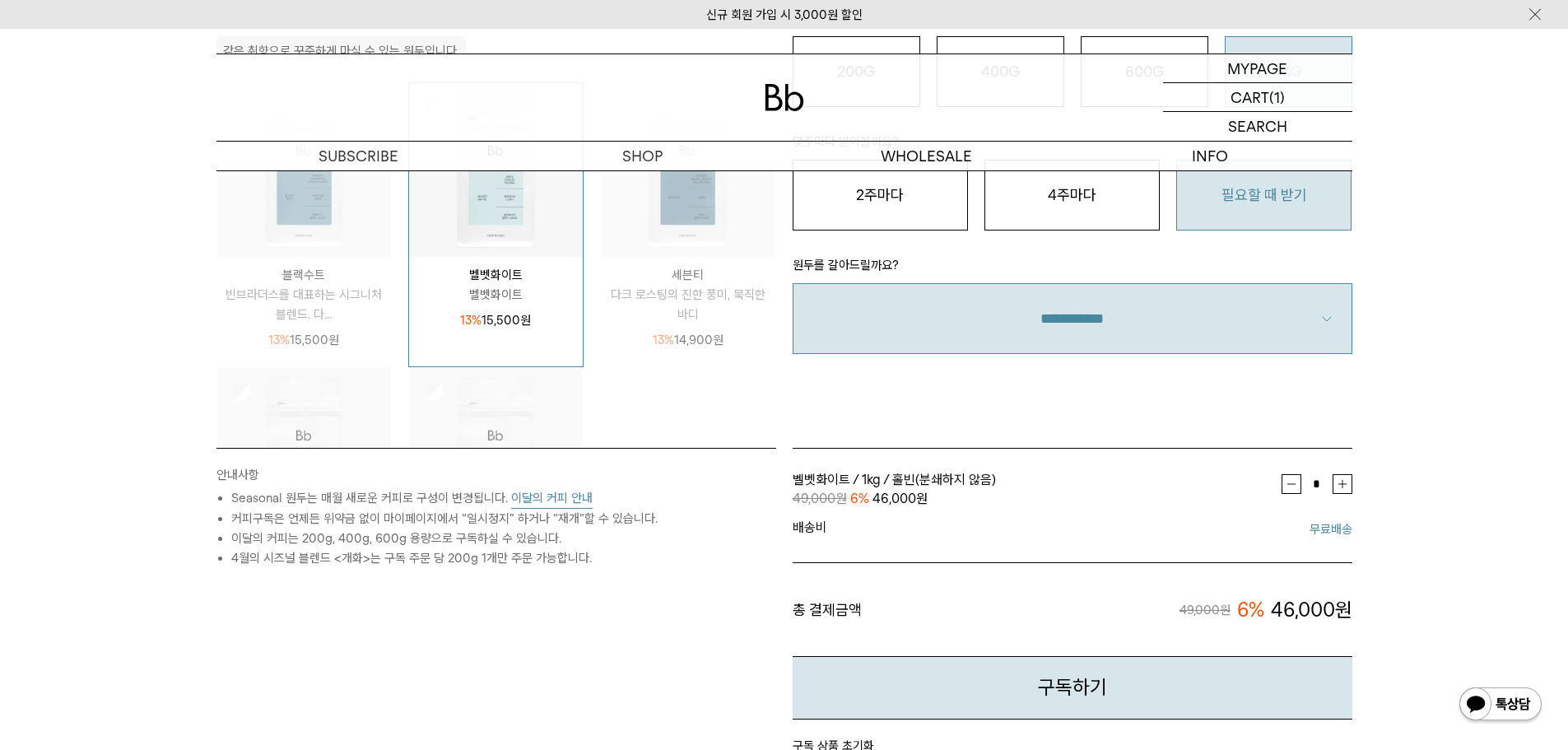
scroll to position [494, 0]
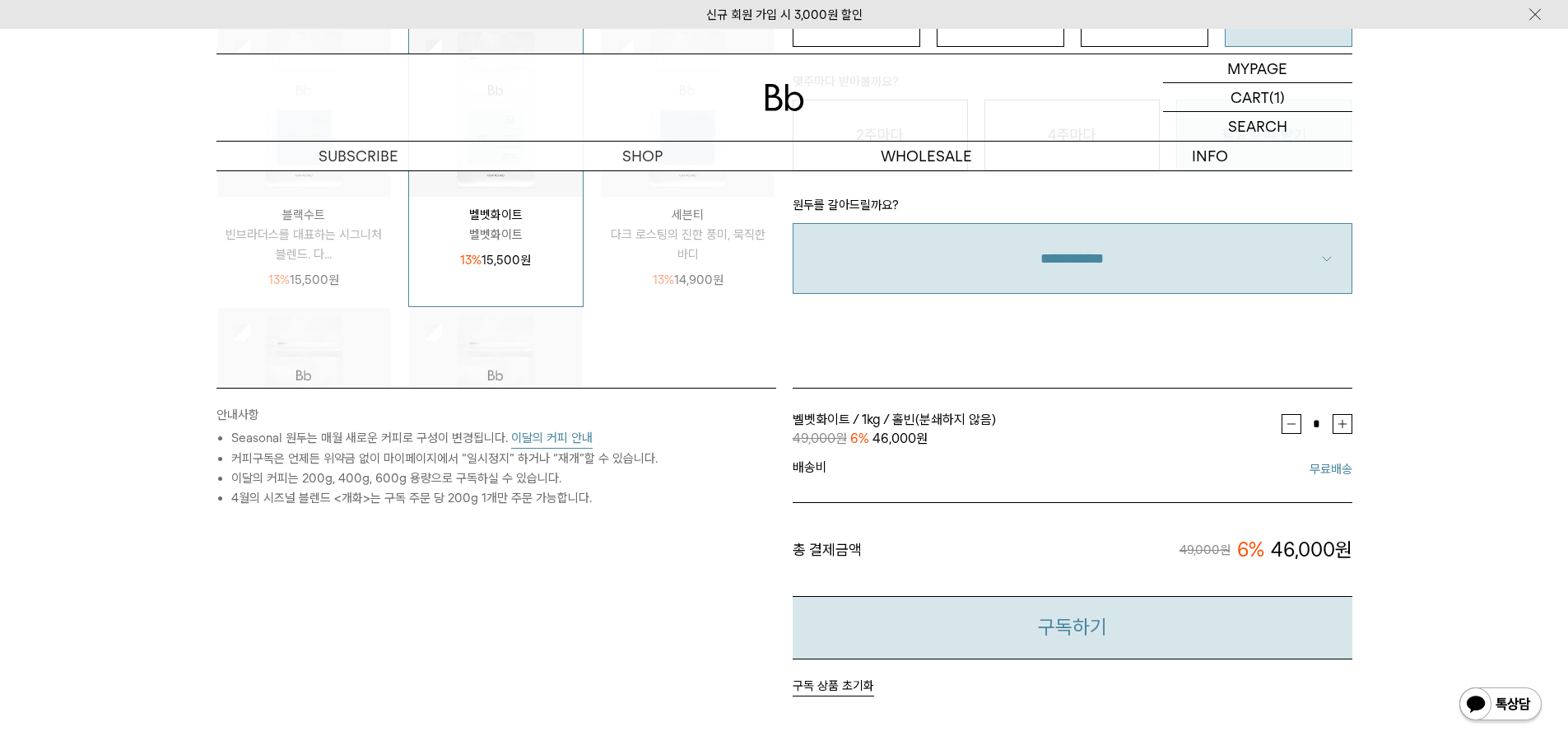
click at [1061, 640] on button "구독하기" at bounding box center [1072, 627] width 560 height 64
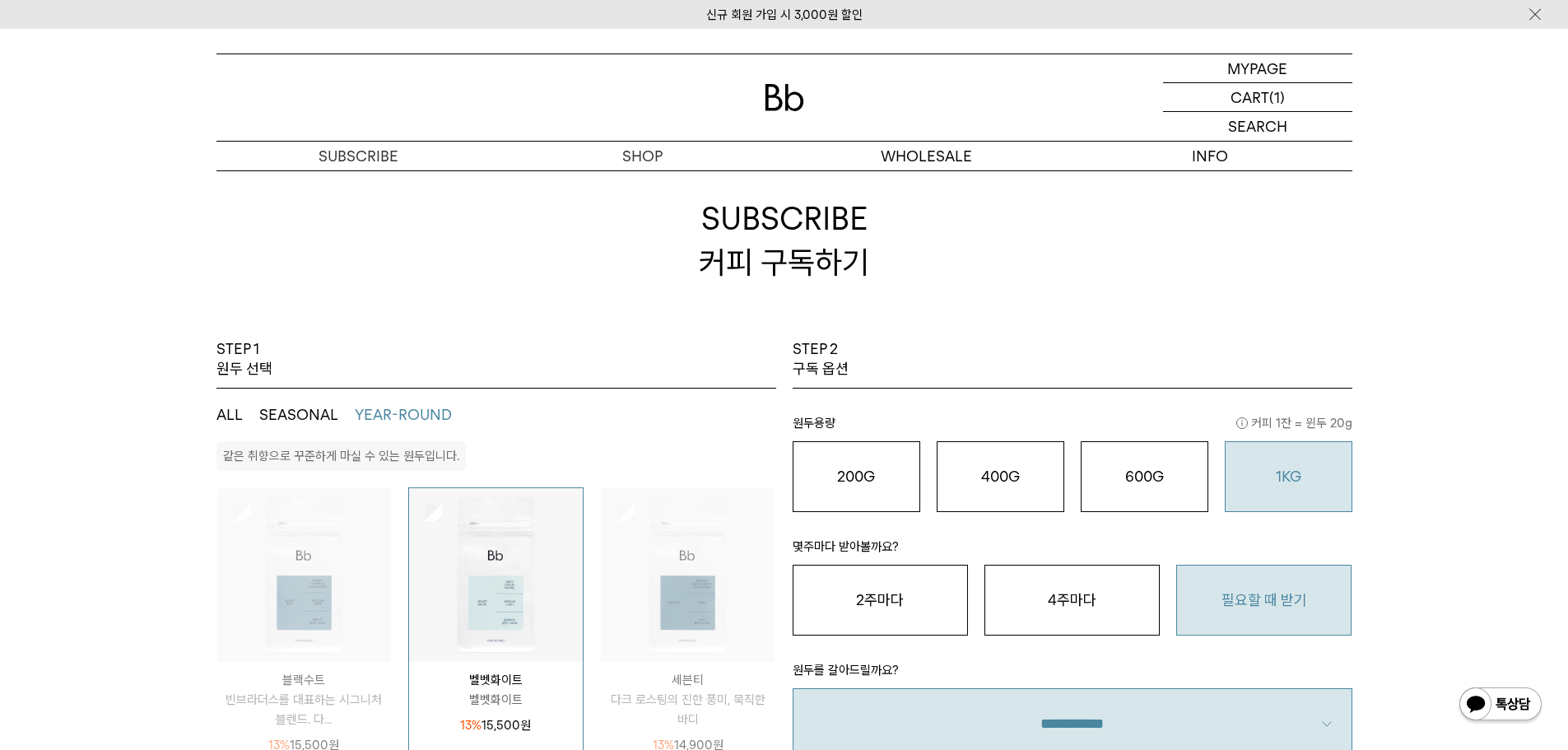
scroll to position [0, 0]
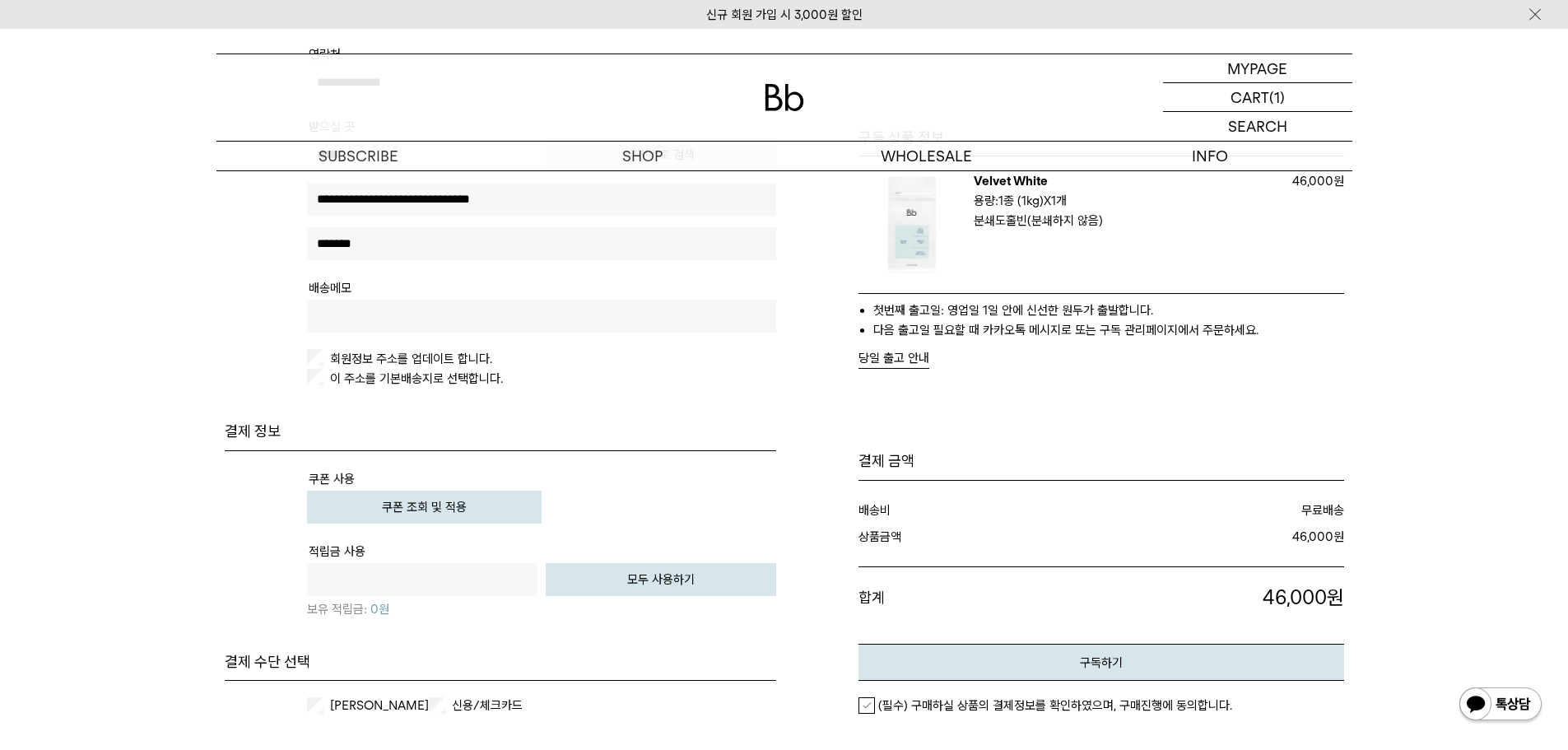
scroll to position [411, 0]
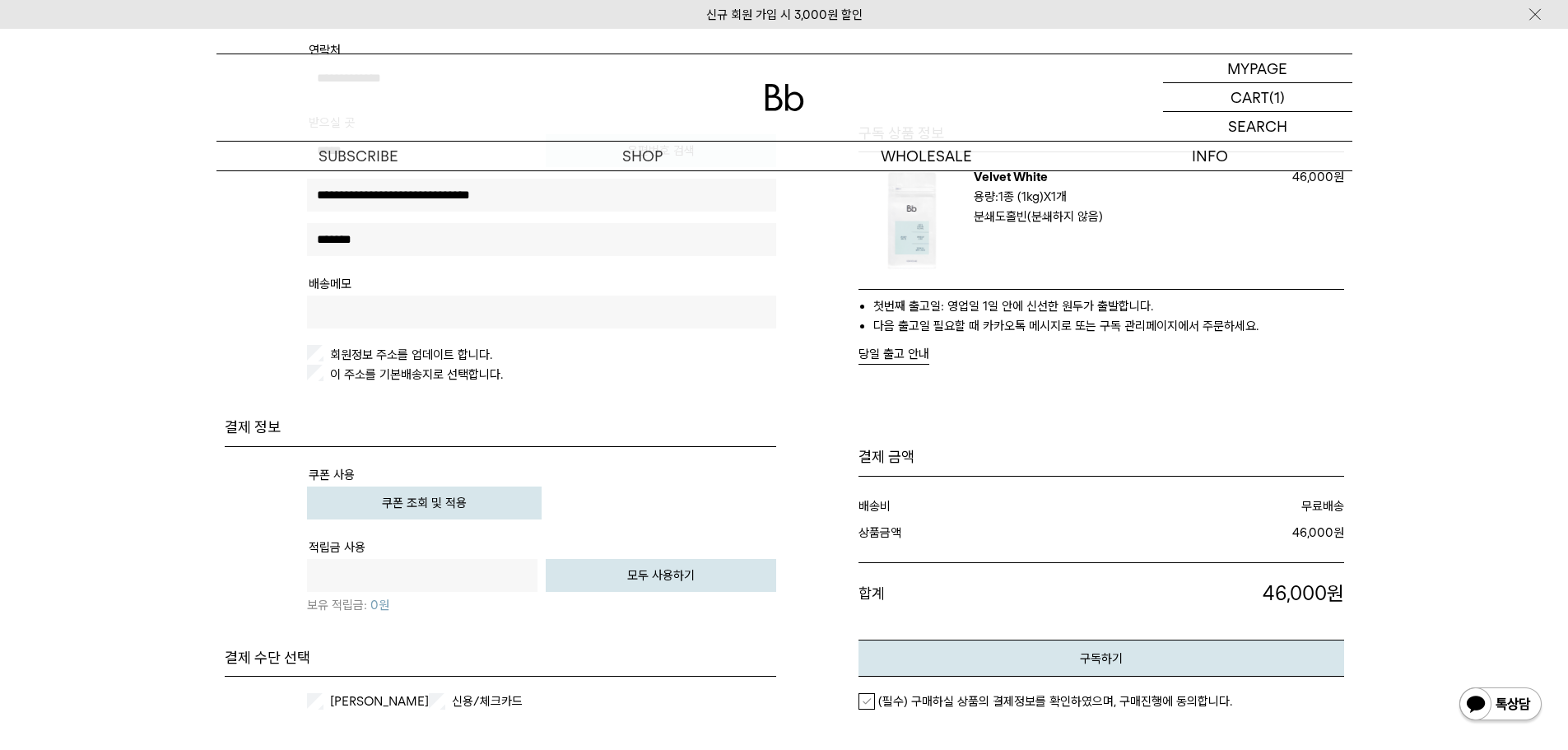
click at [492, 494] on button "쿠폰 조회 및 적용" at bounding box center [424, 503] width 235 height 33
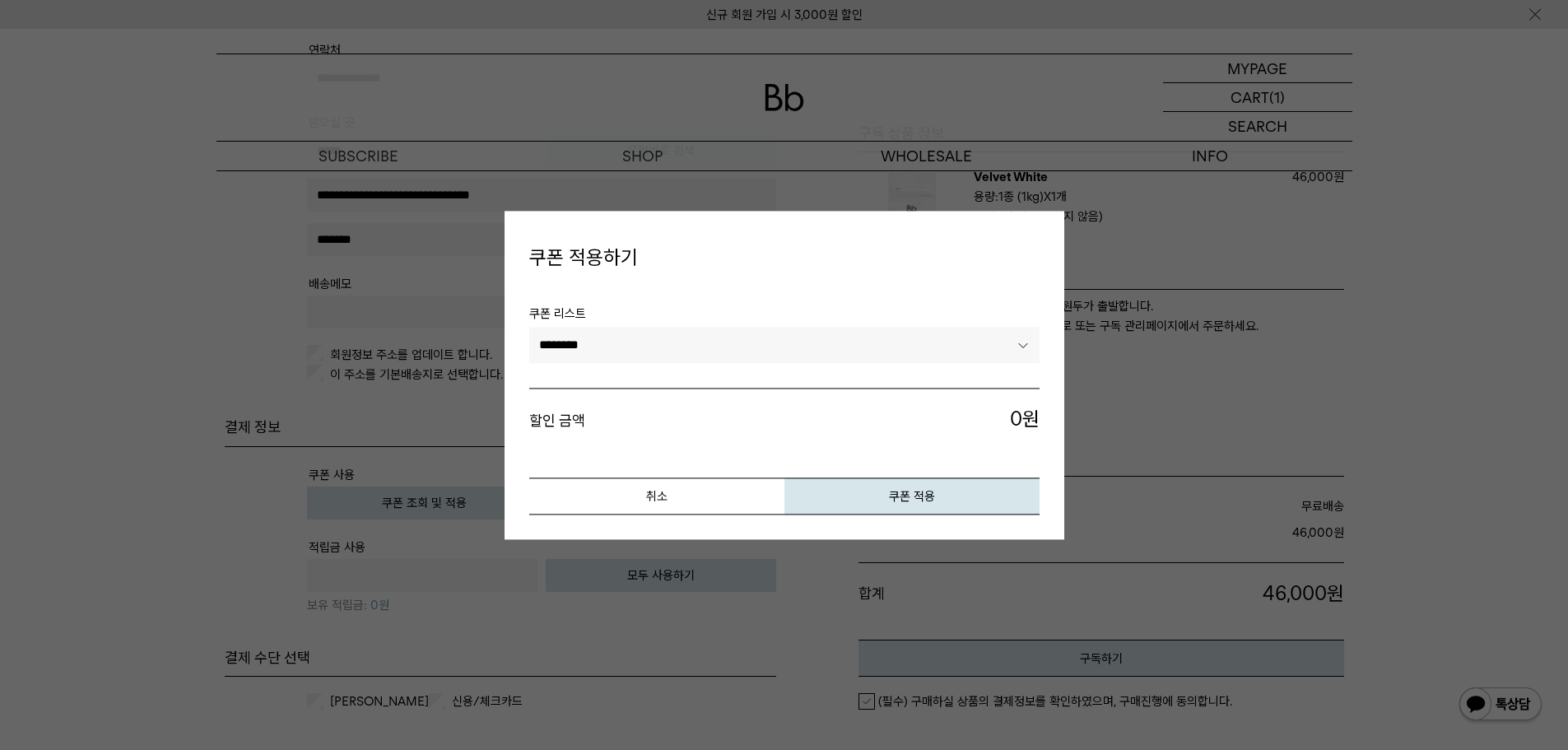
click at [801, 352] on select "********" at bounding box center [784, 346] width 511 height 36
click at [838, 514] on button "쿠폰 적용" at bounding box center [912, 496] width 255 height 37
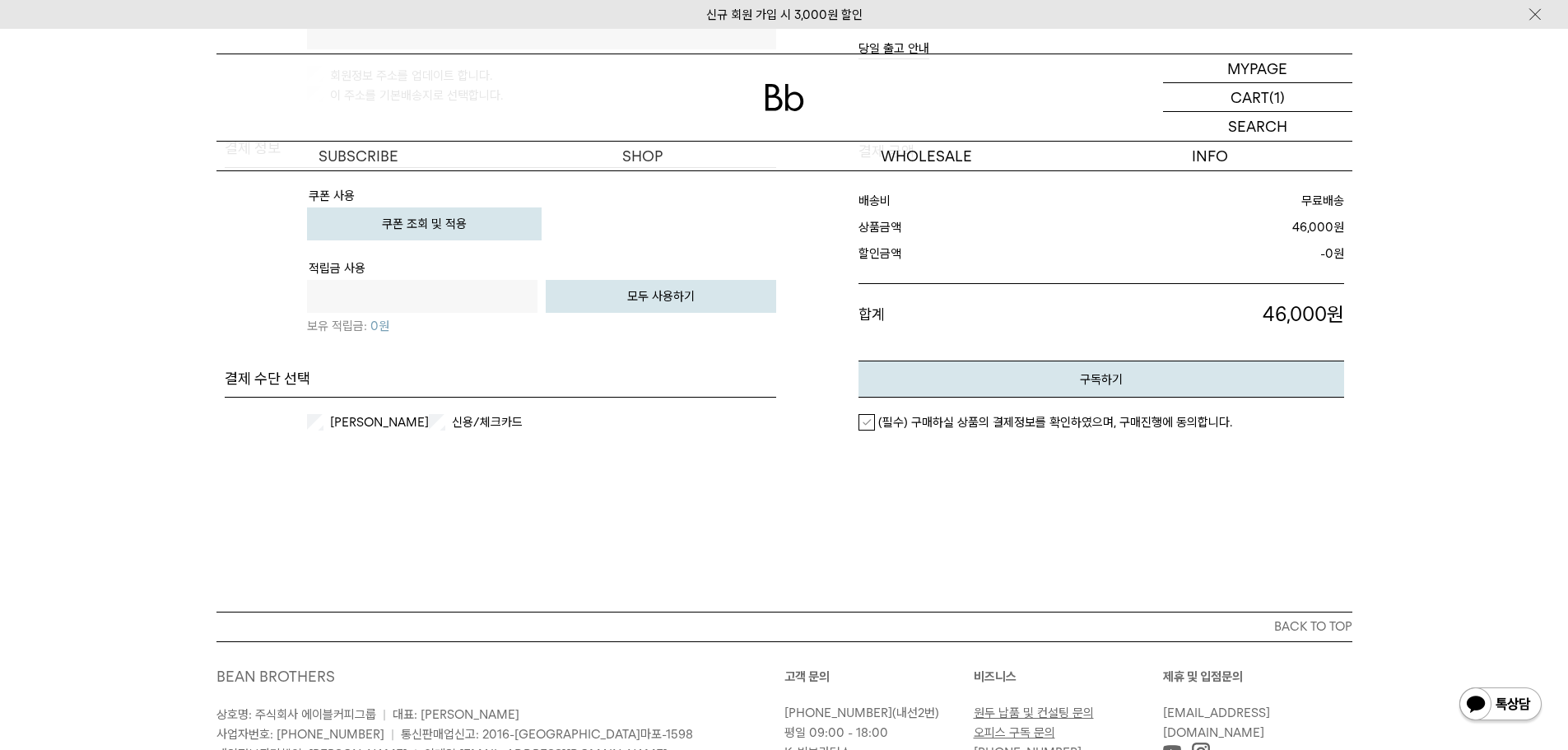
scroll to position [741, 0]
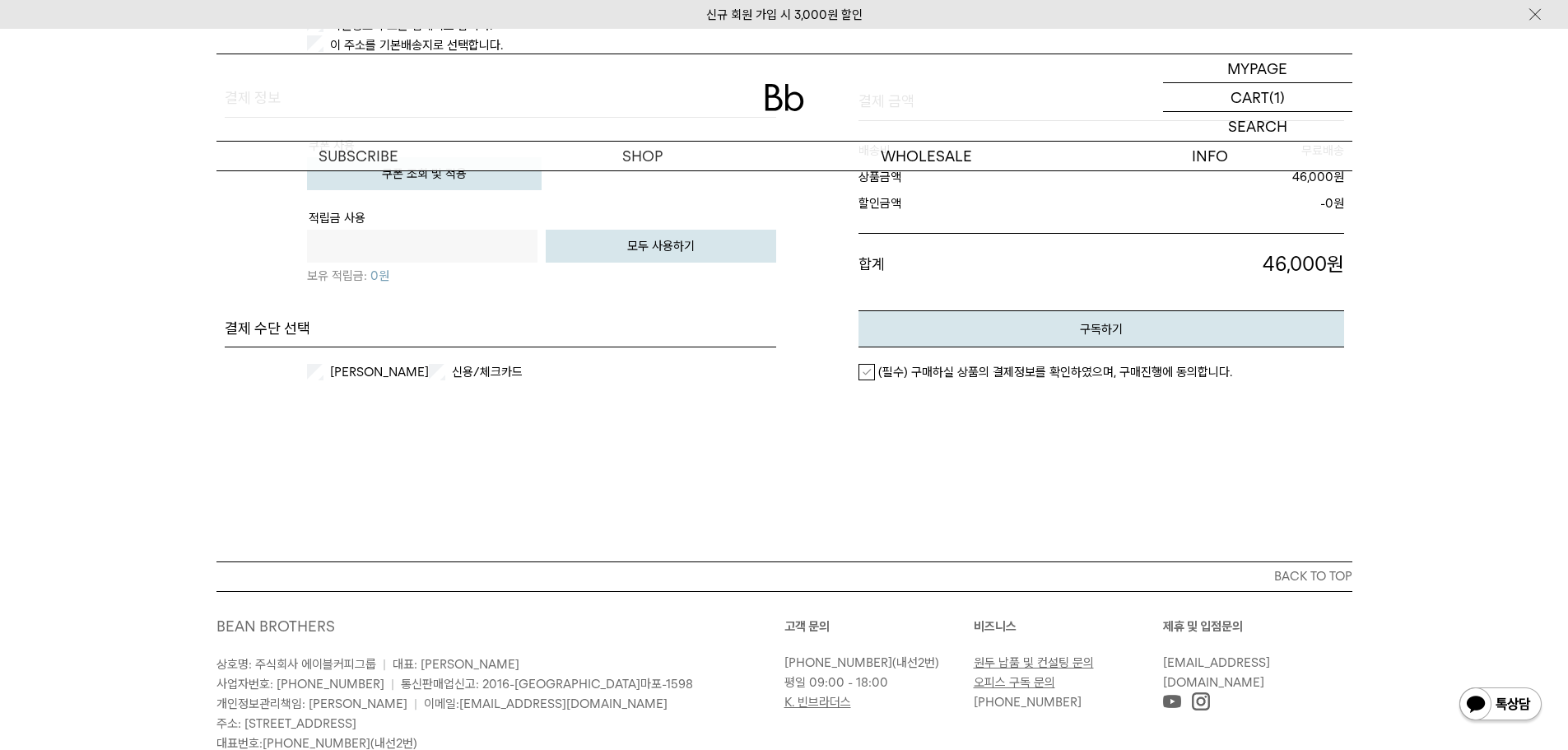
click at [452, 371] on label "신용/체크카드" at bounding box center [500, 372] width 102 height 17
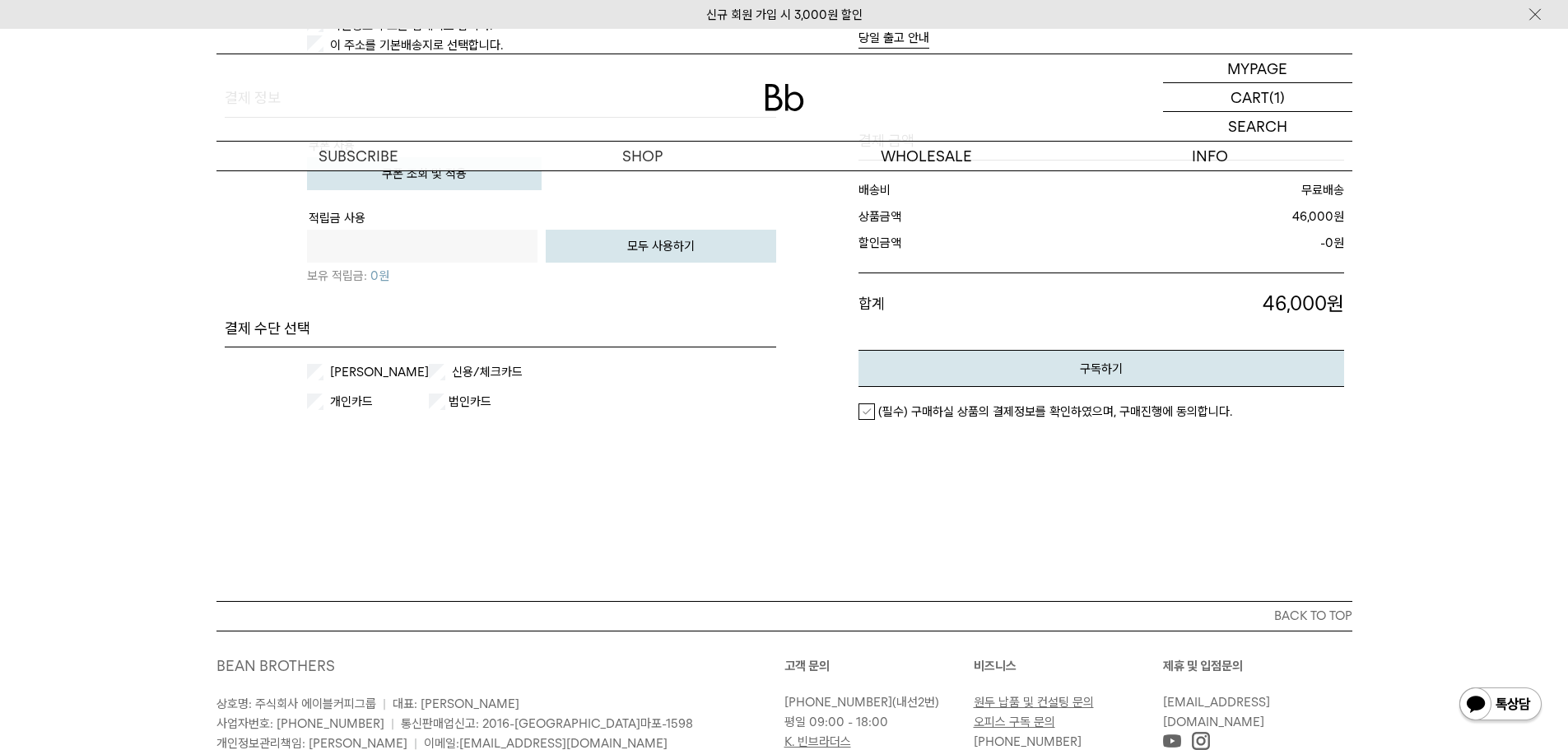
click at [473, 402] on label "법인카드" at bounding box center [472, 402] width 53 height 17
click at [329, 395] on label "개인카드" at bounding box center [378, 402] width 102 height 17
click at [347, 370] on label "카카오페이" at bounding box center [378, 372] width 102 height 17
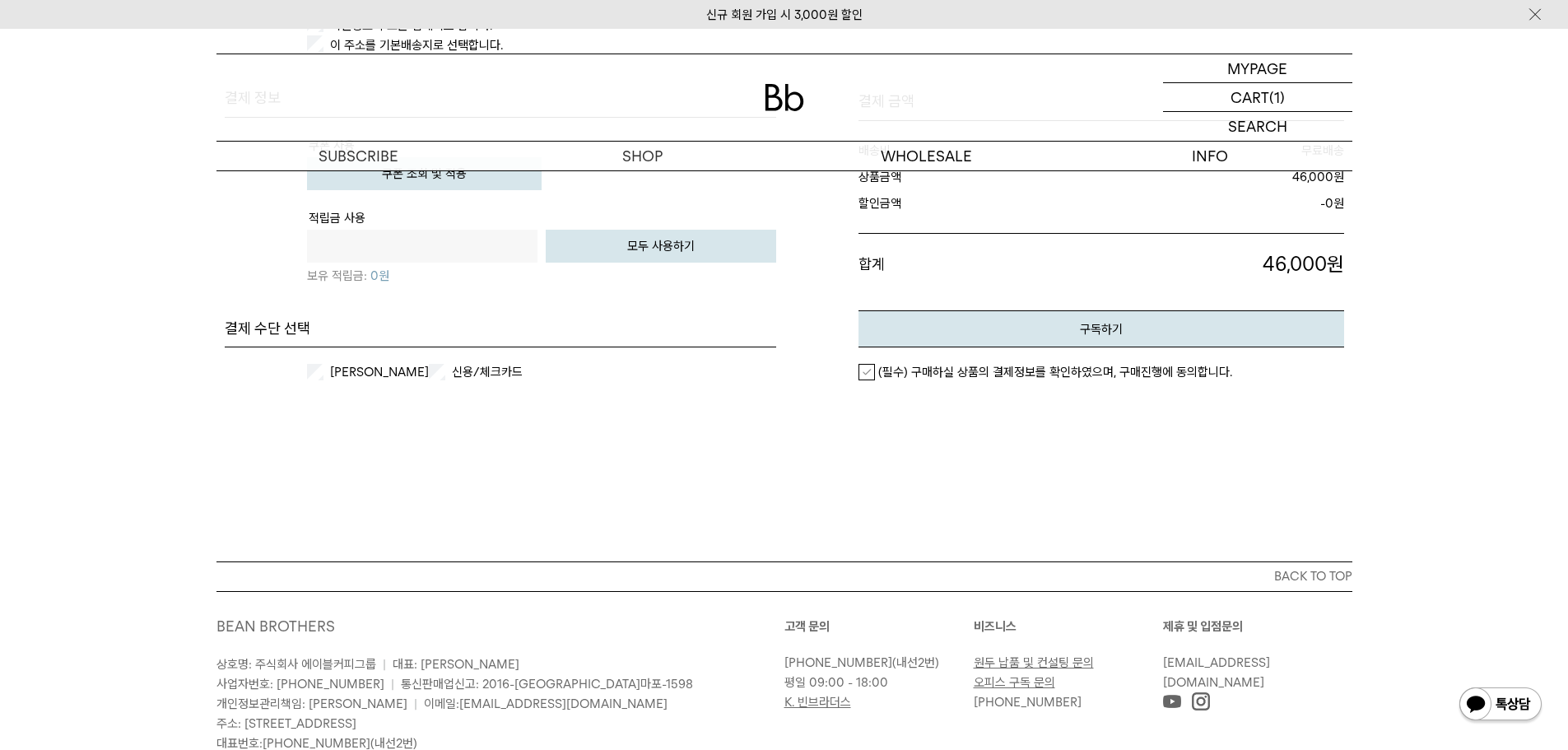
click at [957, 369] on em "(필수) 구매하실 상품의 결제정보를 확인하였으며, 구매진행에 동의합니다." at bounding box center [1055, 371] width 354 height 15
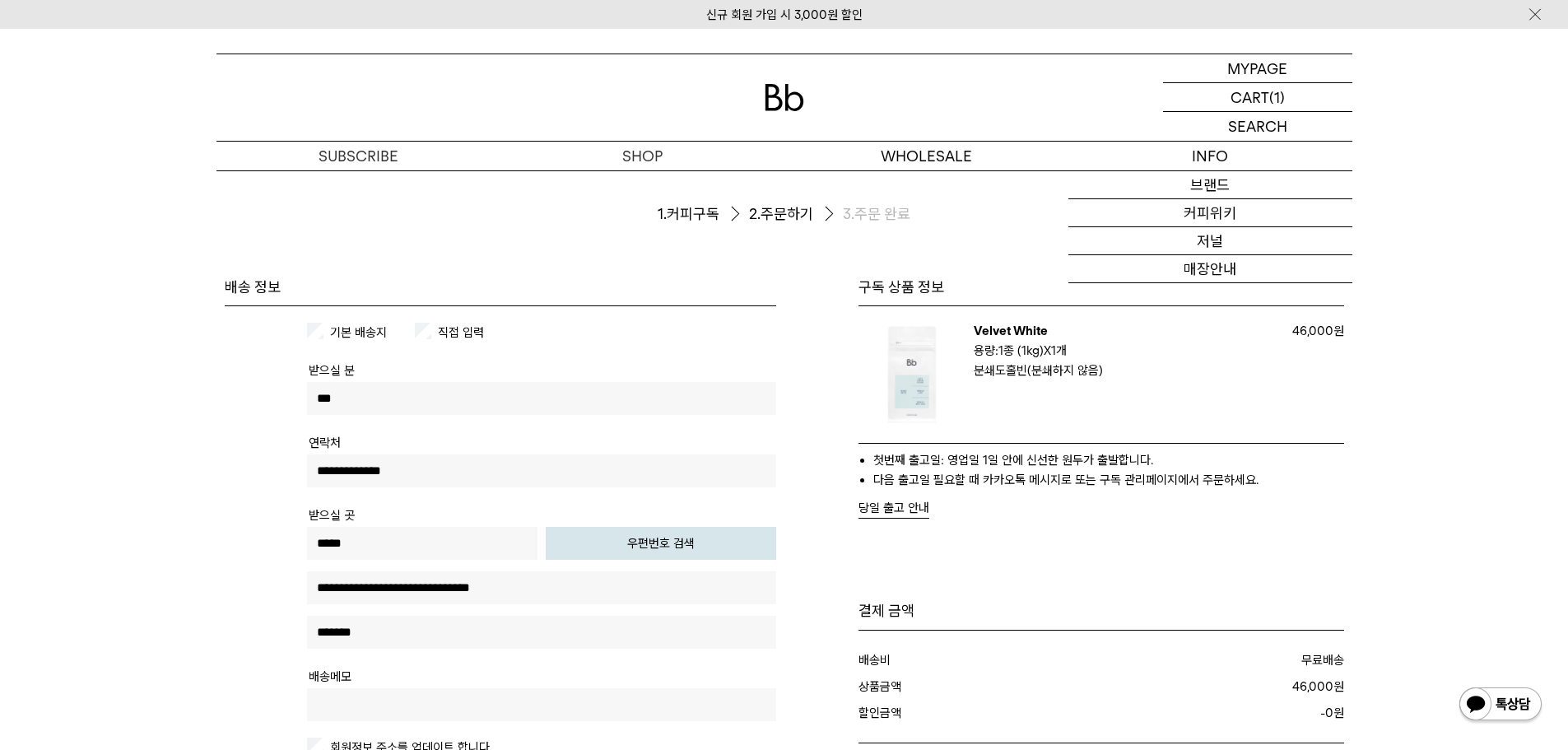
scroll to position [411, 0]
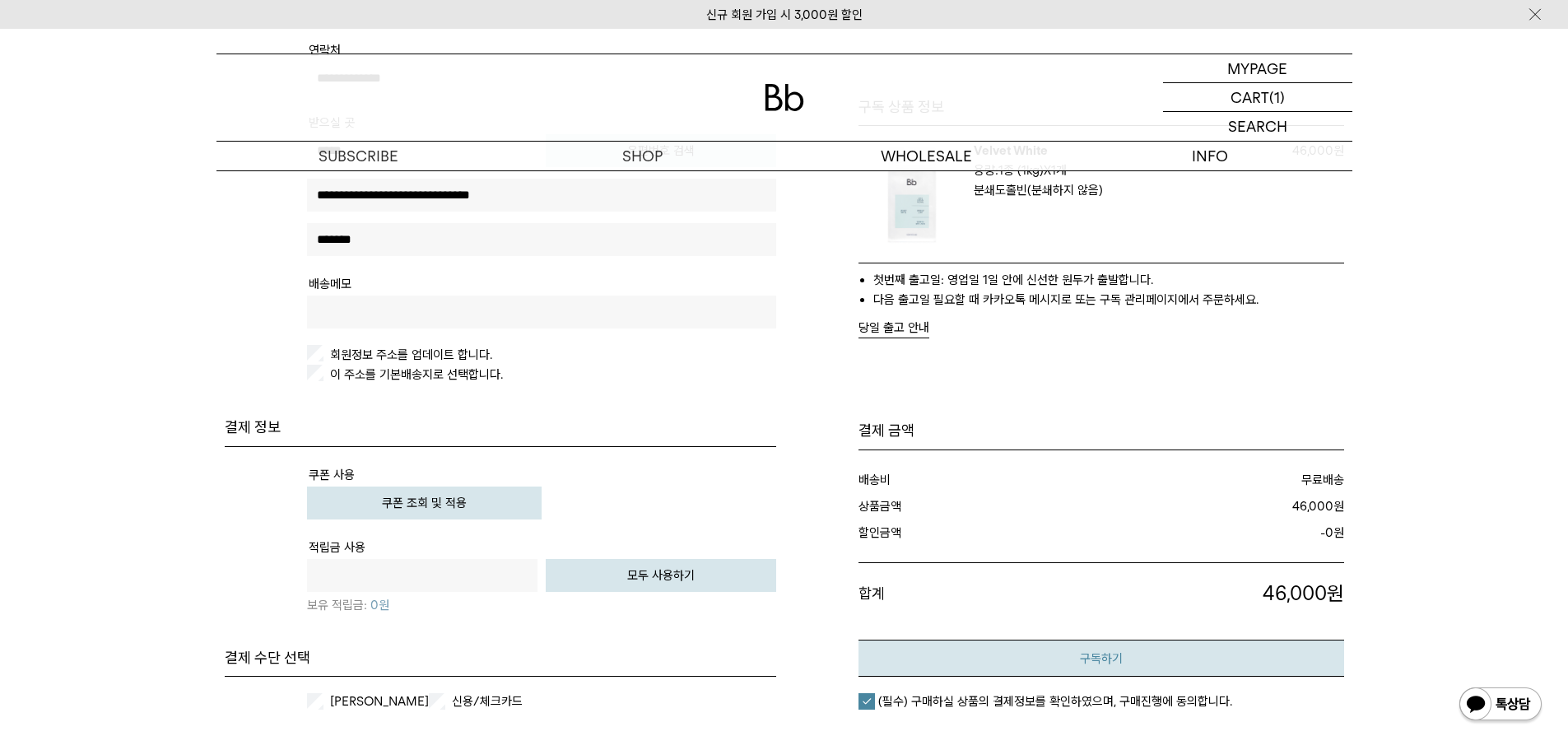
click at [1123, 665] on button "구독하기" at bounding box center [1101, 658] width 486 height 37
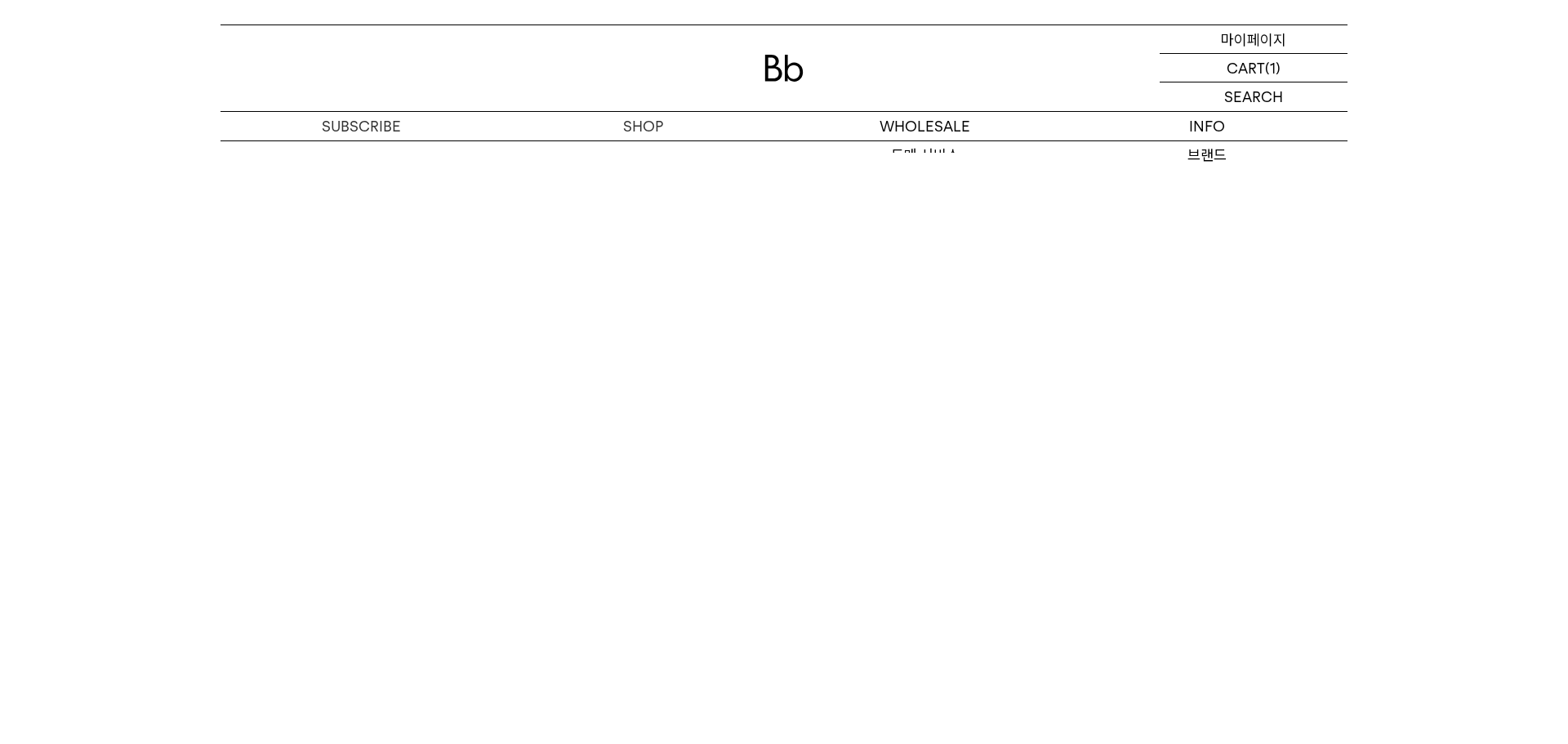
click at [1244, 38] on p "마이페이지" at bounding box center [1252, 39] width 65 height 28
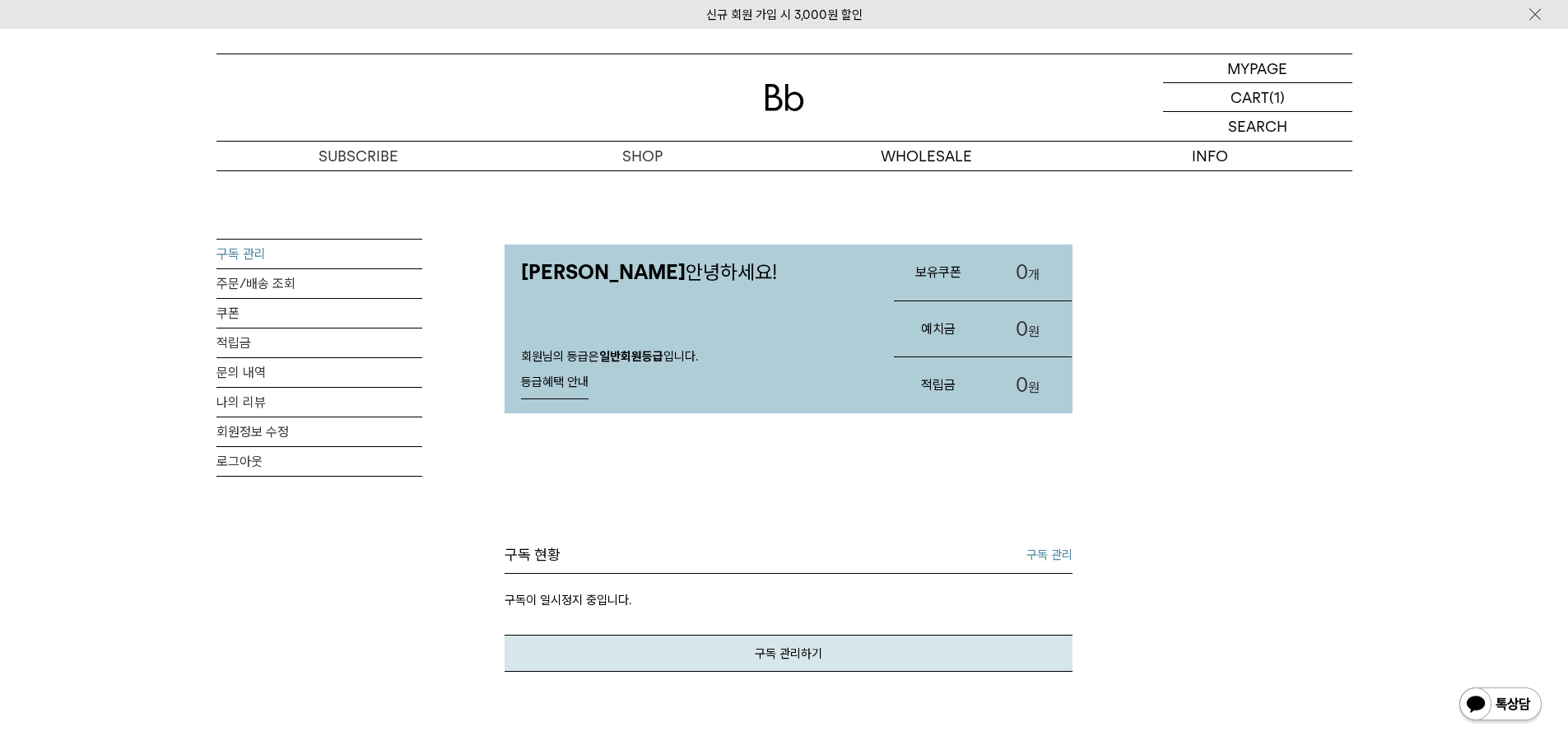
click at [268, 260] on link "구독 관리" at bounding box center [319, 253] width 206 height 28
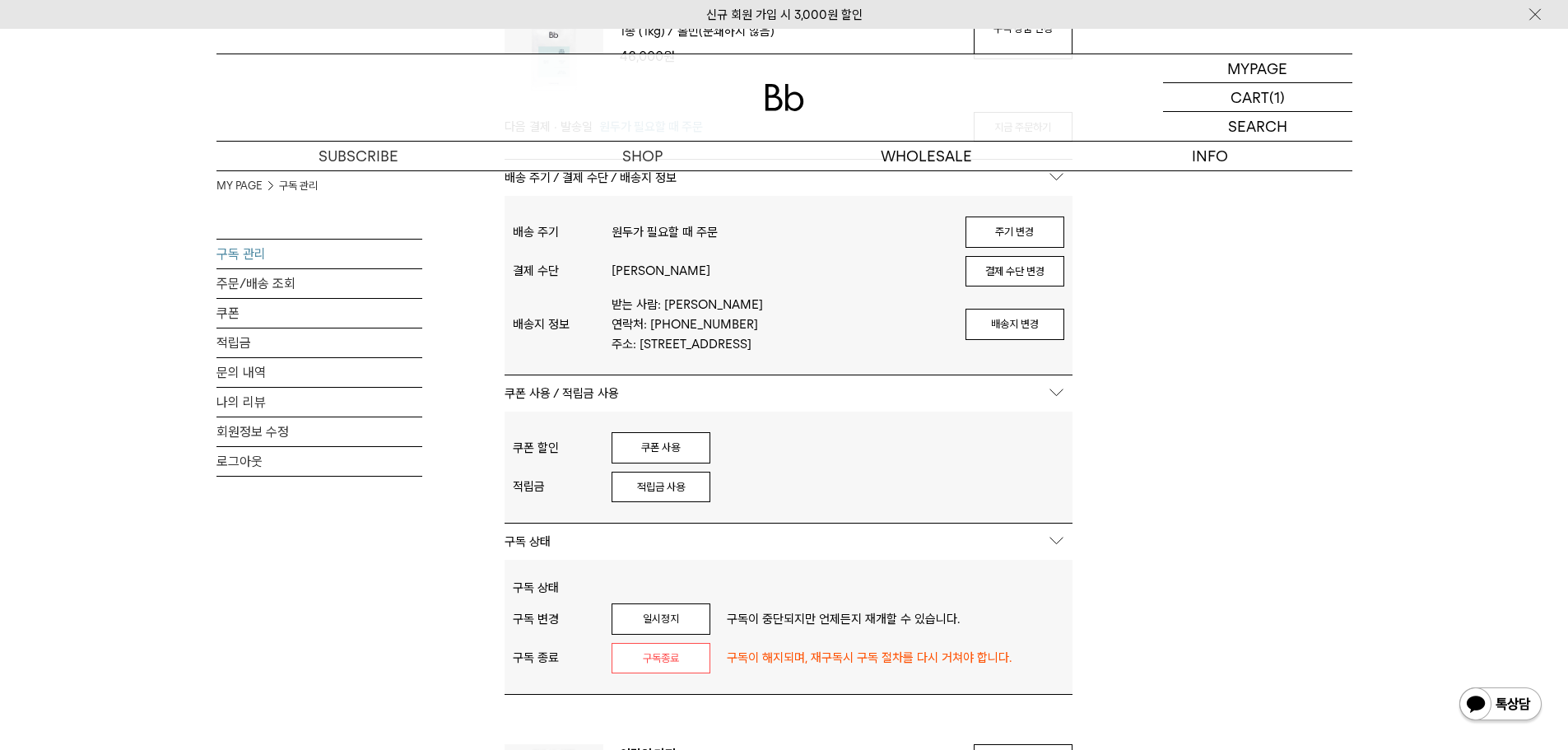
scroll to position [329, 0]
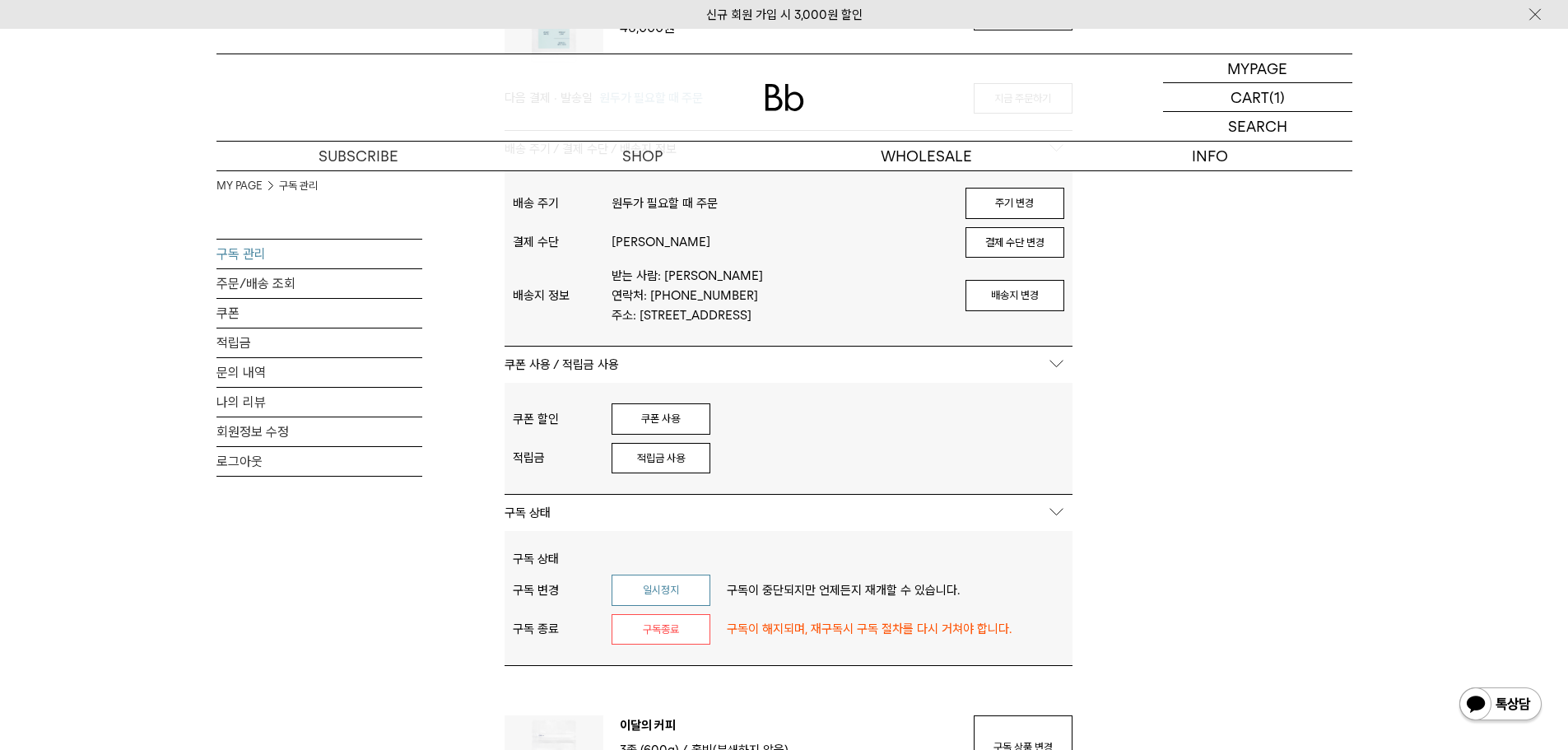
type input "**********"
click at [670, 606] on button "일시정지" at bounding box center [661, 590] width 99 height 31
click at [686, 598] on button "일시정지" at bounding box center [661, 590] width 99 height 31
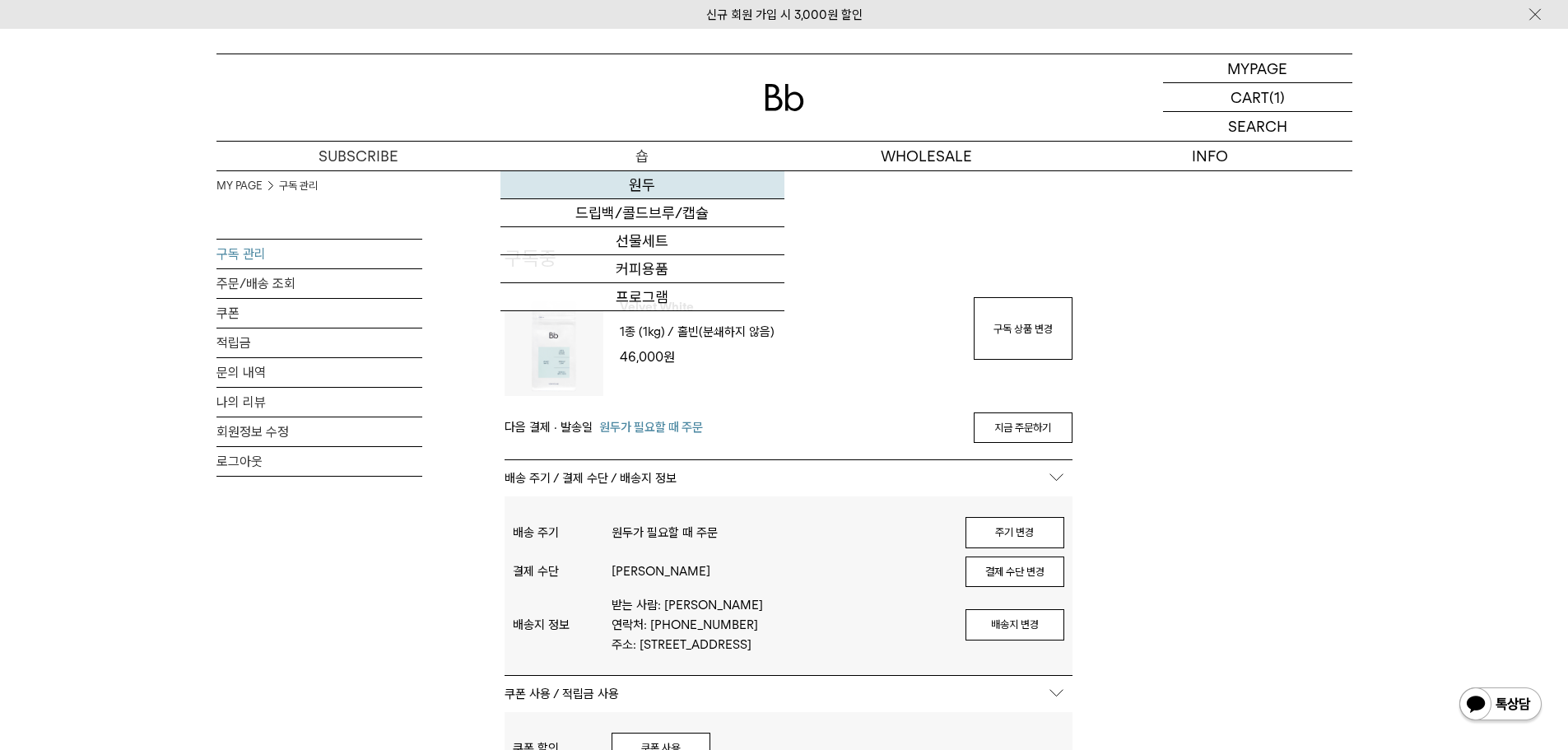
type input "**********"
click at [626, 191] on link "원두" at bounding box center [642, 185] width 284 height 28
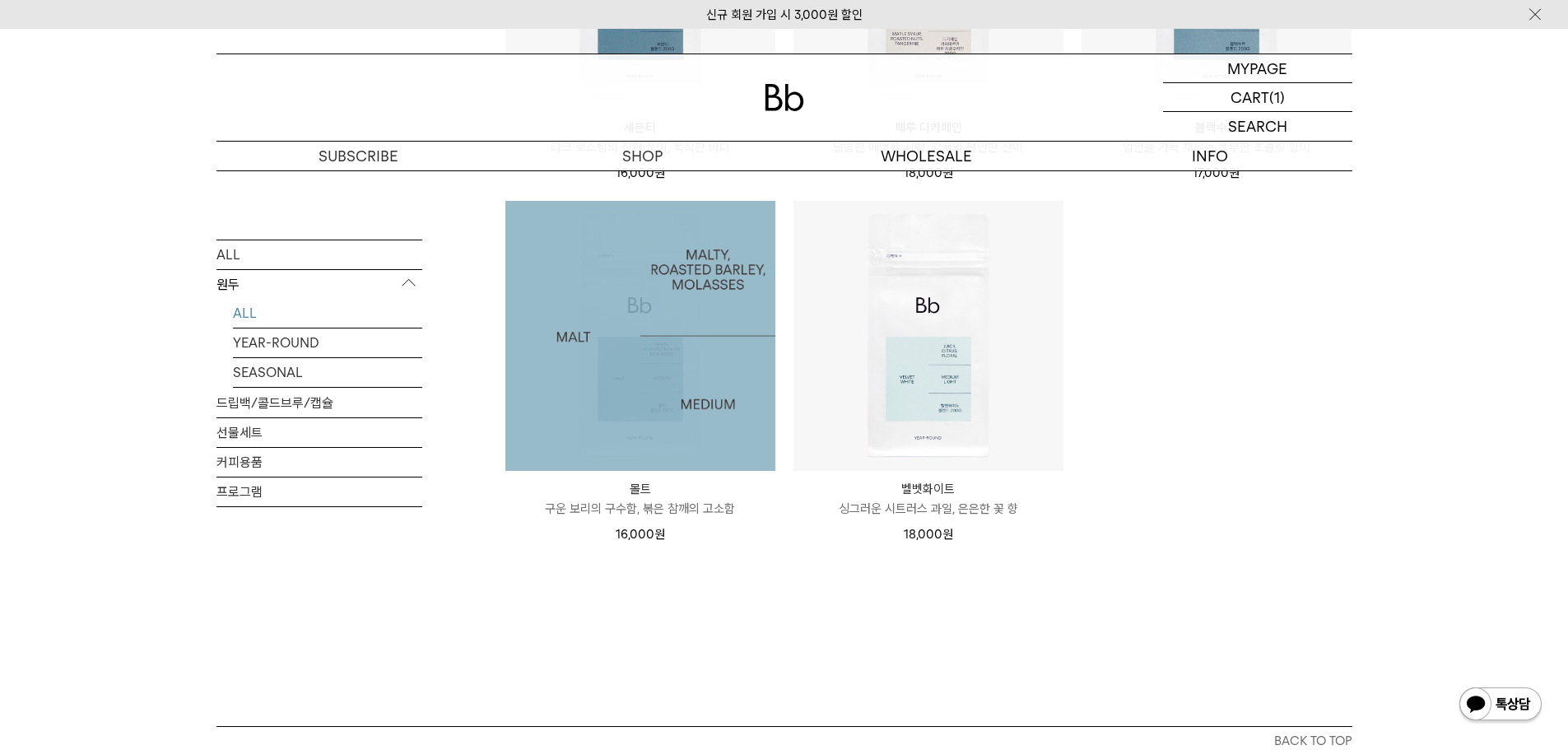
scroll to position [1235, 0]
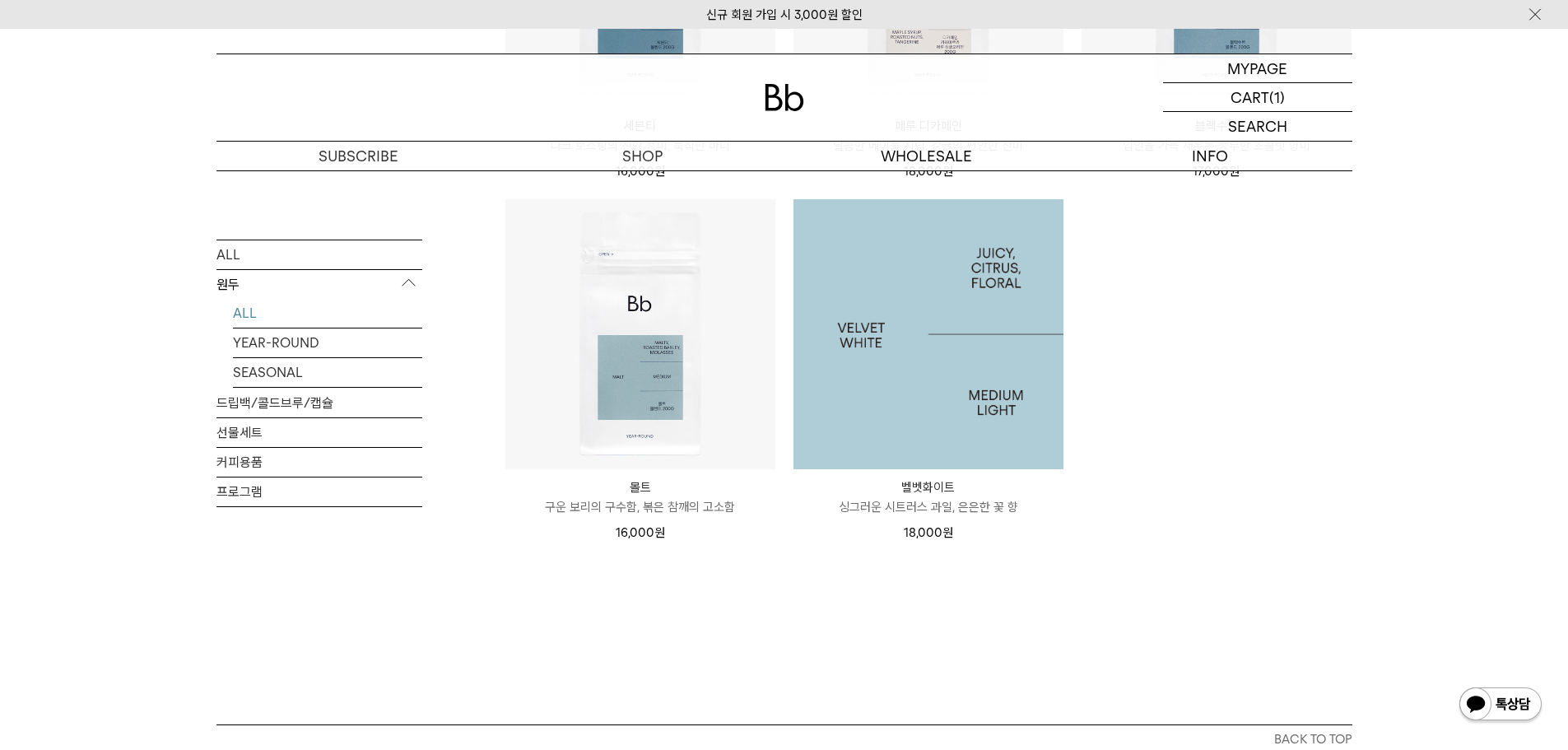
click at [938, 368] on img at bounding box center [928, 334] width 270 height 270
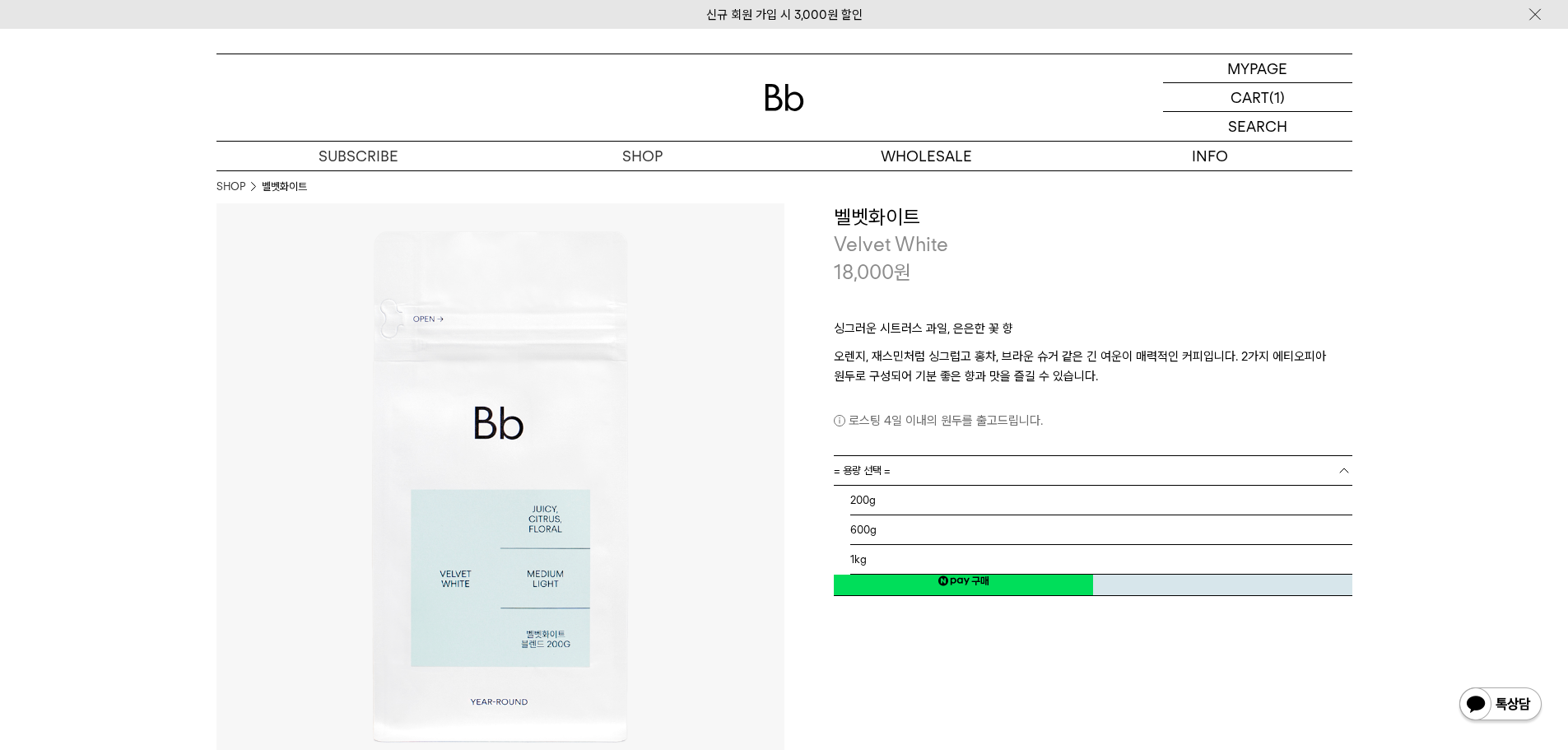
click at [1057, 468] on link "= 용량 선택 =" at bounding box center [1093, 469] width 518 height 28
click at [899, 562] on li "1kg" at bounding box center [1101, 560] width 502 height 29
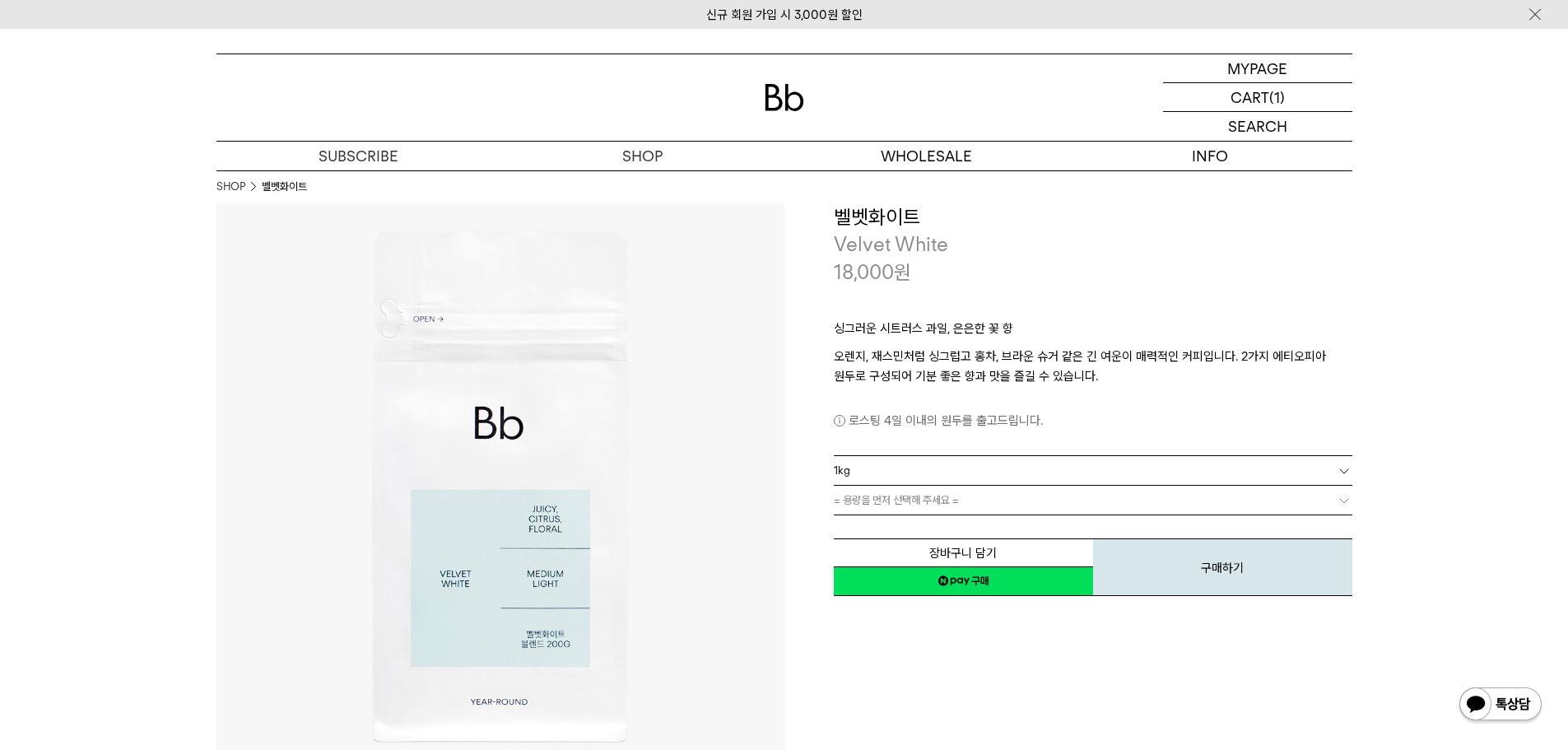
click at [1000, 509] on link "= 용량을 먼저 선택해 주세요 =" at bounding box center [1093, 500] width 518 height 28
click at [977, 497] on link "= 분쇄도 선택 =" at bounding box center [1093, 500] width 518 height 28
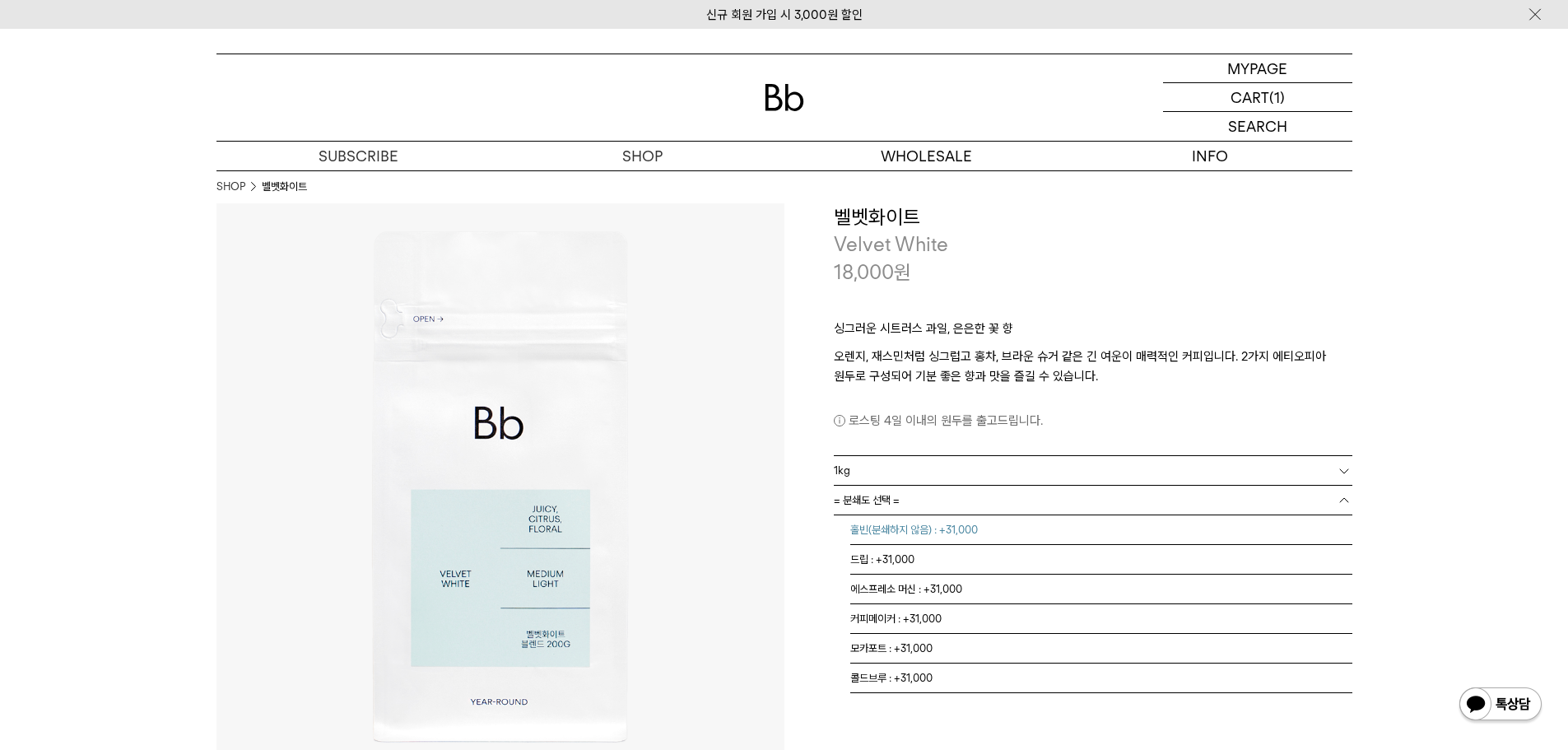
click at [940, 528] on li "홀빈(분쇄하지 않음) : +31,000" at bounding box center [1101, 530] width 502 height 29
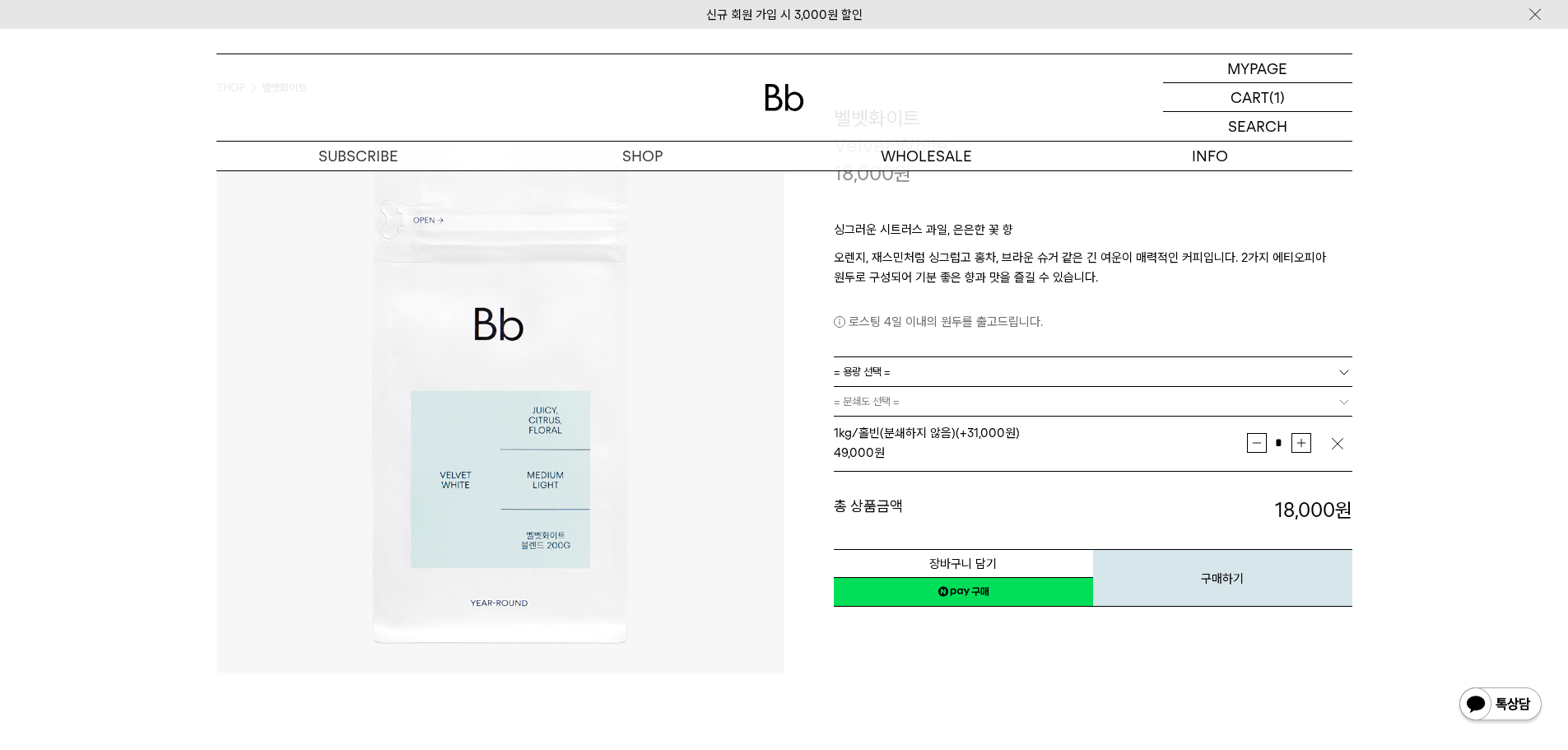
scroll to position [82, 0]
